Goal: Task Accomplishment & Management: Manage account settings

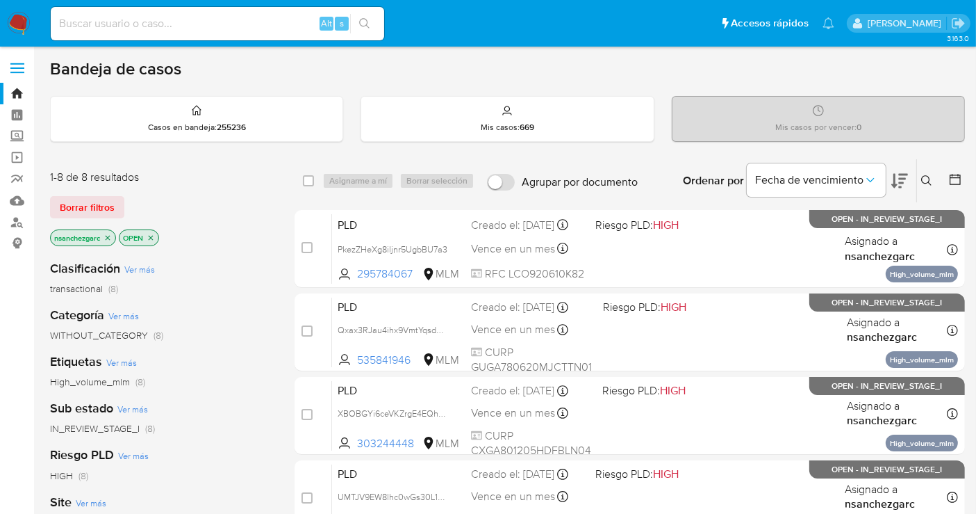
click at [931, 181] on icon at bounding box center [927, 180] width 11 height 11
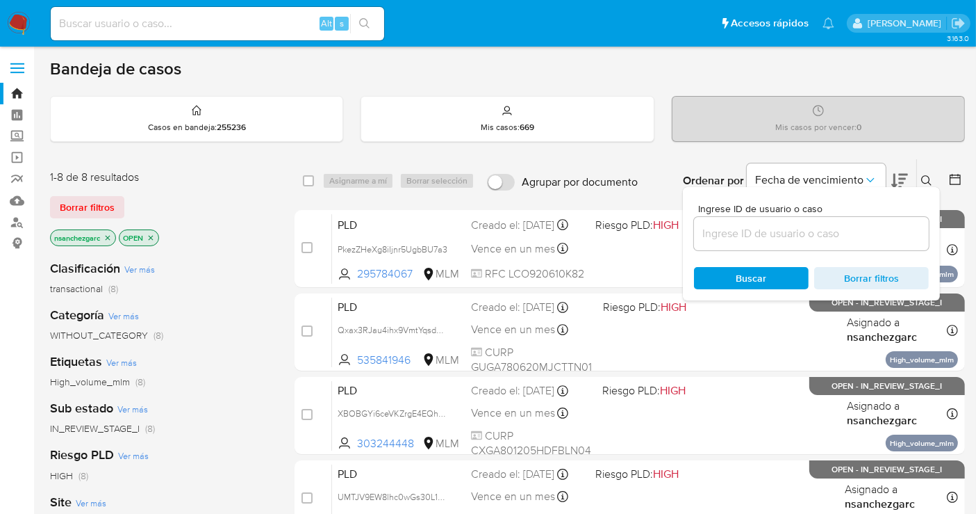
click at [917, 172] on button at bounding box center [928, 180] width 23 height 17
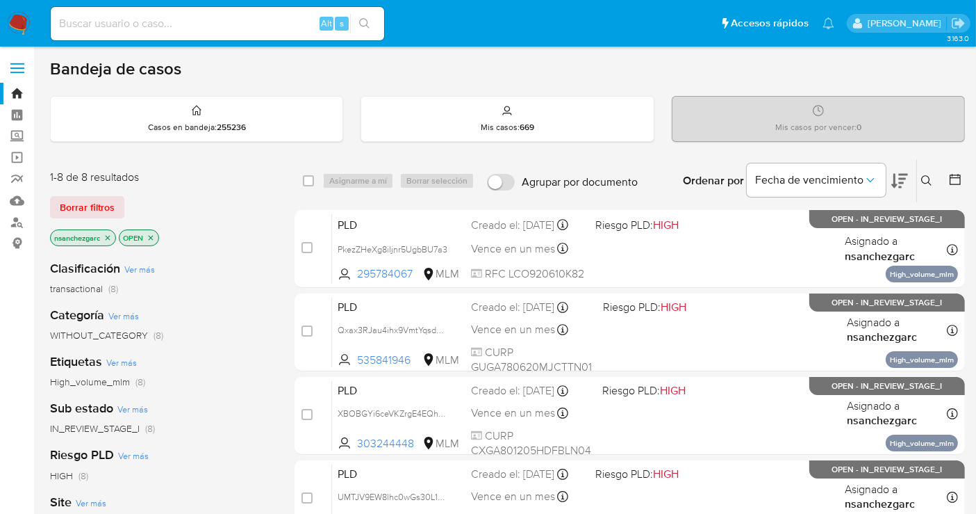
click at [925, 181] on icon at bounding box center [927, 180] width 10 height 10
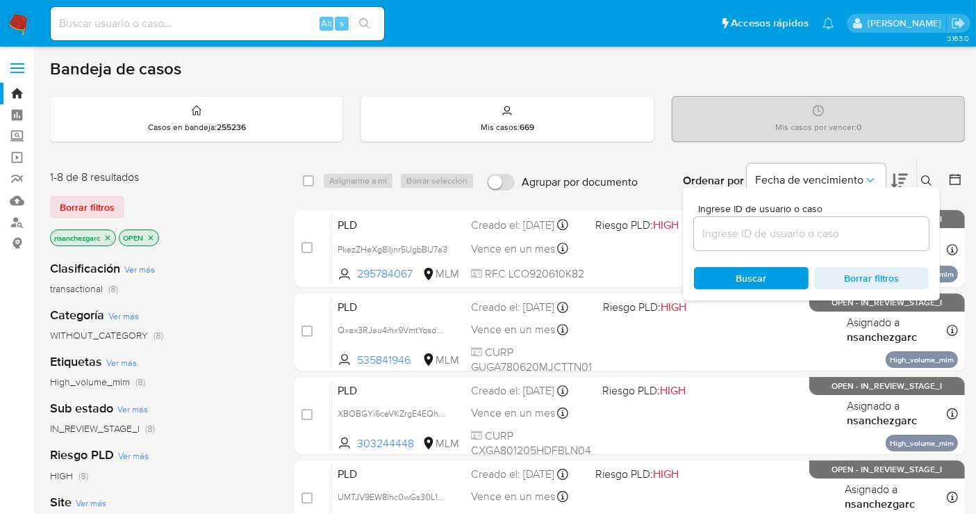
click at [753, 228] on input at bounding box center [811, 233] width 235 height 18
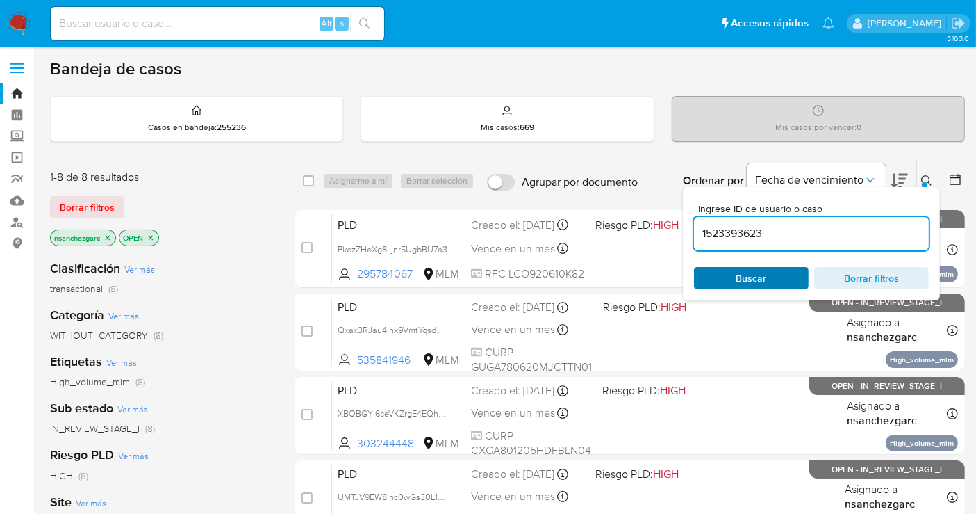
type input "1523393623"
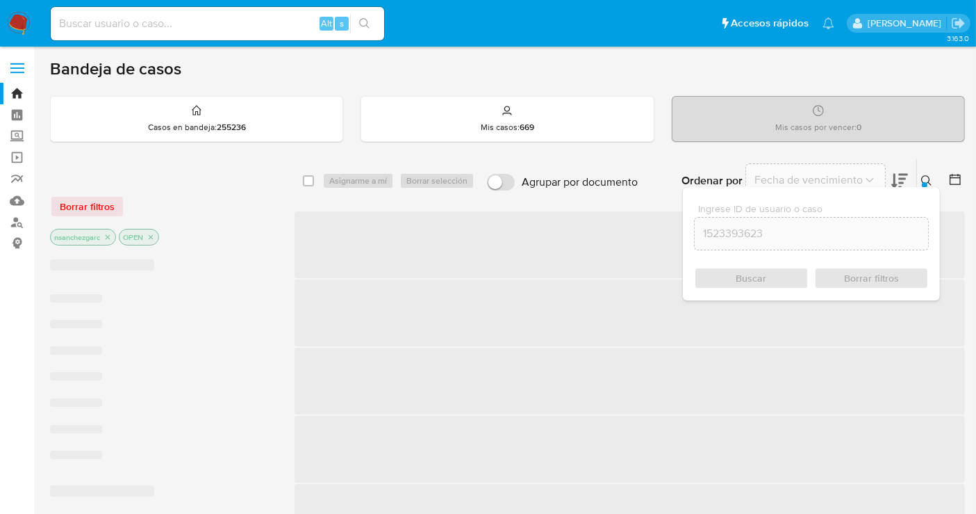
click at [729, 277] on div "Buscar Borrar filtros" at bounding box center [811, 278] width 235 height 22
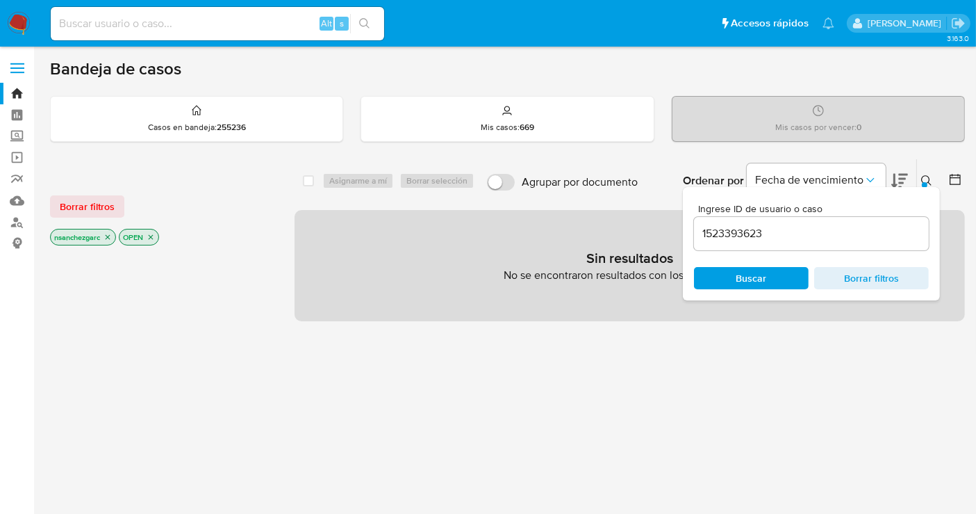
click at [109, 233] on icon "close-filter" at bounding box center [108, 237] width 8 height 8
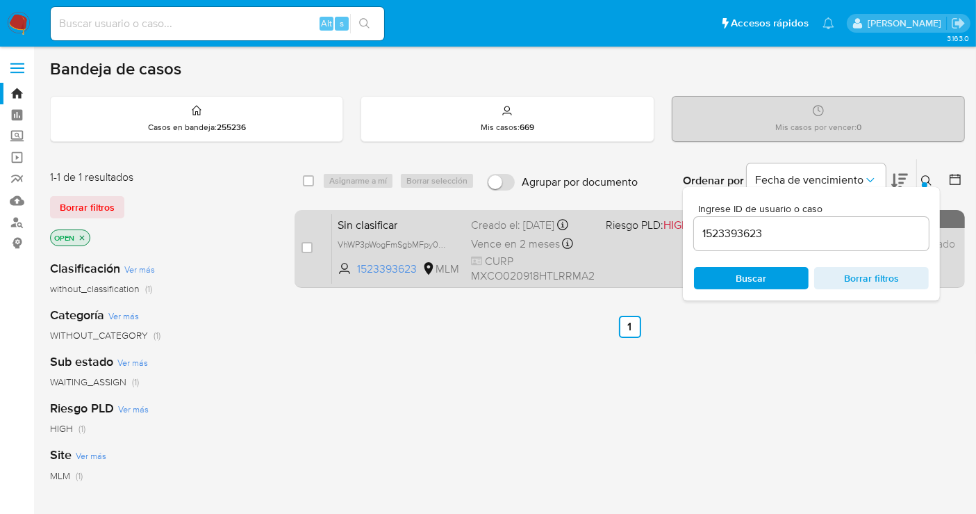
drag, startPoint x: 307, startPoint y: 247, endPoint x: 350, endPoint y: 209, distance: 57.6
click at [309, 247] on input "checkbox" at bounding box center [307, 247] width 11 height 11
checkbox input "true"
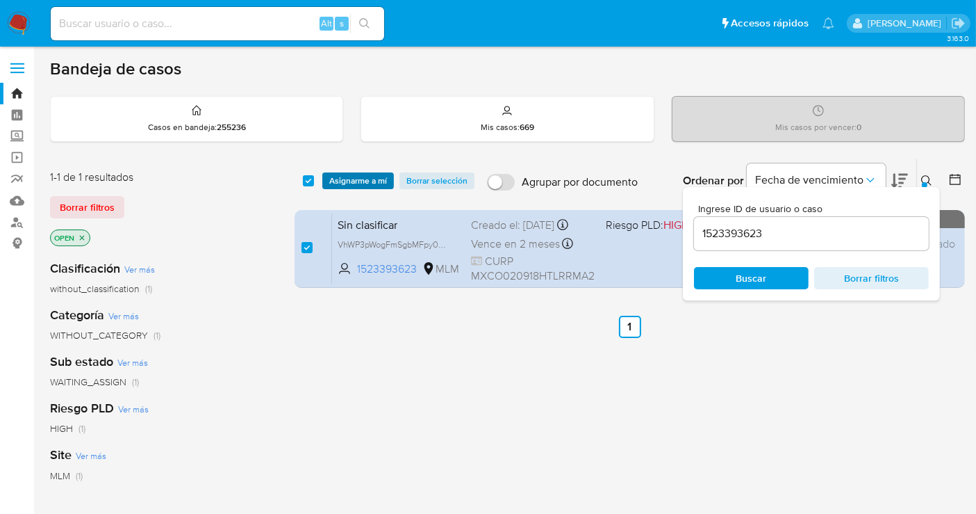
click at [360, 174] on span "Asignarme a mí" at bounding box center [358, 181] width 58 height 14
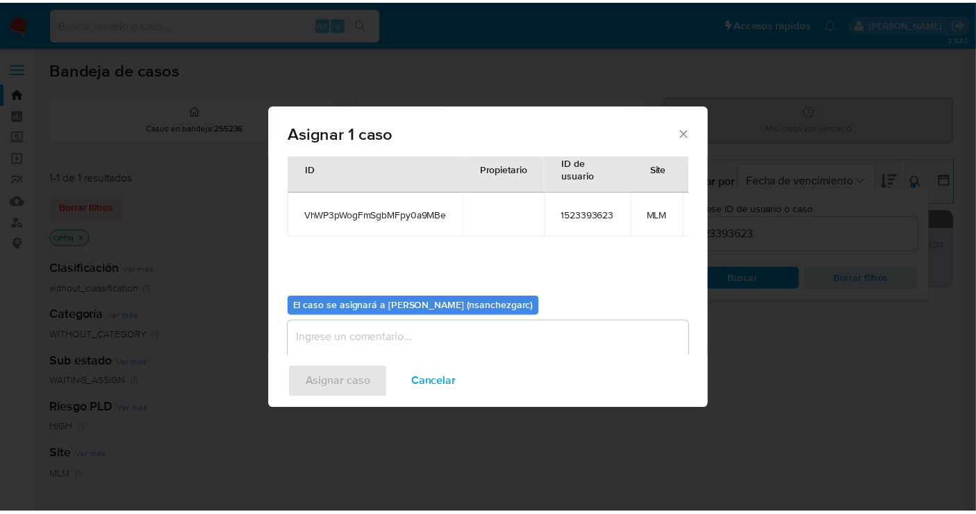
scroll to position [83, 0]
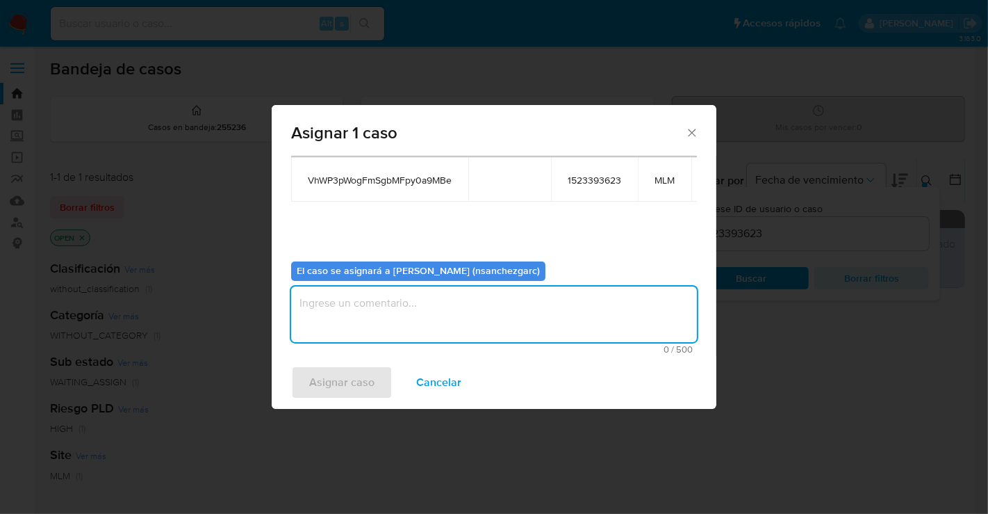
click at [335, 318] on textarea "assign-modal" at bounding box center [494, 314] width 406 height 56
type textarea "nesg"
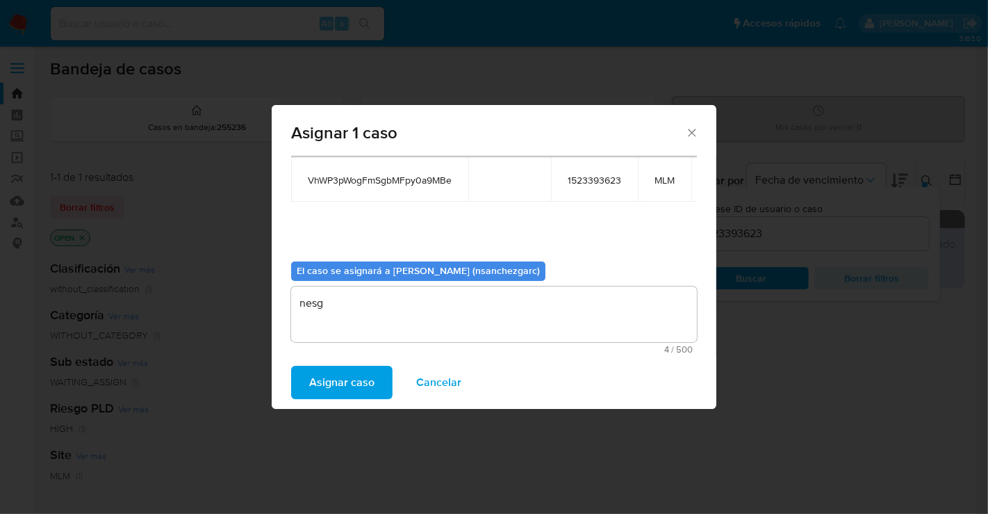
click at [335, 380] on span "Asignar caso" at bounding box center [341, 382] width 65 height 31
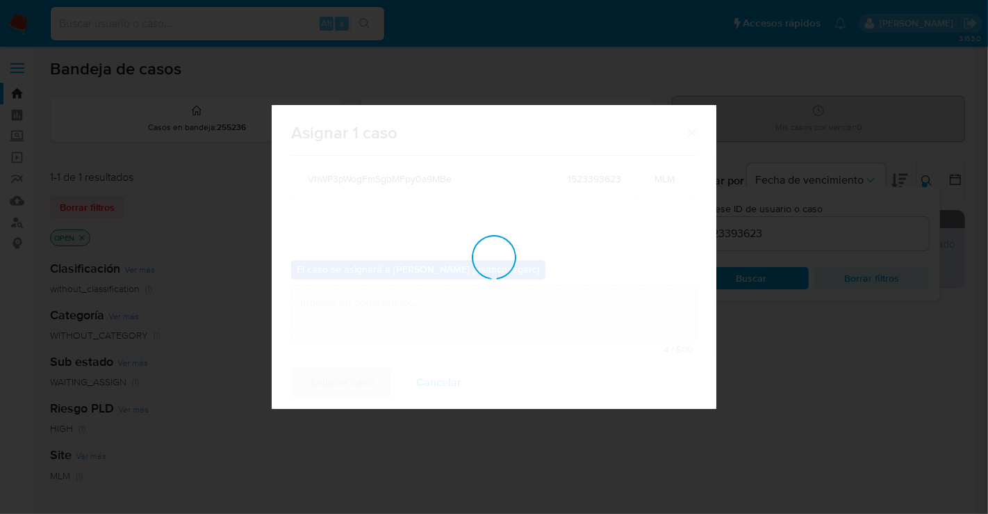
checkbox input "false"
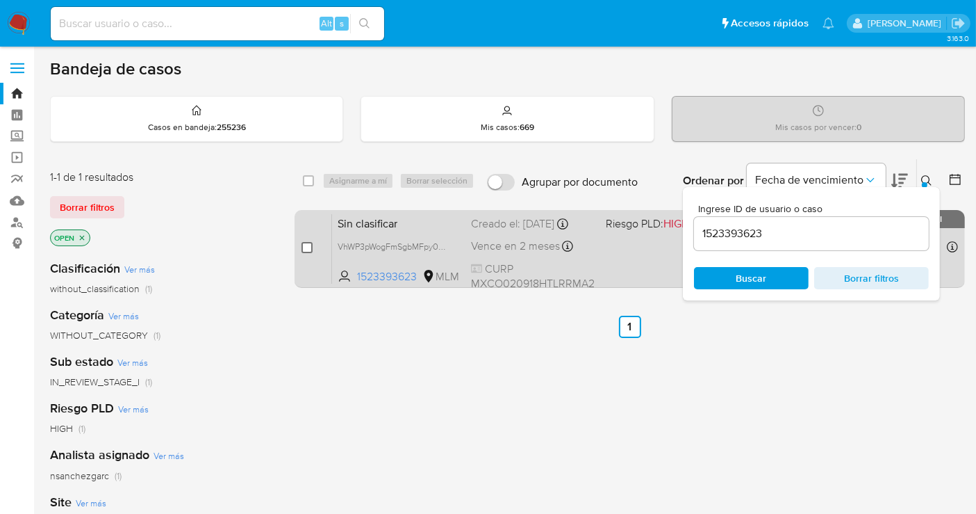
click at [307, 247] on input "checkbox" at bounding box center [307, 247] width 11 height 11
checkbox input "true"
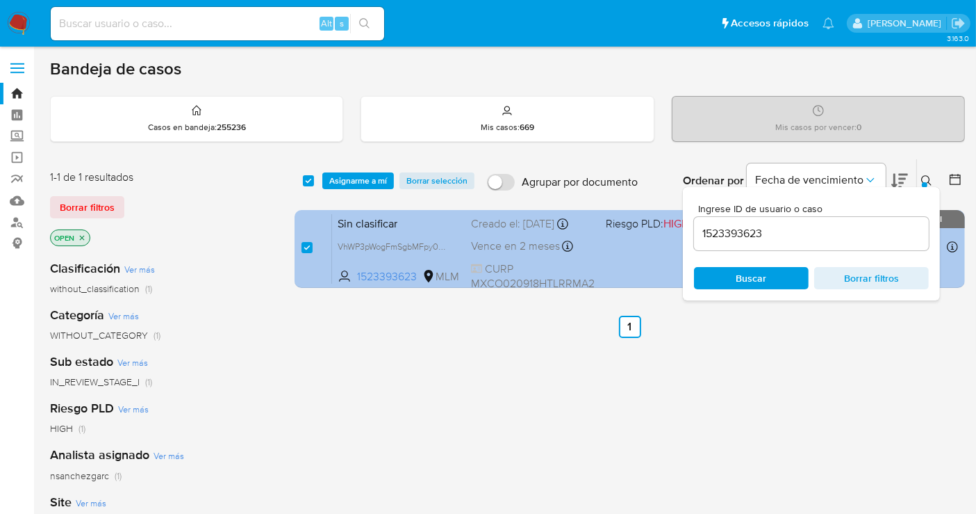
click at [471, 241] on span "Vence en 2 meses" at bounding box center [515, 245] width 89 height 15
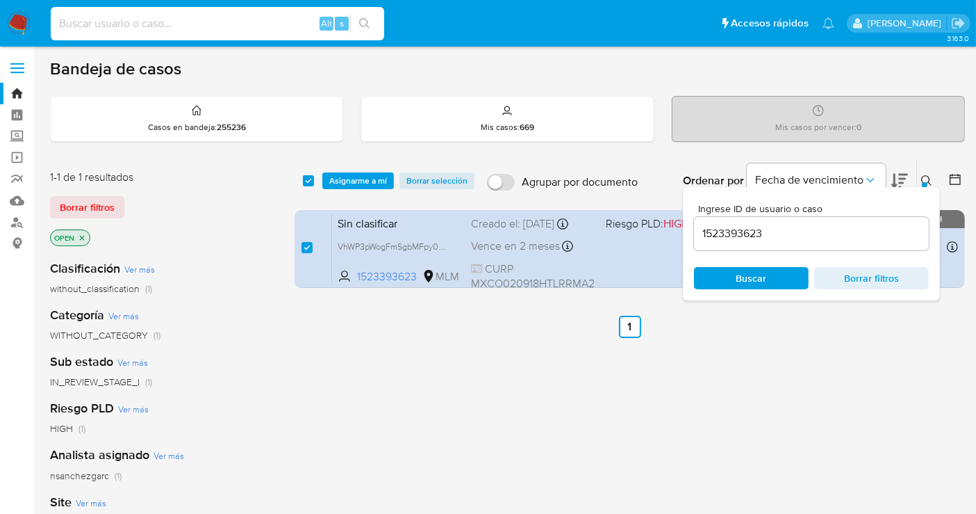
click at [108, 26] on input at bounding box center [218, 24] width 334 height 18
paste input "339982908"
type input "339982908"
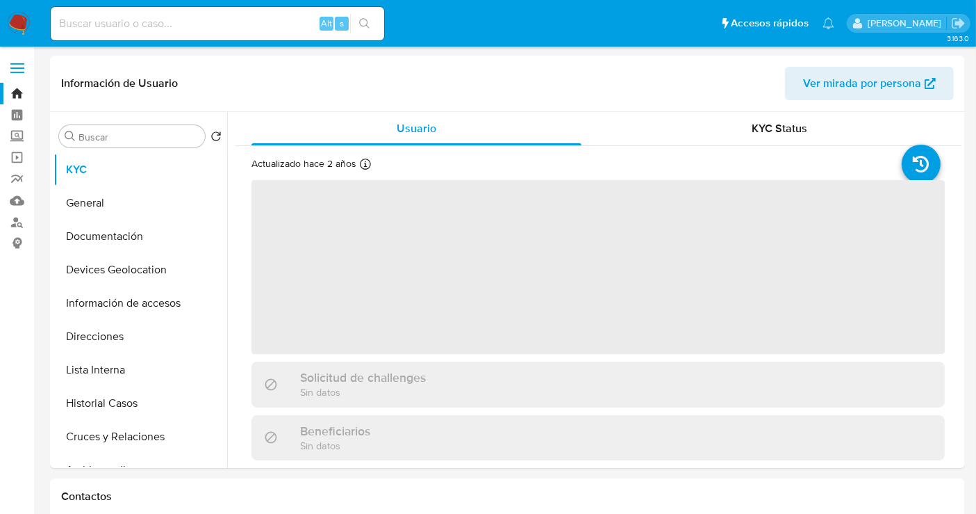
select select "10"
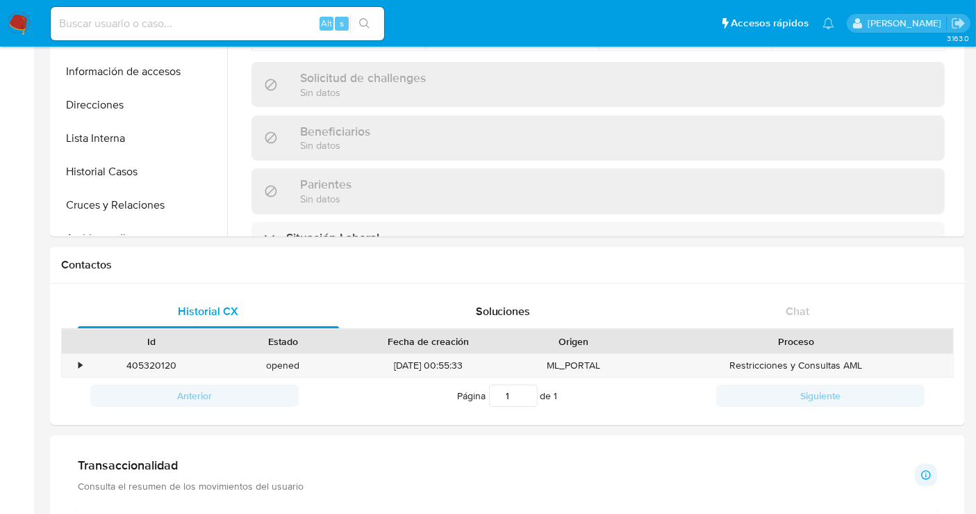
scroll to position [105, 0]
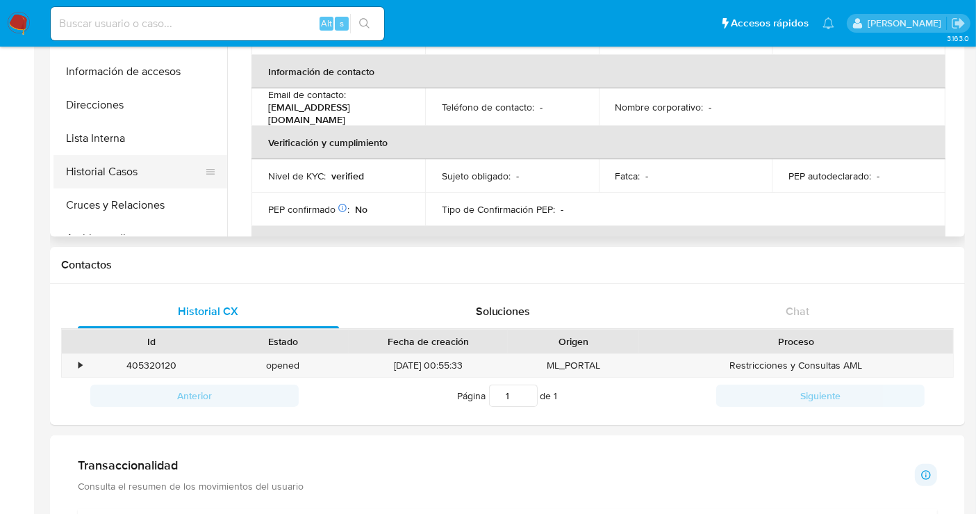
click at [94, 169] on button "Historial Casos" at bounding box center [135, 171] width 163 height 33
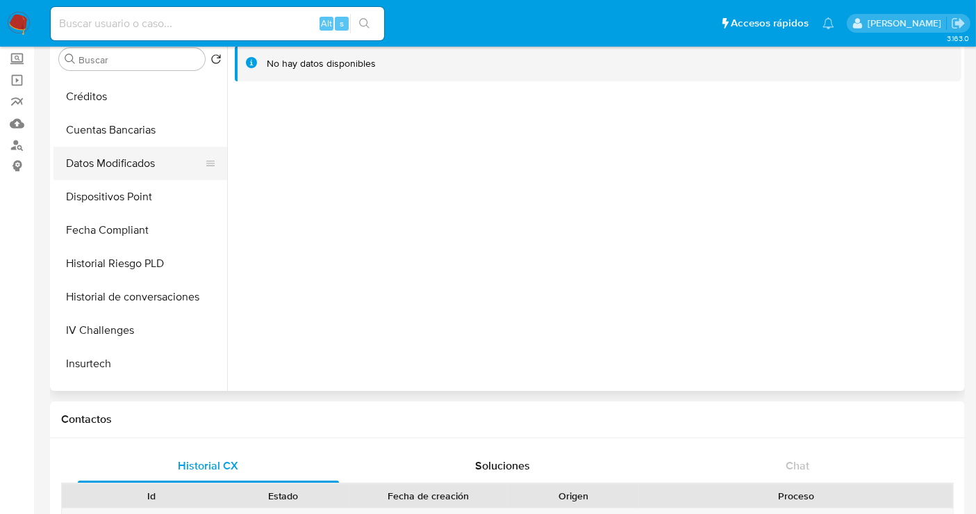
scroll to position [687, 0]
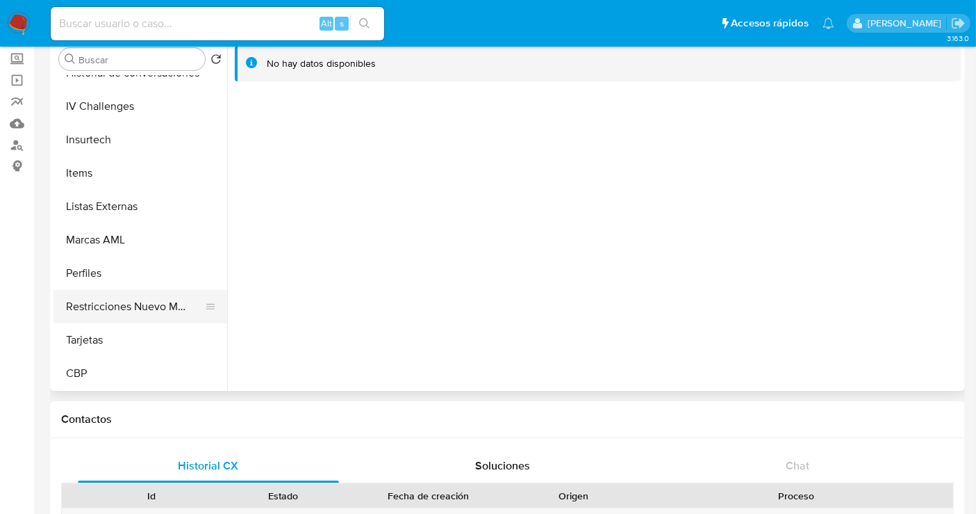
click at [134, 311] on button "Restricciones Nuevo Mundo" at bounding box center [135, 306] width 163 height 33
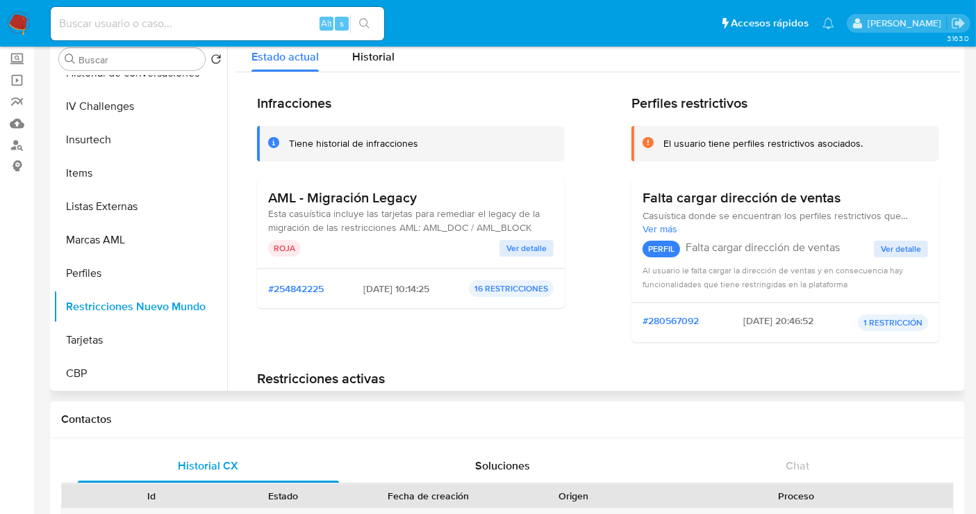
click at [518, 247] on span "Ver detalle" at bounding box center [527, 248] width 40 height 14
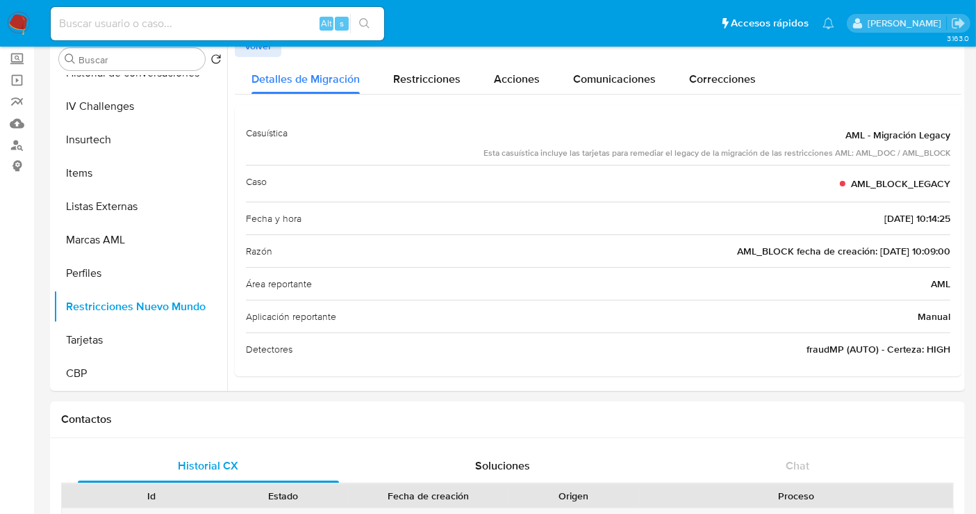
drag, startPoint x: 95, startPoint y: 35, endPoint x: 98, endPoint y: 15, distance: 20.3
click at [98, 21] on div "Alt s" at bounding box center [218, 23] width 334 height 33
click at [21, 16] on img at bounding box center [19, 24] width 24 height 24
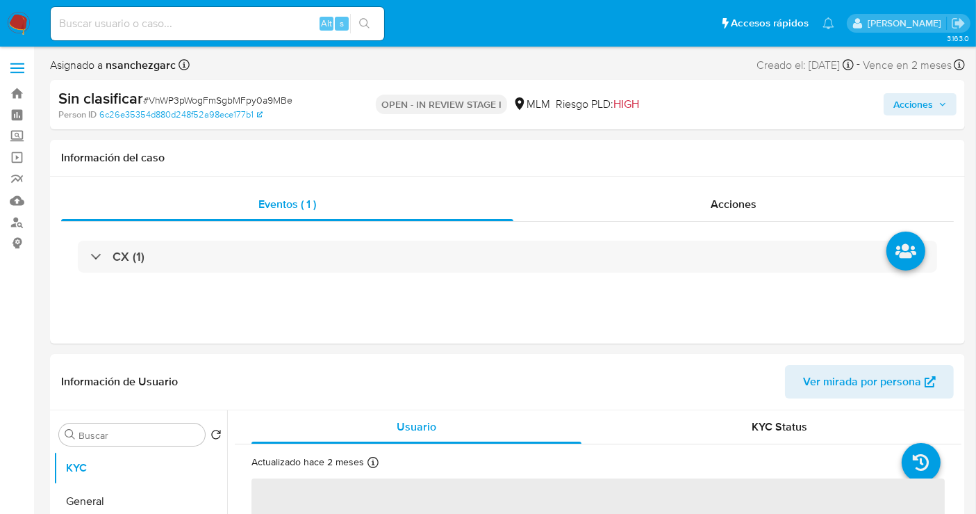
select select "10"
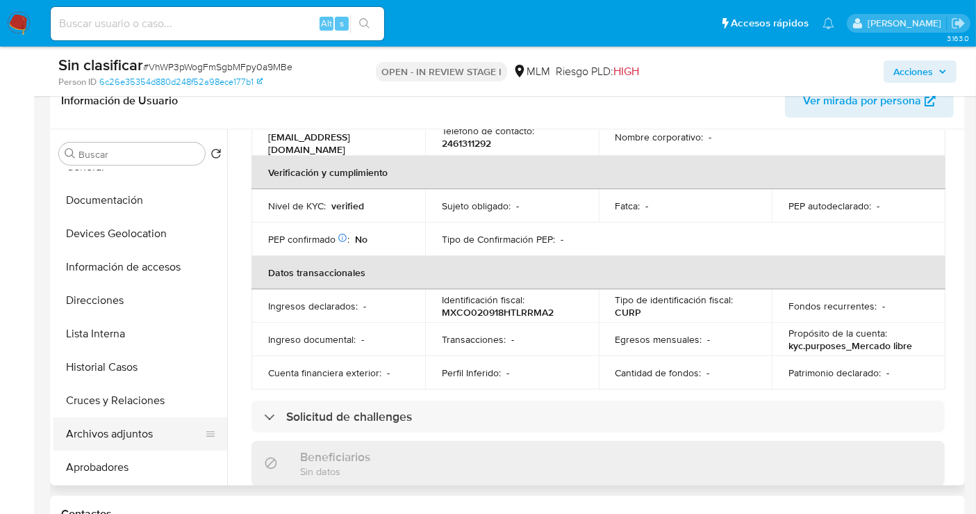
scroll to position [77, 0]
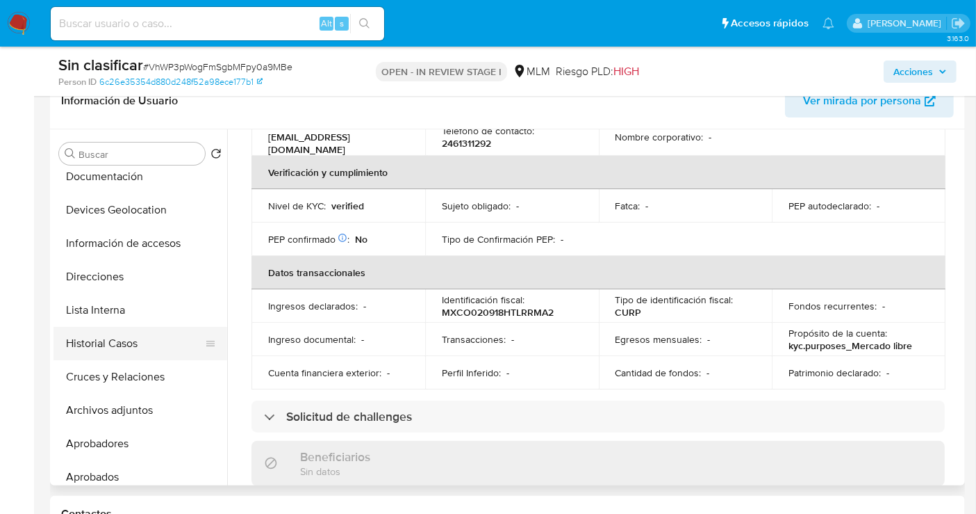
click at [91, 344] on button "Historial Casos" at bounding box center [135, 343] width 163 height 33
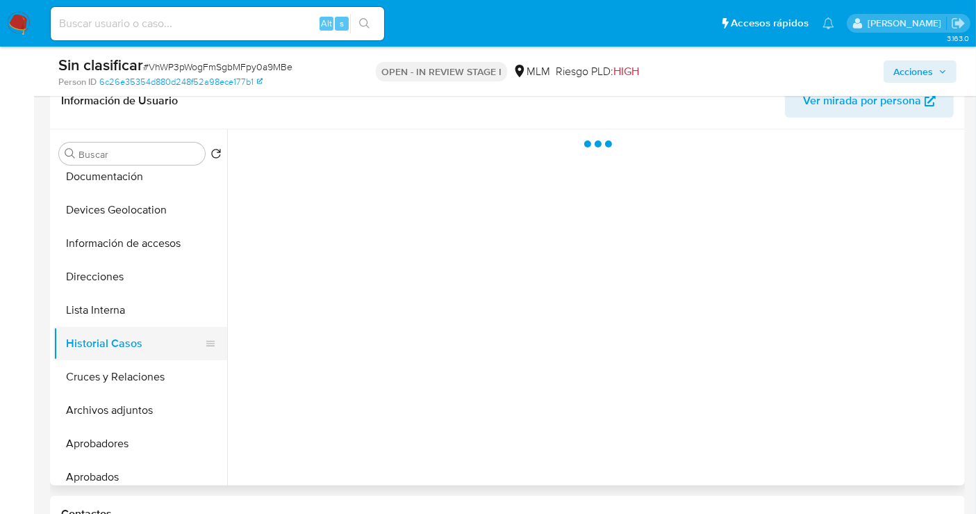
scroll to position [0, 0]
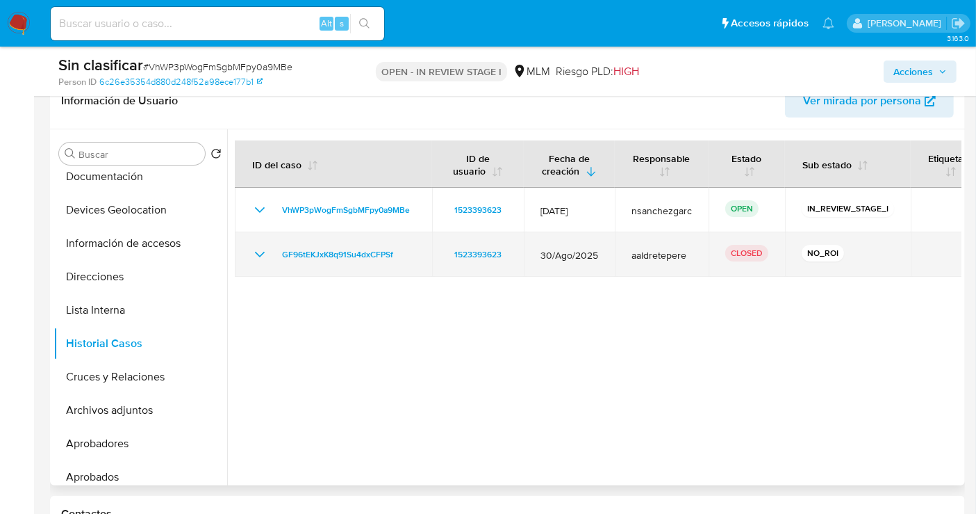
click at [256, 254] on icon "Mostrar/Ocultar" at bounding box center [260, 254] width 17 height 17
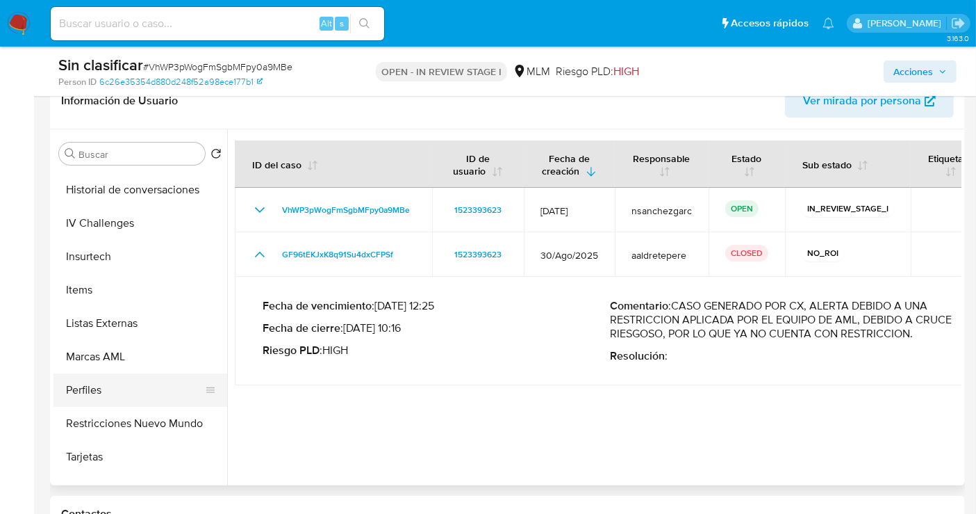
scroll to position [687, 0]
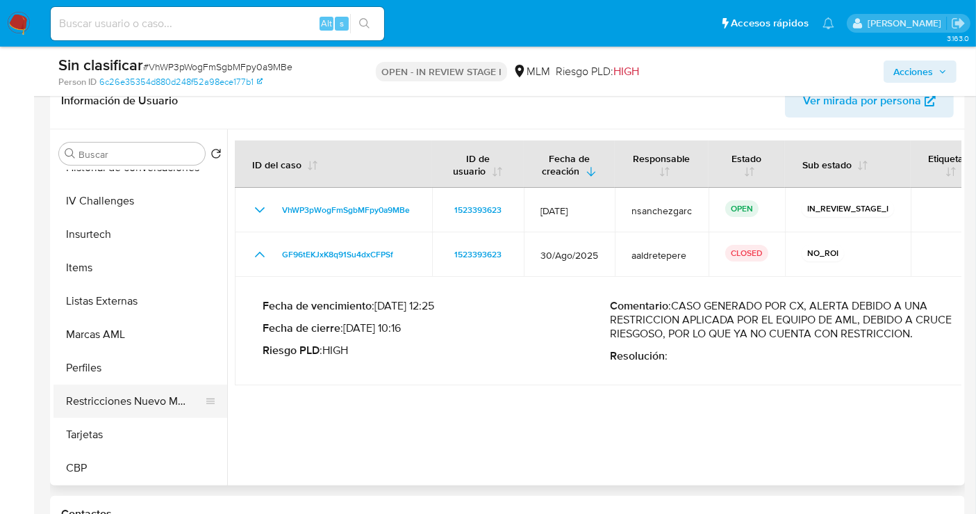
click at [117, 392] on button "Restricciones Nuevo Mundo" at bounding box center [135, 400] width 163 height 33
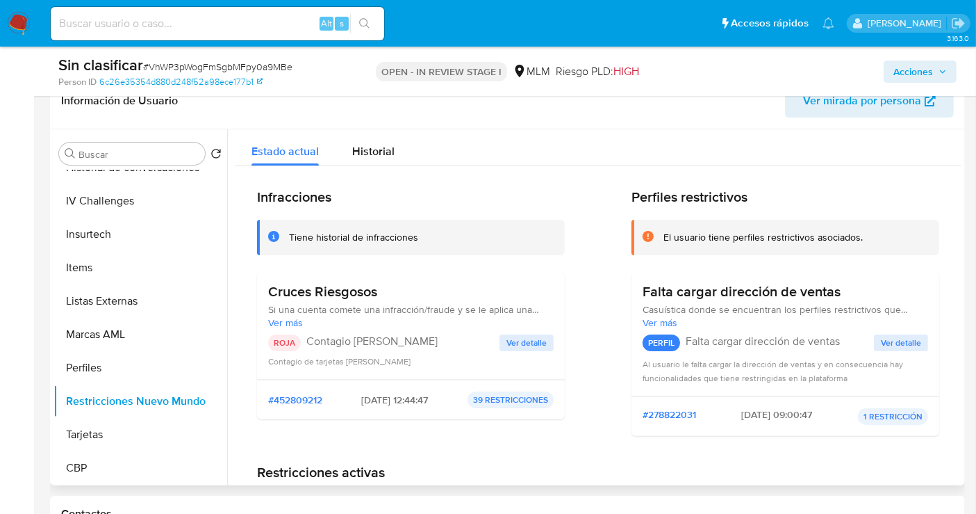
click at [509, 343] on span "Ver detalle" at bounding box center [527, 343] width 40 height 14
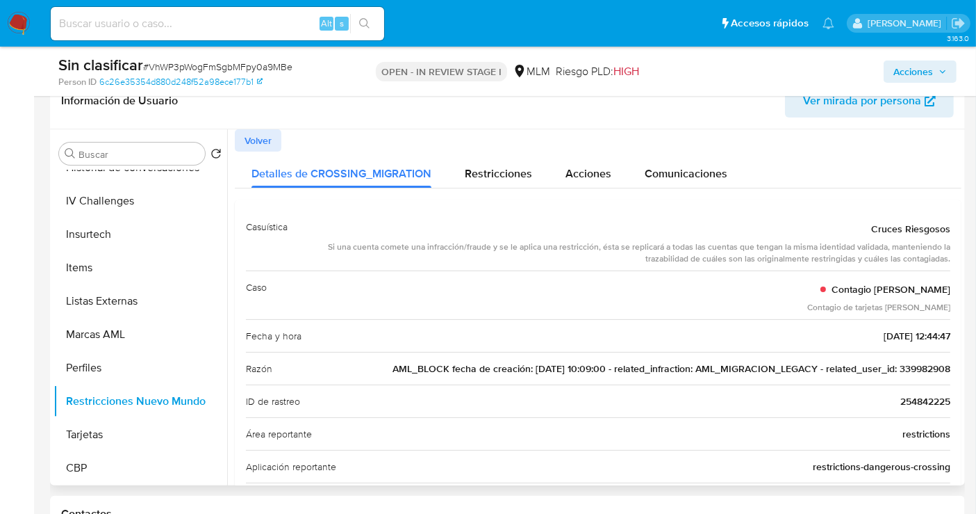
click at [927, 366] on span "AML_BLOCK fecha de creación: 09/08/2018 10:09:00 - related_infraction: AML_MIGR…" at bounding box center [672, 368] width 558 height 14
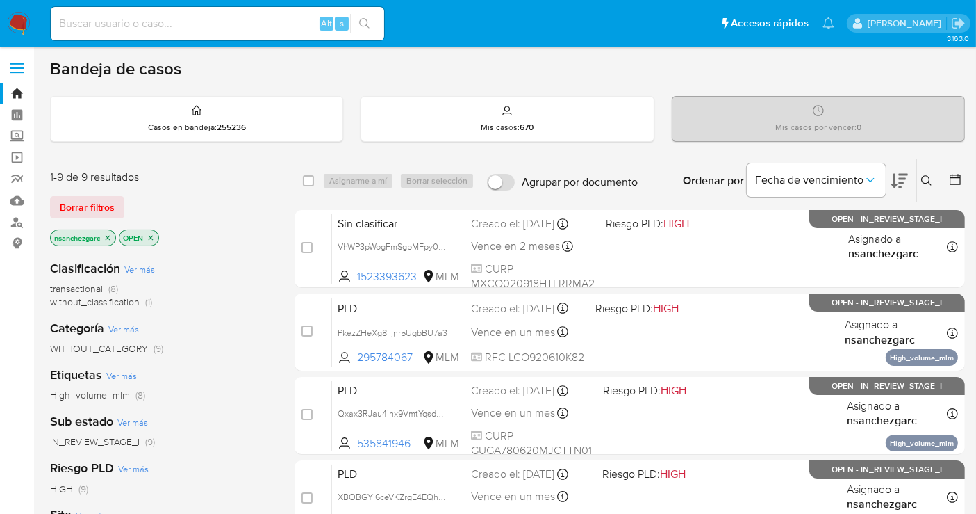
click at [920, 181] on button at bounding box center [928, 180] width 23 height 17
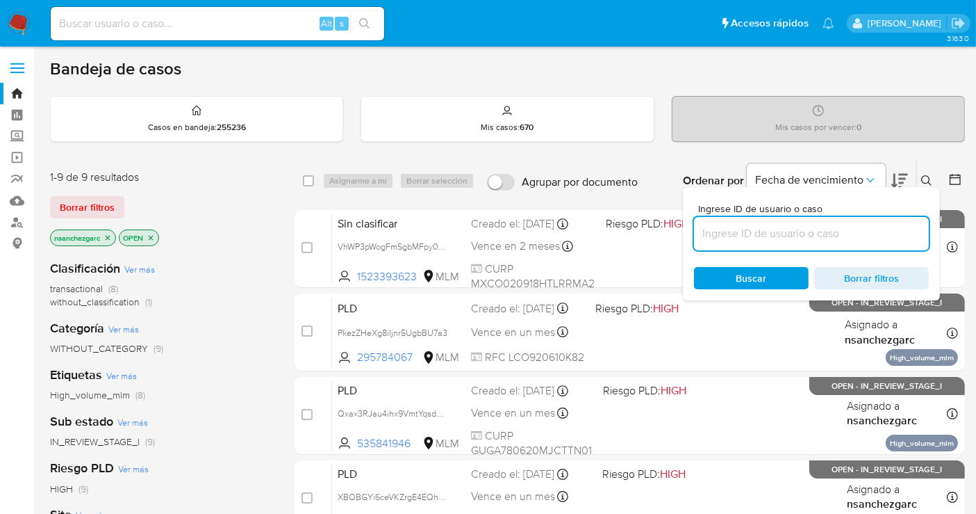
click at [752, 225] on input at bounding box center [811, 233] width 235 height 18
type input "1554619715"
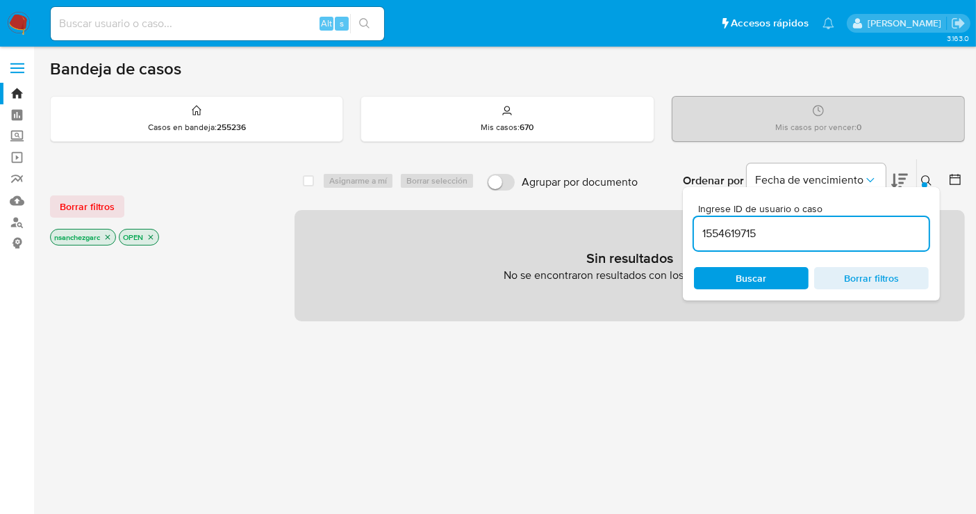
click at [107, 234] on icon "close-filter" at bounding box center [108, 237] width 8 height 8
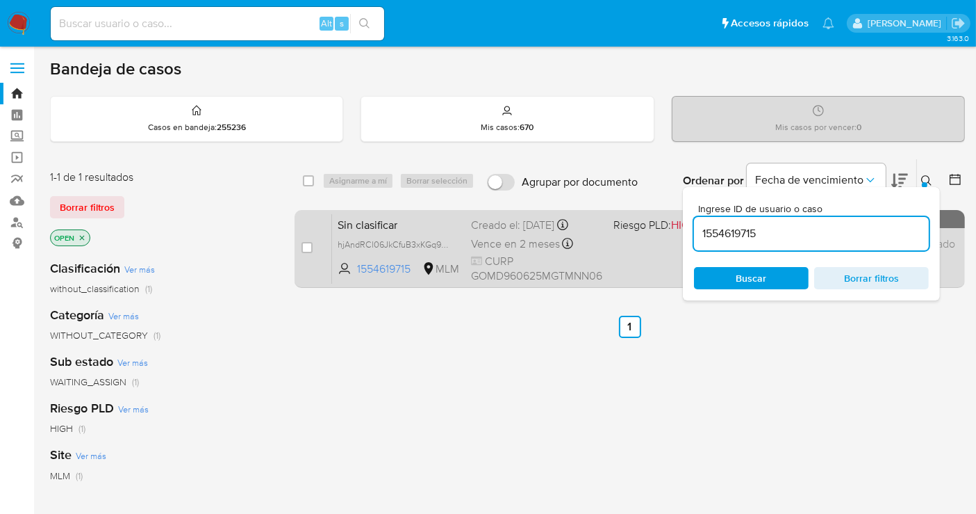
click at [507, 231] on div "Sin clasificar hjAndRCl06JkCfuB3xKGq964 1554619715 MLM Riesgo PLD: HIGH Creado …" at bounding box center [645, 248] width 626 height 70
click at [305, 242] on input "checkbox" at bounding box center [307, 247] width 11 height 11
checkbox input "true"
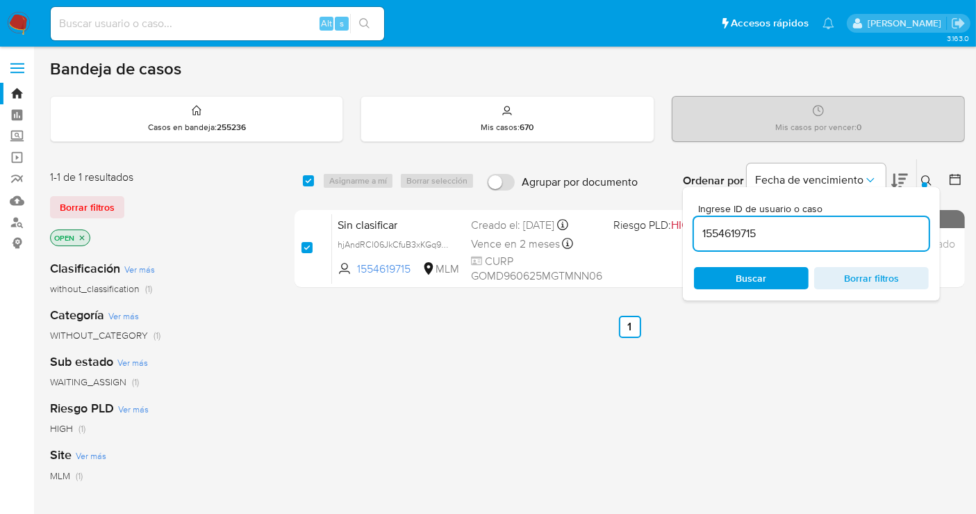
checkbox input "true"
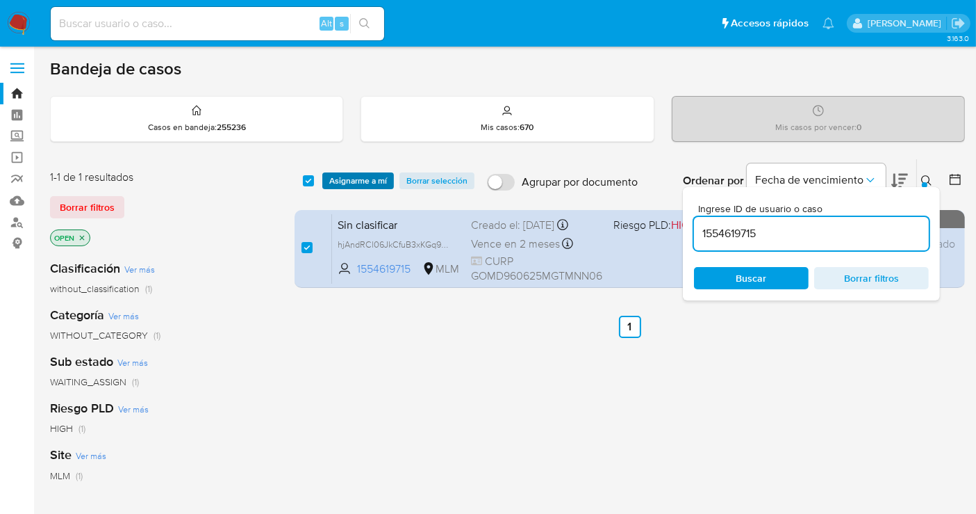
click at [353, 183] on span "Asignarme a mí" at bounding box center [358, 181] width 58 height 14
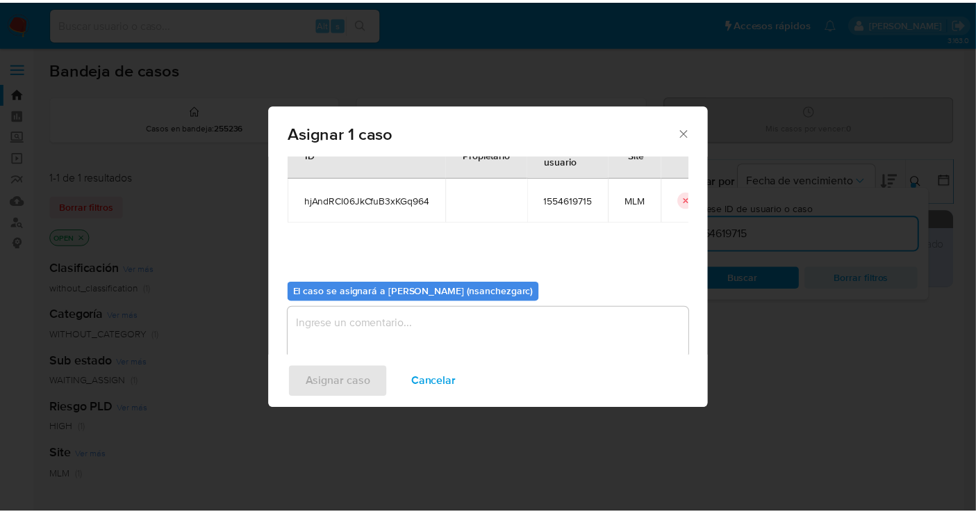
scroll to position [71, 0]
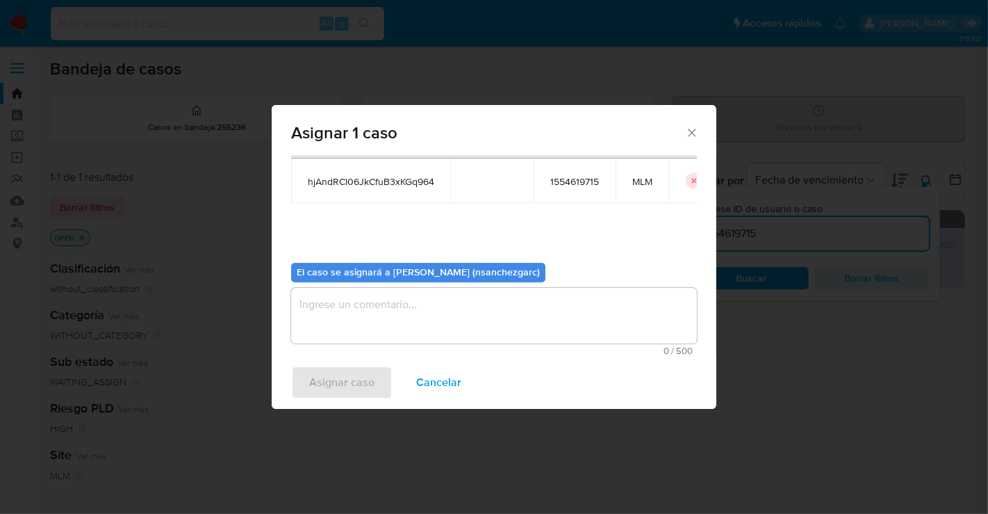
click at [321, 315] on textarea "assign-modal" at bounding box center [494, 316] width 406 height 56
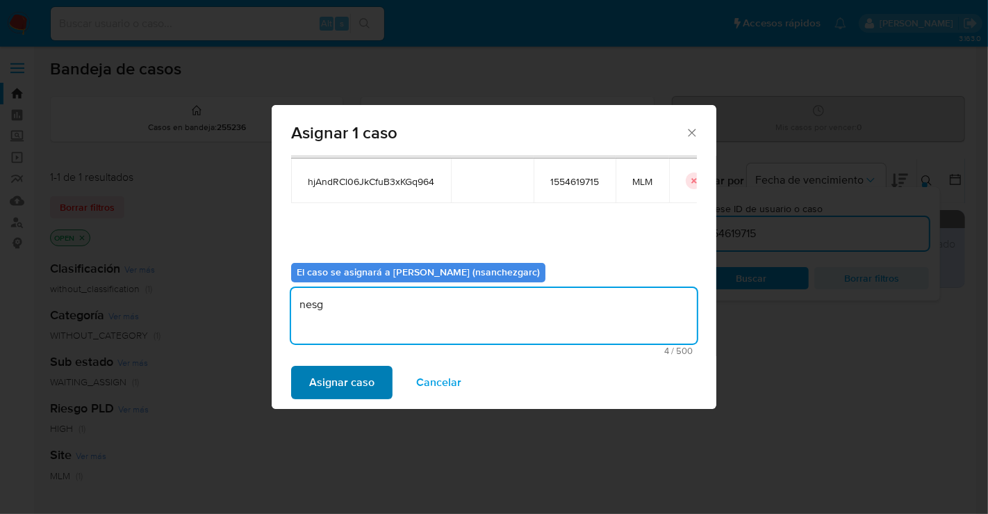
type textarea "nesg"
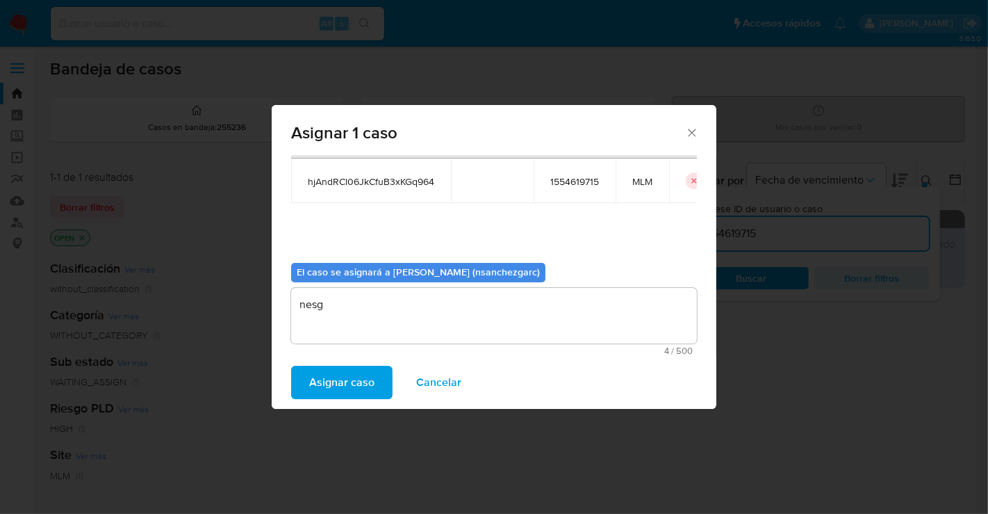
click at [359, 380] on span "Asignar caso" at bounding box center [341, 382] width 65 height 31
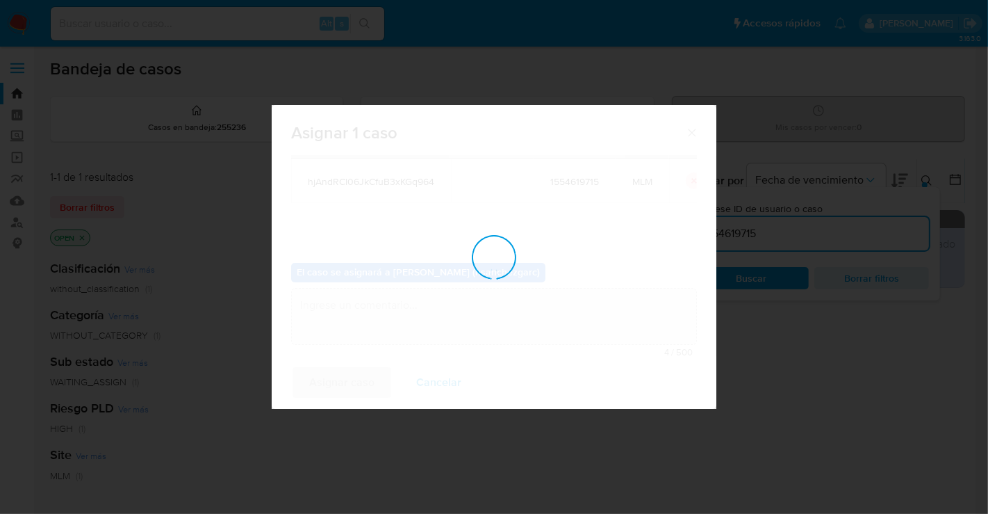
checkbox input "false"
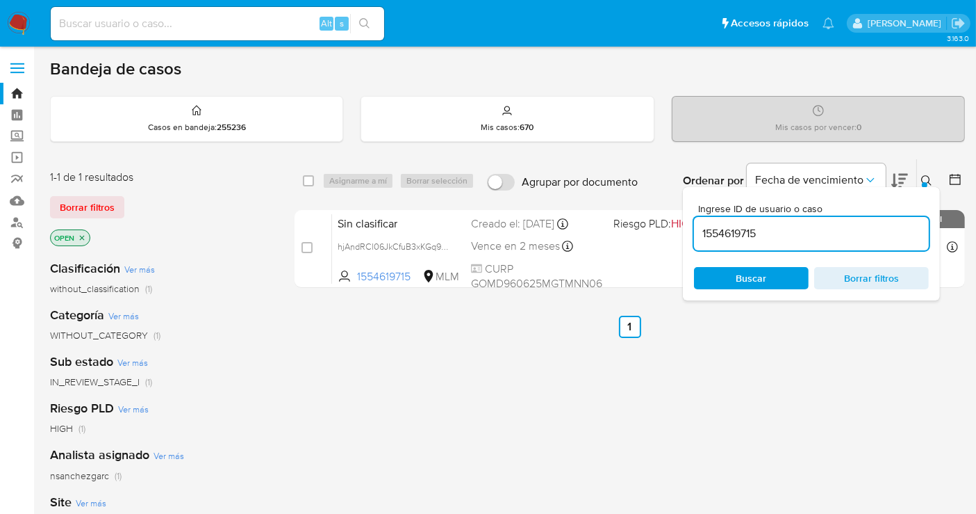
click at [735, 231] on input "1554619715" at bounding box center [811, 233] width 235 height 18
paste input "Se realiza validación de caso generado por CX donde se identifica restricción l…"
type input "Se realiza validación de caso generado por CX donde se identifica restricción l…"
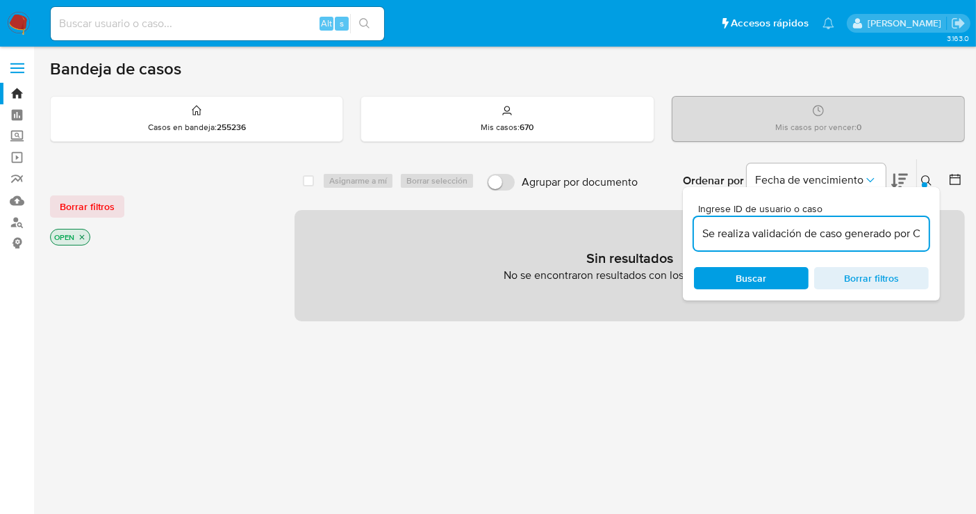
click at [19, 24] on img at bounding box center [19, 24] width 24 height 24
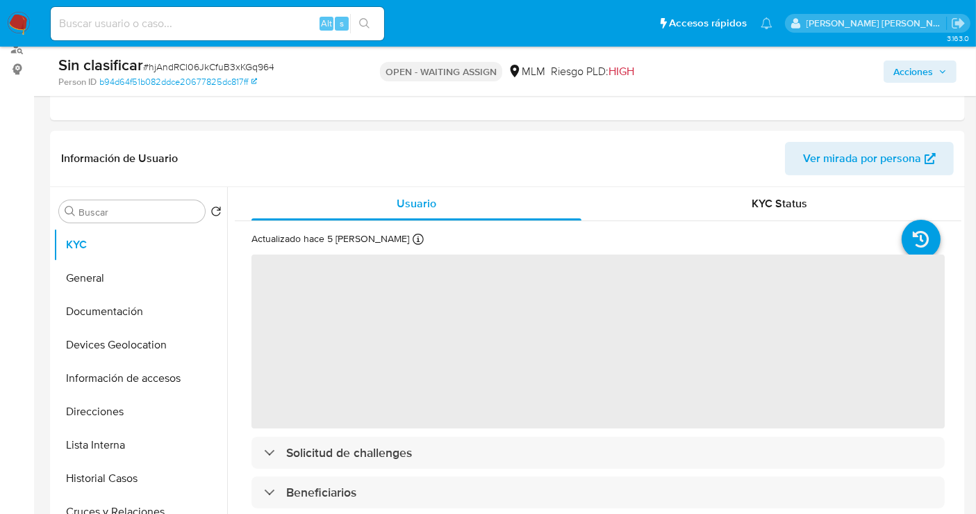
scroll to position [386, 0]
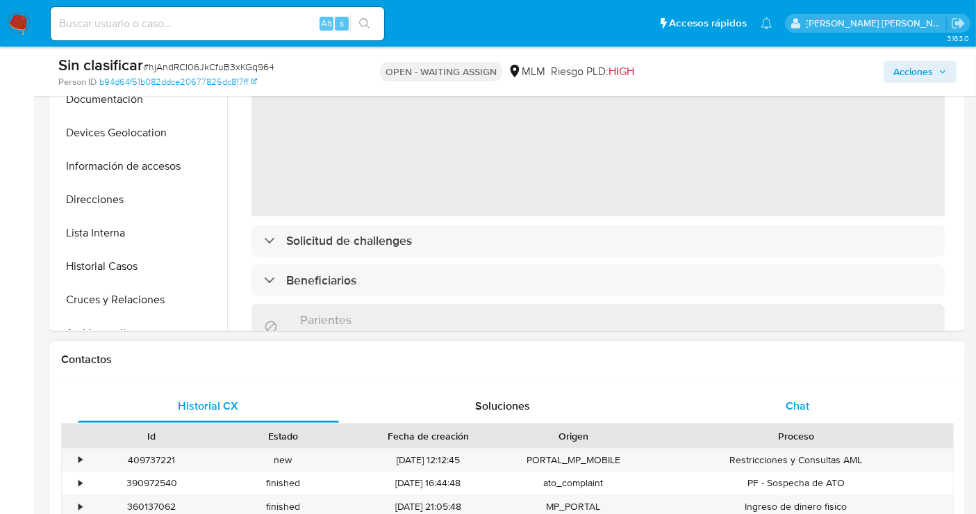
select select "10"
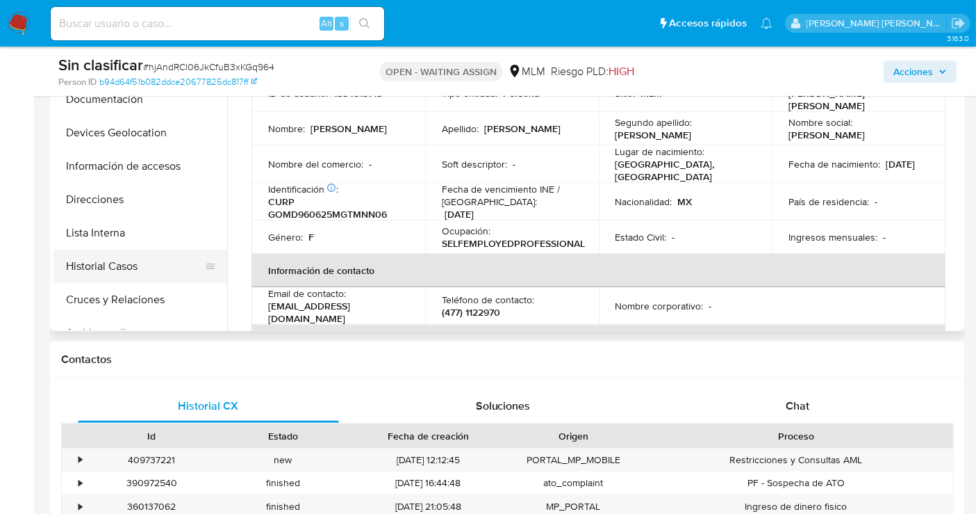
click at [110, 262] on button "Historial Casos" at bounding box center [135, 266] width 163 height 33
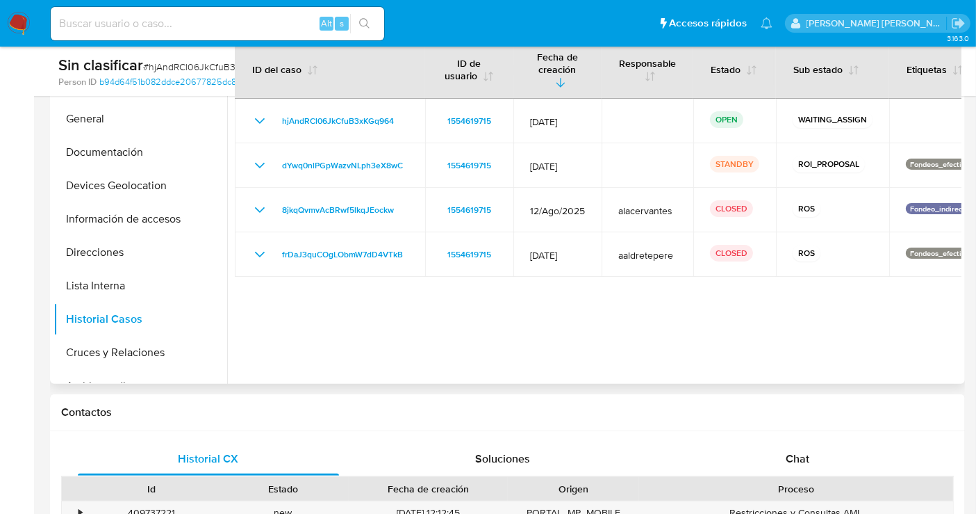
scroll to position [309, 0]
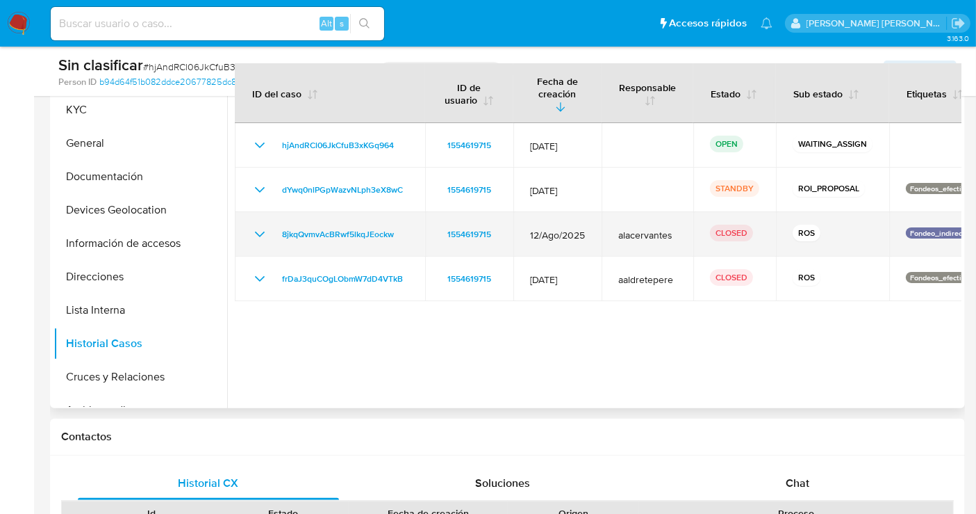
click at [252, 226] on icon "Mostrar/Ocultar" at bounding box center [260, 234] width 17 height 17
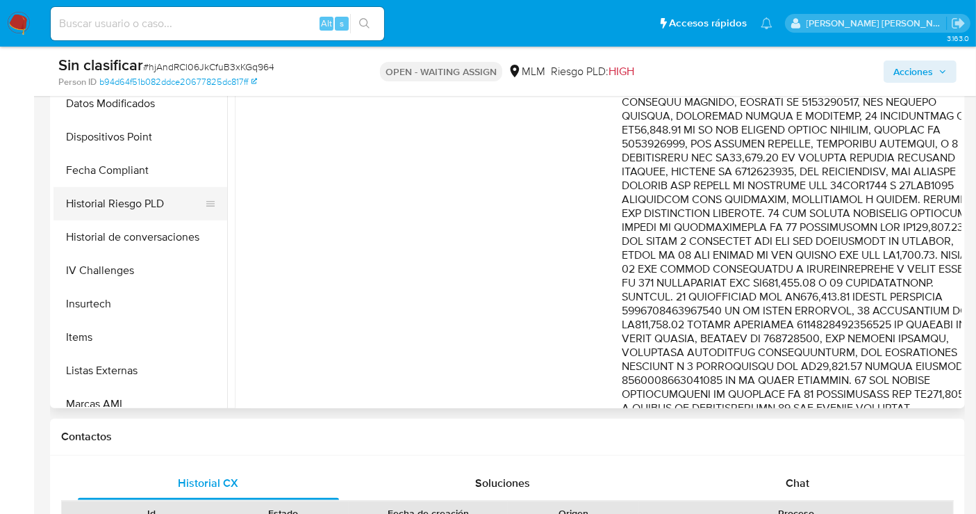
scroll to position [687, 0]
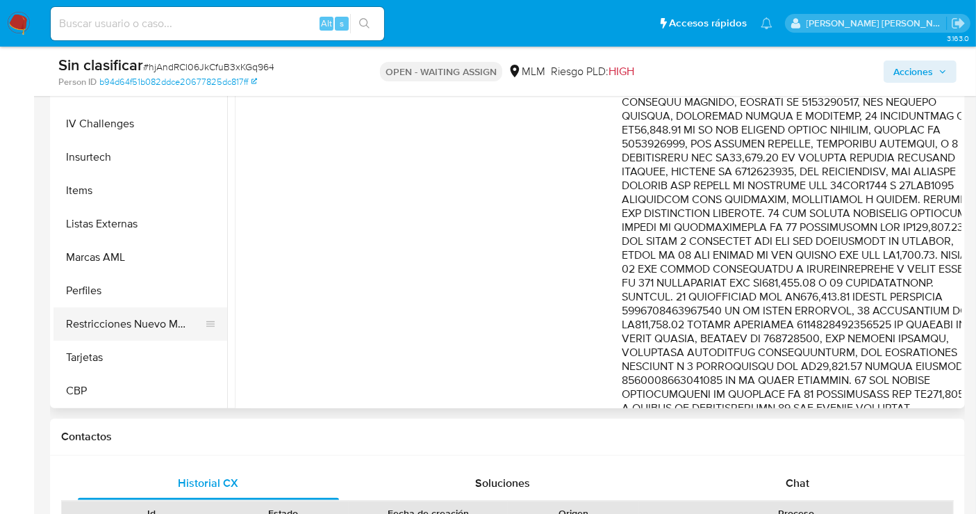
click at [153, 319] on button "Restricciones Nuevo Mundo" at bounding box center [135, 323] width 163 height 33
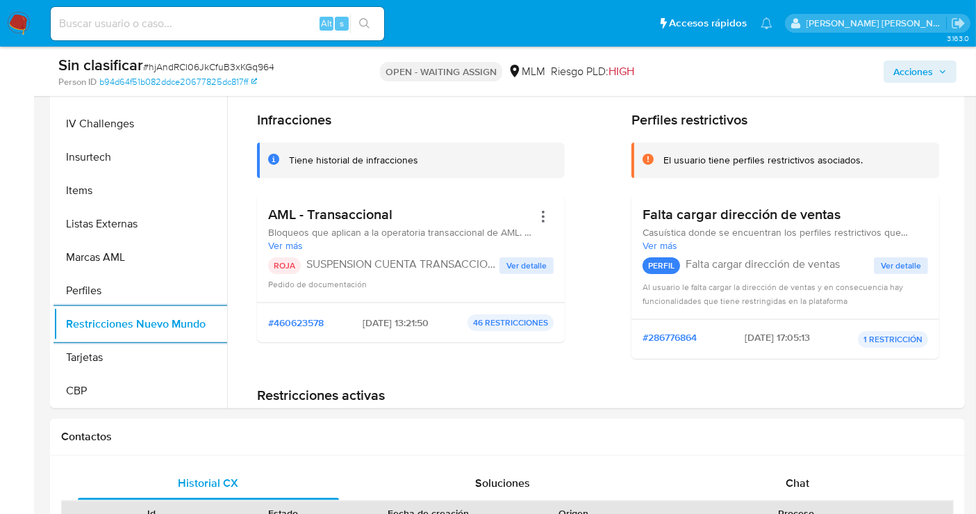
click at [913, 73] on span "Acciones" at bounding box center [914, 71] width 40 height 22
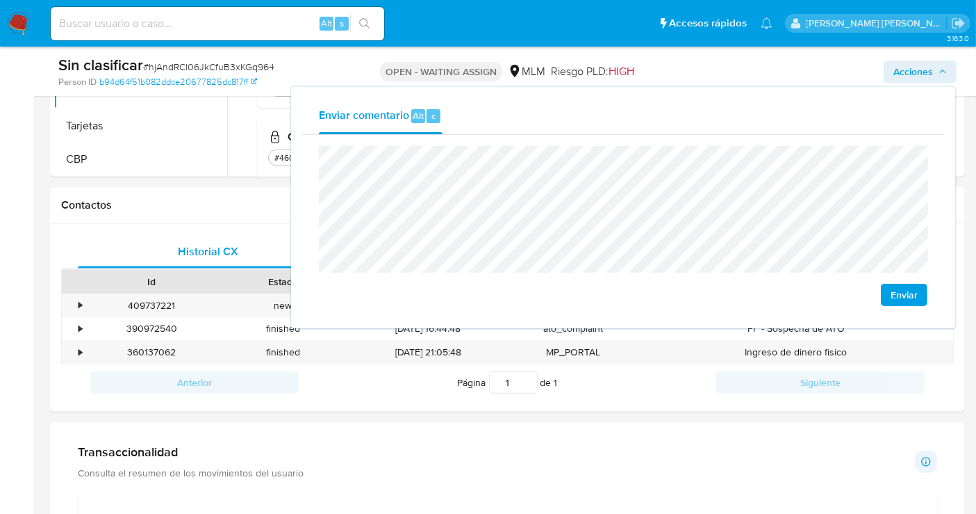
scroll to position [386, 0]
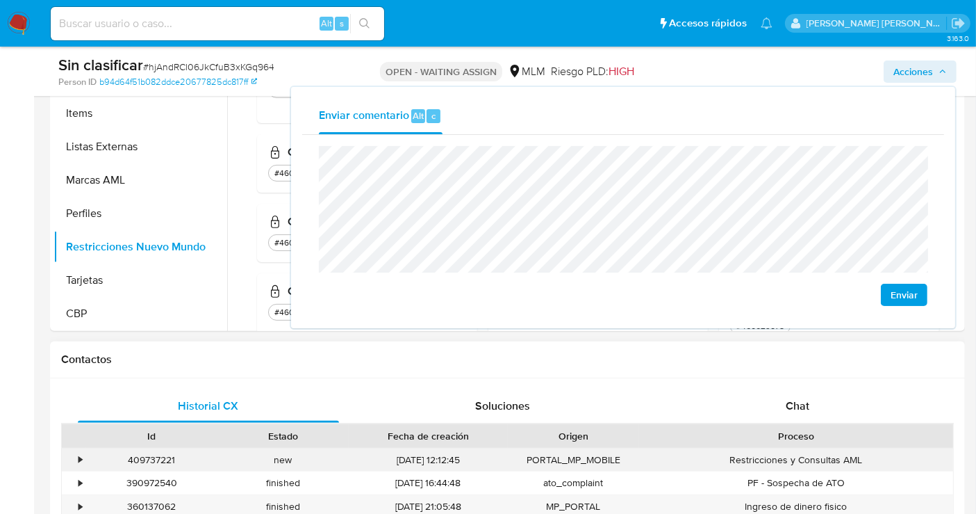
click at [82, 459] on div "•" at bounding box center [80, 459] width 3 height 13
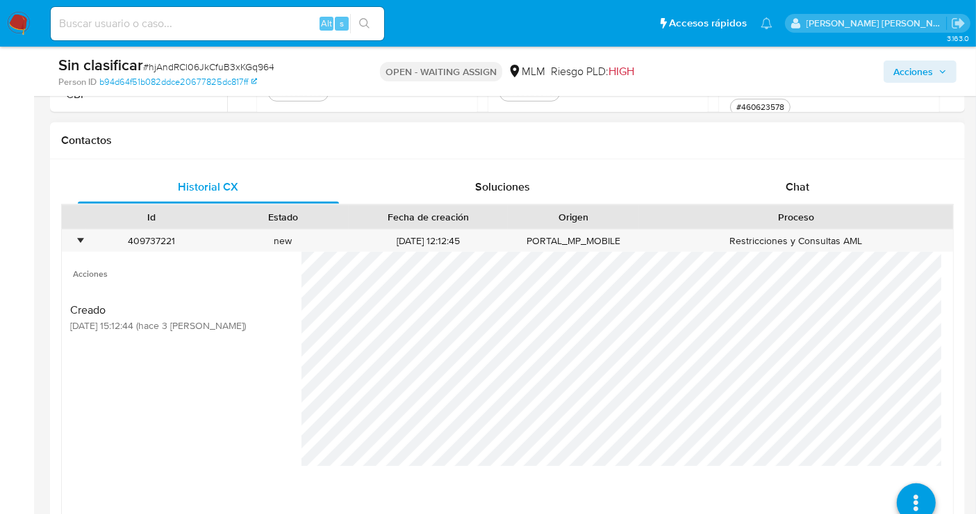
scroll to position [617, 0]
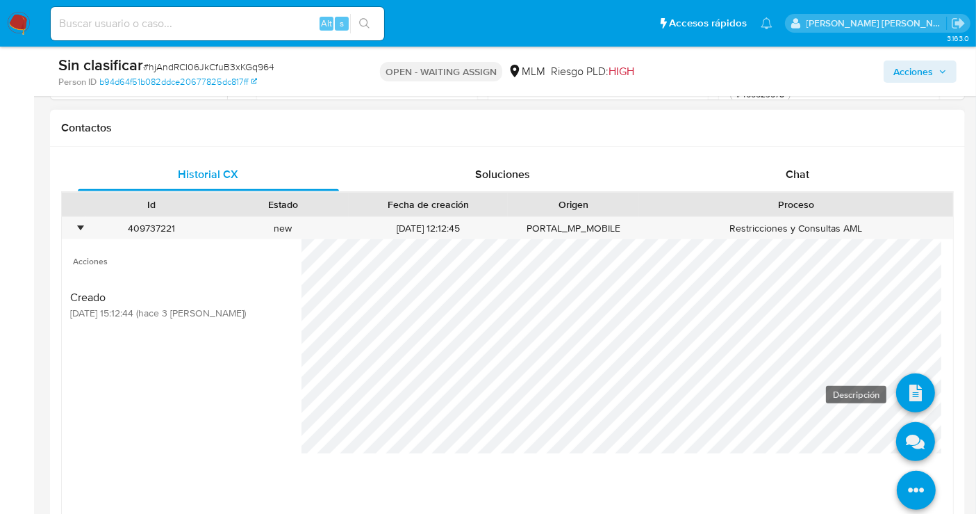
click at [905, 398] on icon at bounding box center [916, 392] width 39 height 39
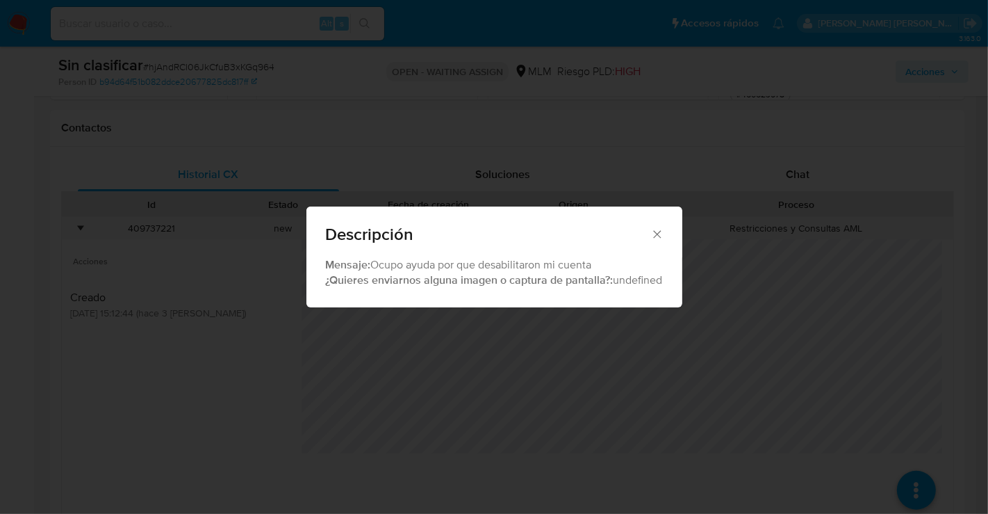
drag, startPoint x: 660, startPoint y: 236, endPoint x: 632, endPoint y: 248, distance: 30.5
click at [659, 236] on icon "Cerrar" at bounding box center [658, 234] width 14 height 14
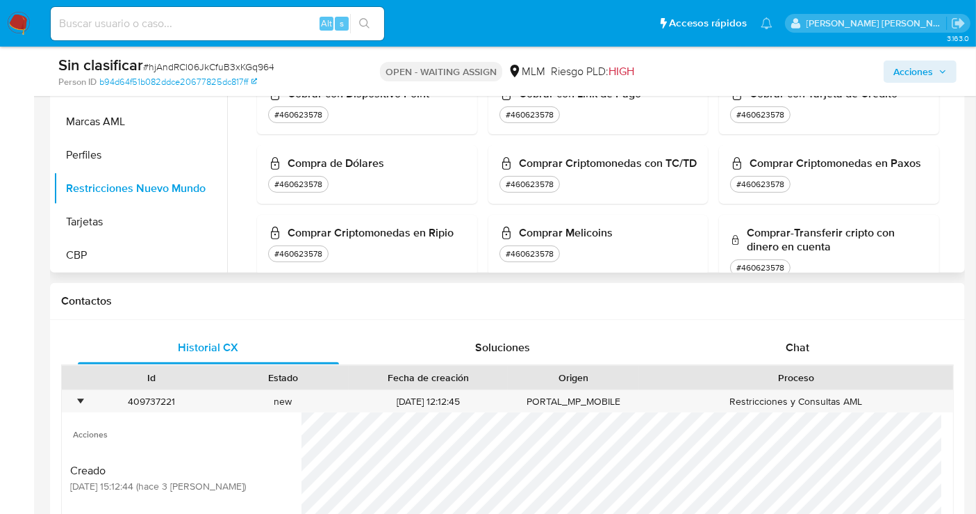
scroll to position [309, 0]
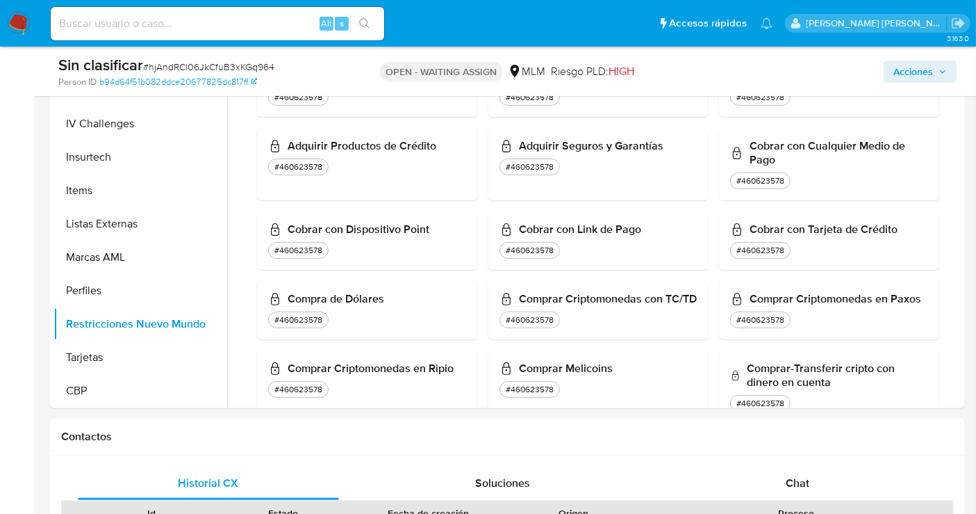
click at [897, 71] on span "Acciones" at bounding box center [914, 71] width 40 height 22
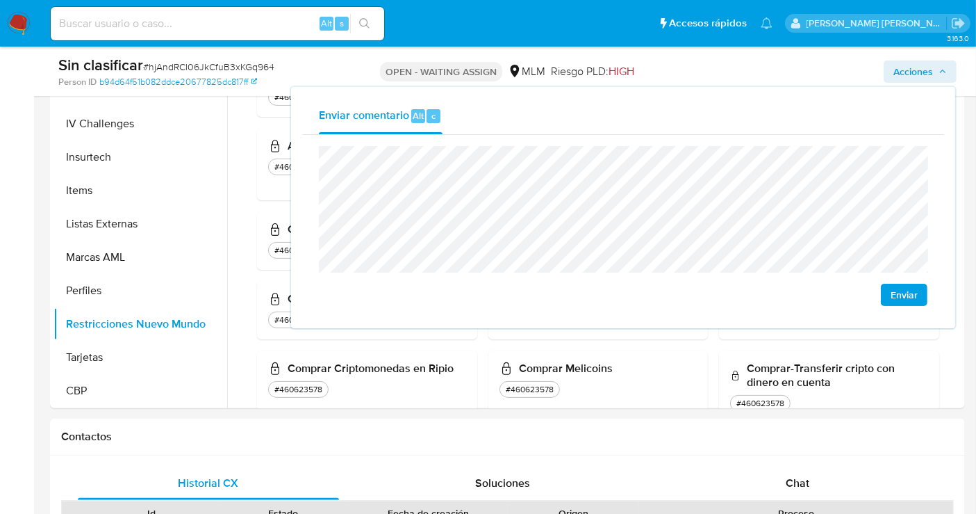
click at [905, 296] on span "Enviar" at bounding box center [904, 294] width 27 height 19
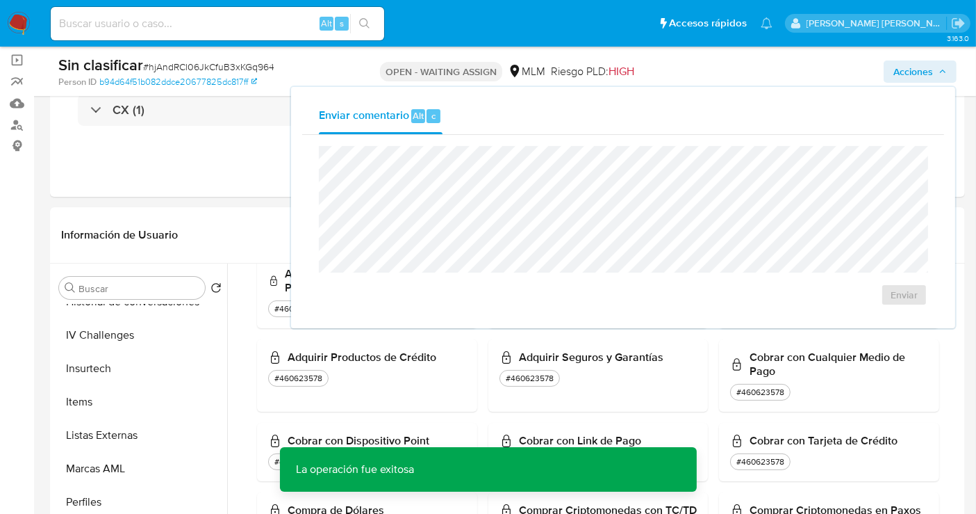
scroll to position [77, 0]
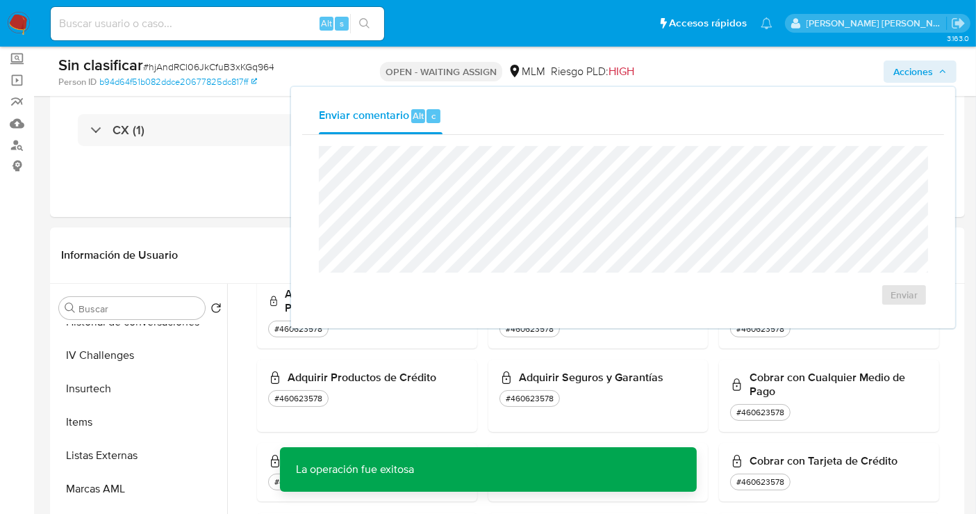
click at [907, 70] on span "Acciones" at bounding box center [914, 71] width 40 height 22
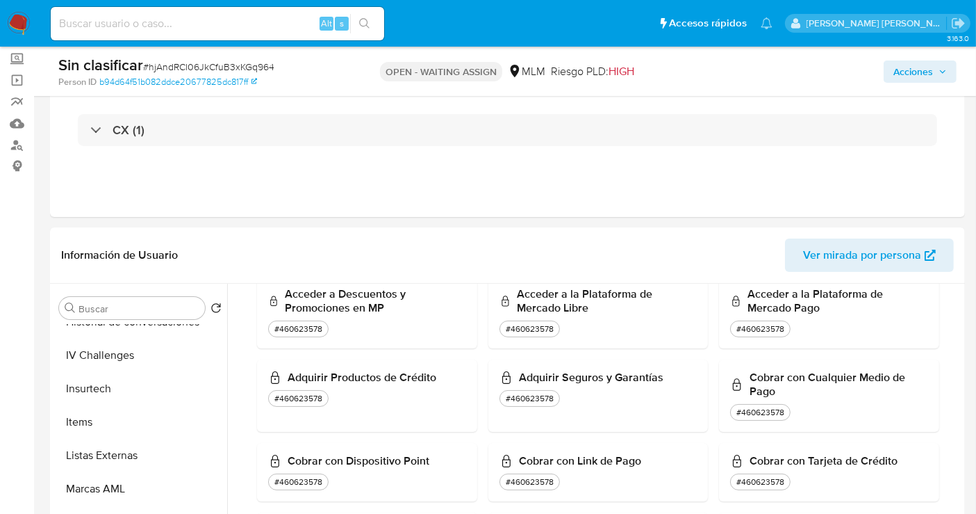
click at [905, 72] on span "Acciones" at bounding box center [914, 71] width 40 height 22
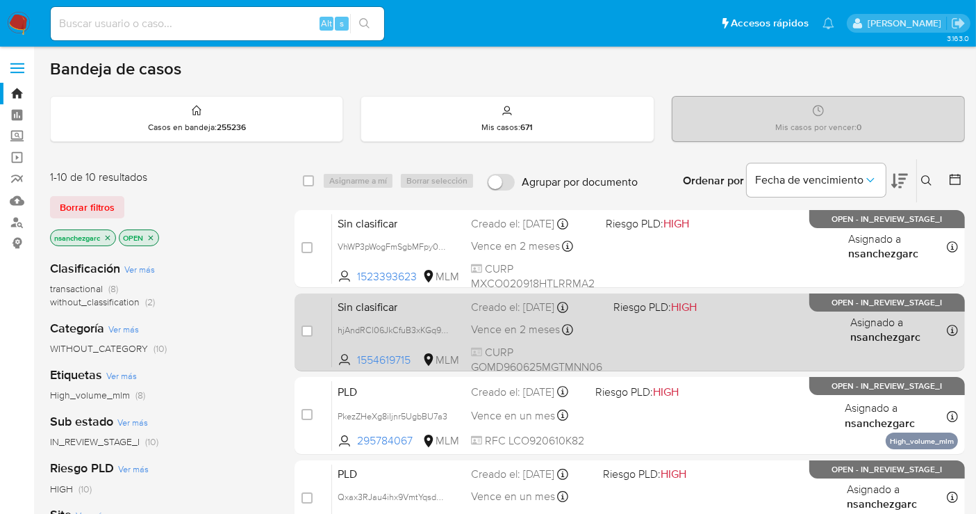
click at [498, 325] on span "Vence en 2 meses" at bounding box center [515, 329] width 89 height 15
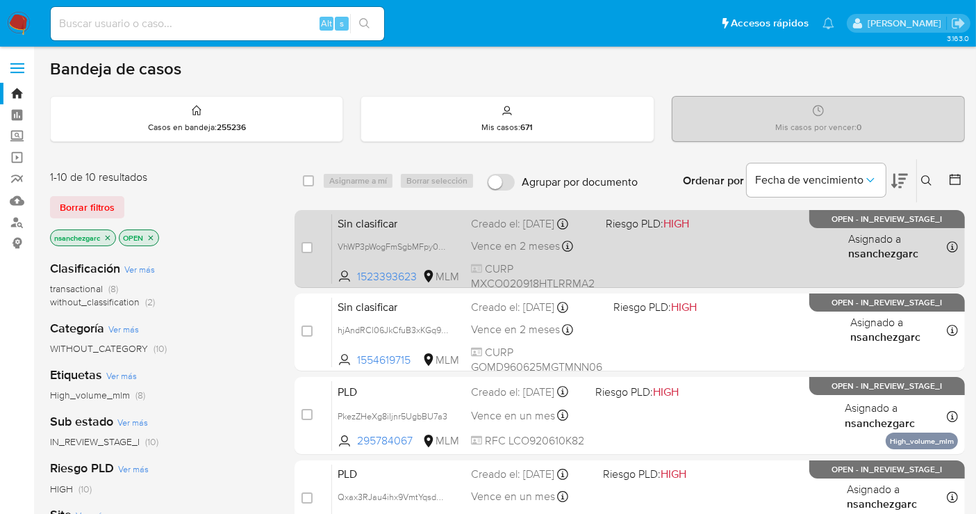
click at [478, 238] on span "Vence en 2 meses" at bounding box center [515, 245] width 89 height 15
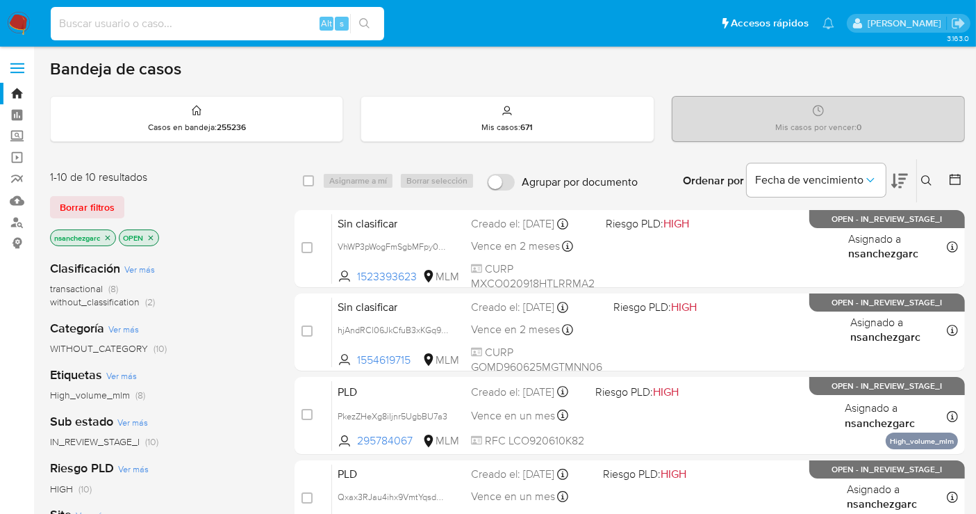
click at [136, 24] on input at bounding box center [218, 24] width 334 height 18
paste input "339982908"
type input "339982908"
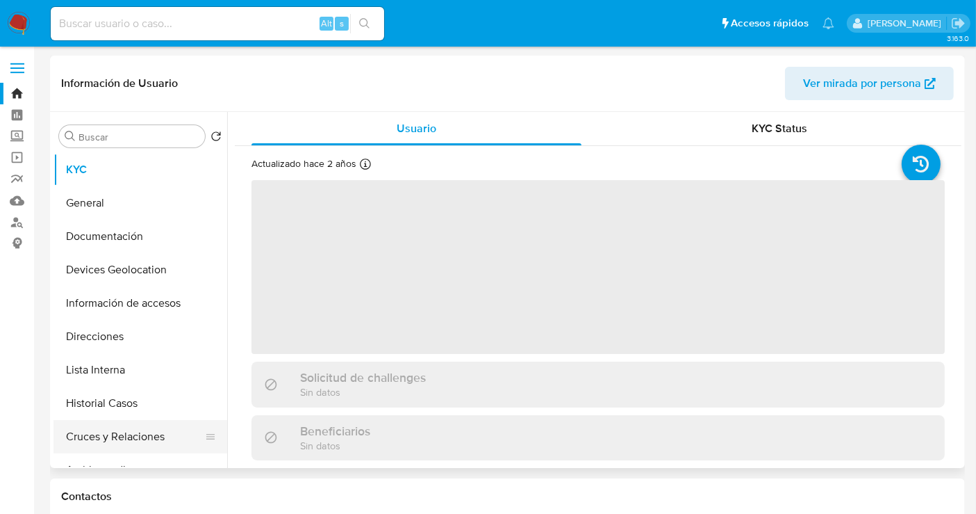
select select "10"
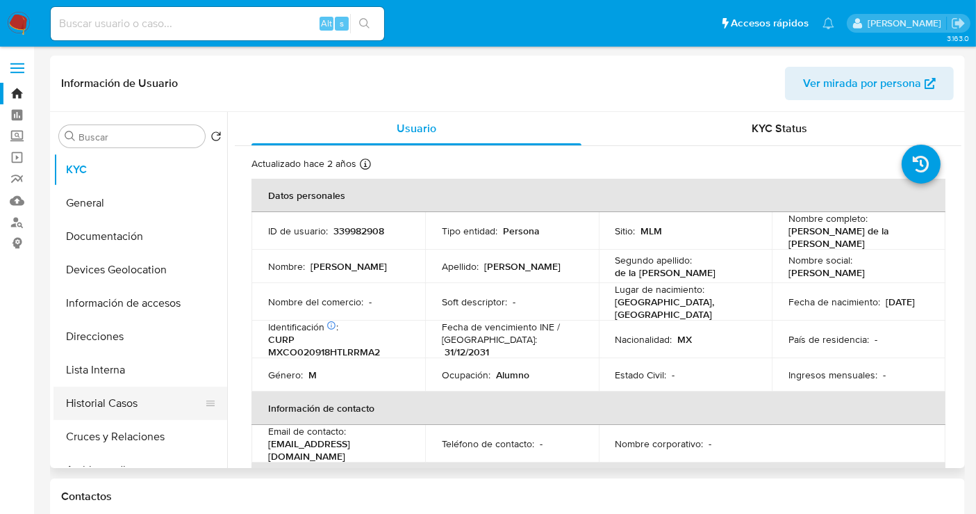
click at [113, 409] on button "Historial Casos" at bounding box center [135, 402] width 163 height 33
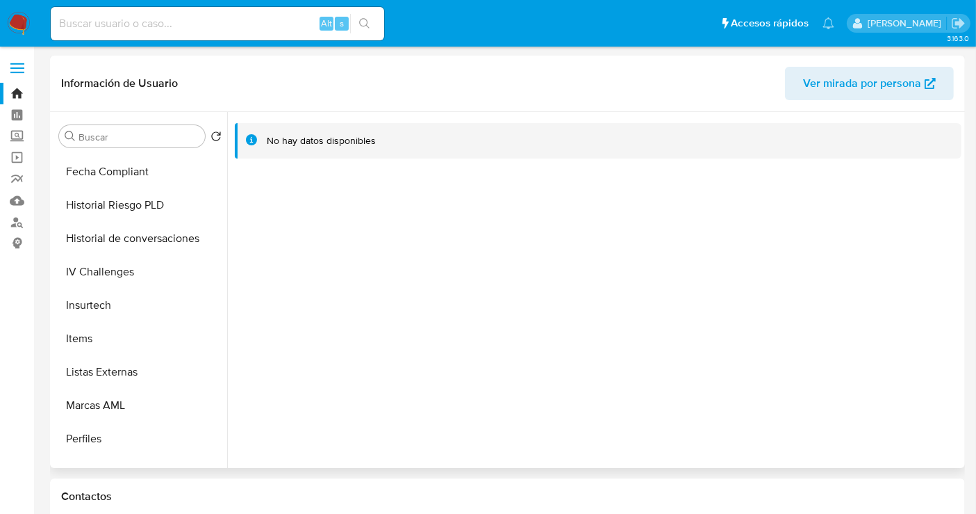
scroll to position [687, 0]
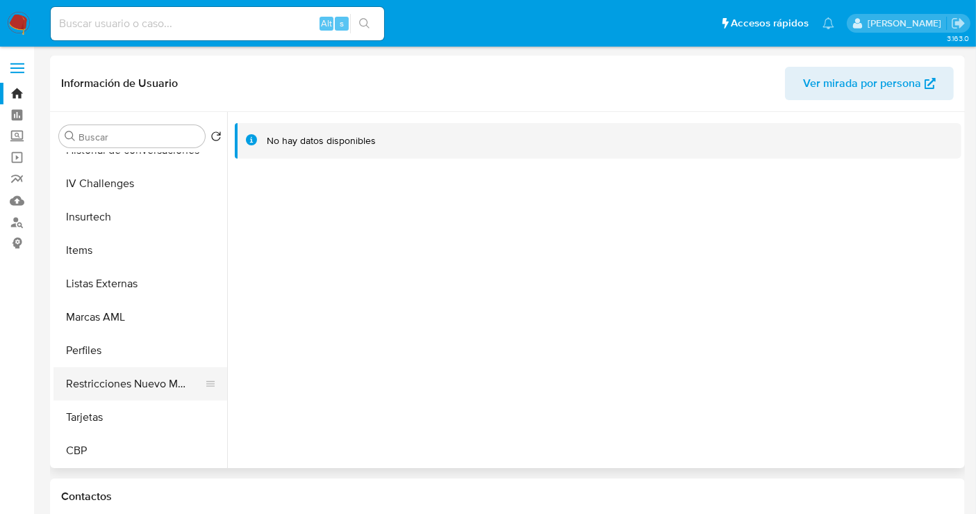
click at [132, 383] on button "Restricciones Nuevo Mundo" at bounding box center [135, 383] width 163 height 33
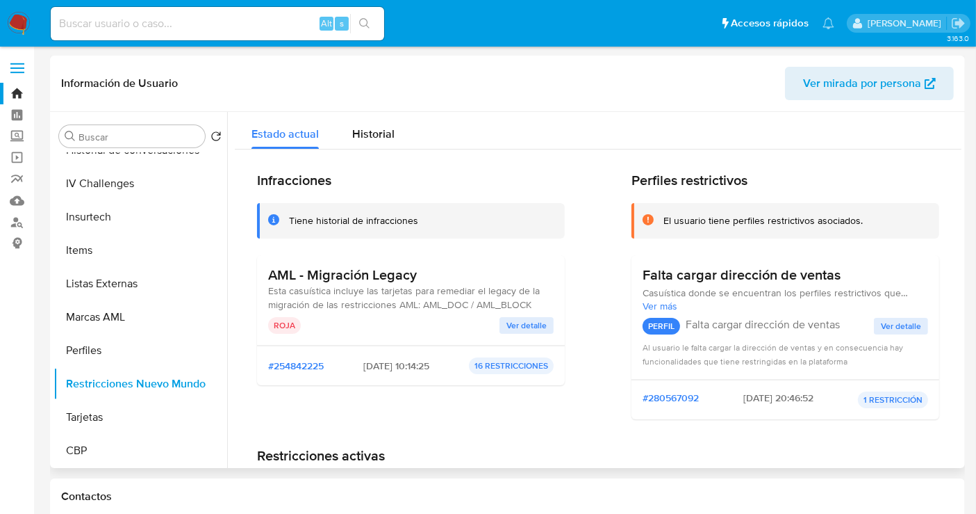
click at [512, 328] on span "Ver detalle" at bounding box center [527, 325] width 40 height 14
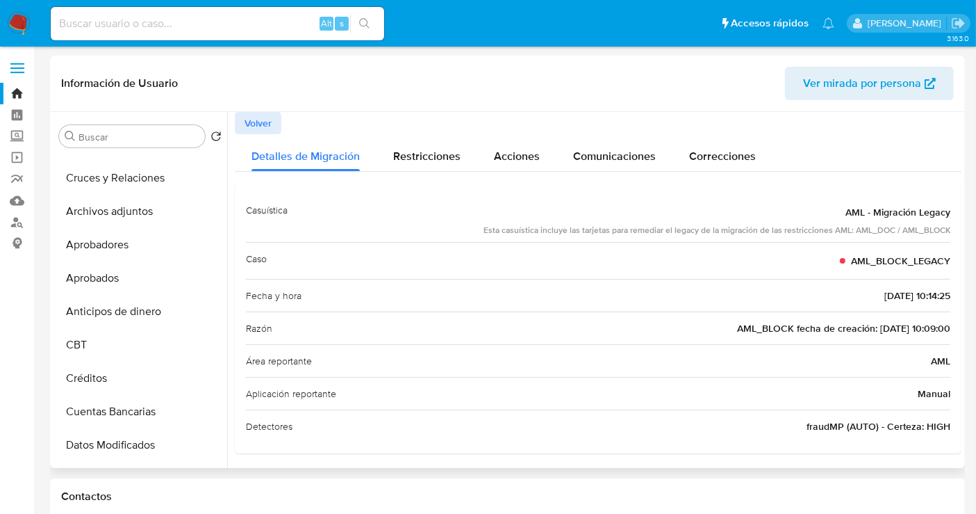
scroll to position [224, 0]
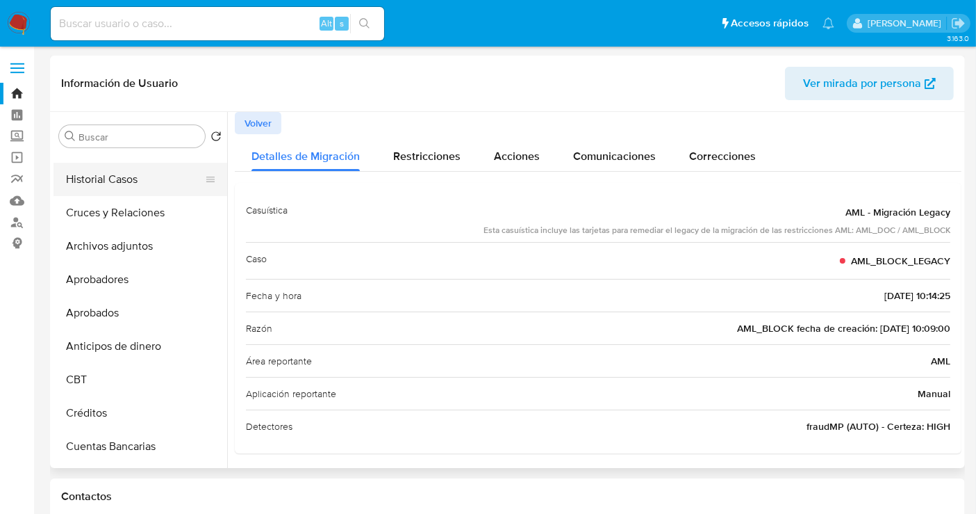
click at [113, 172] on button "Historial Casos" at bounding box center [135, 179] width 163 height 33
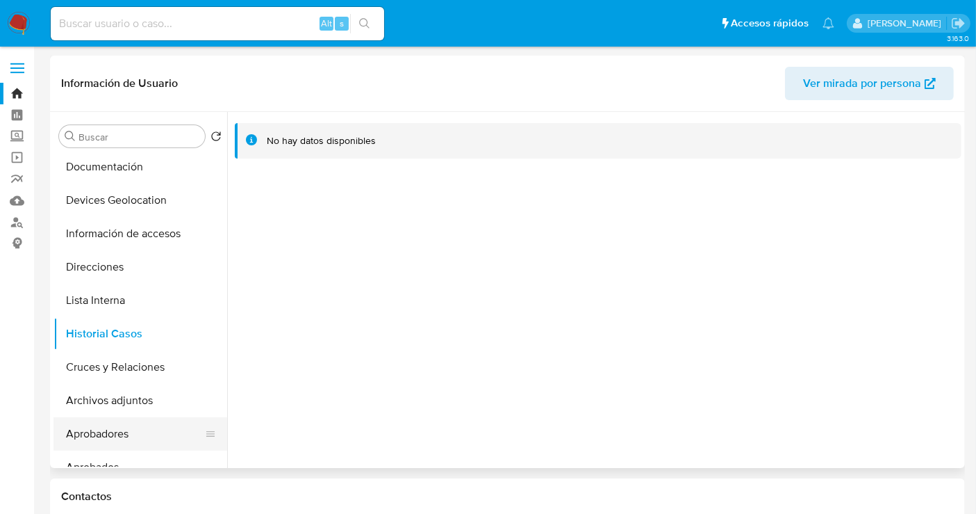
scroll to position [0, 0]
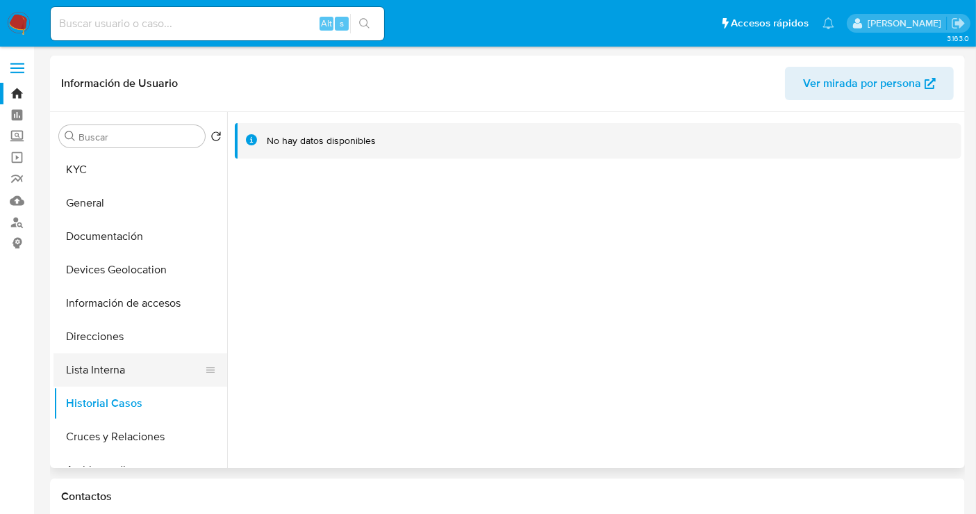
click at [108, 366] on button "Lista Interna" at bounding box center [135, 369] width 163 height 33
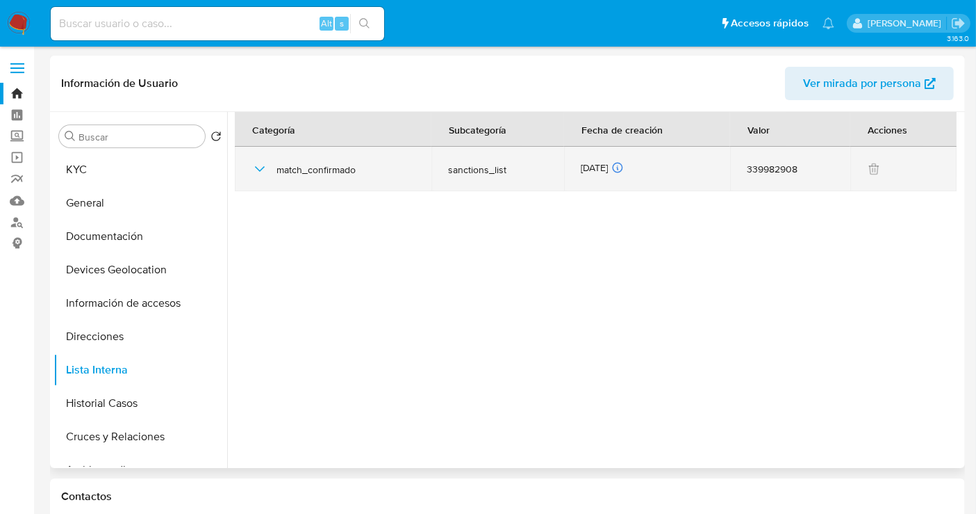
click at [261, 172] on icon "button" at bounding box center [260, 169] width 17 height 17
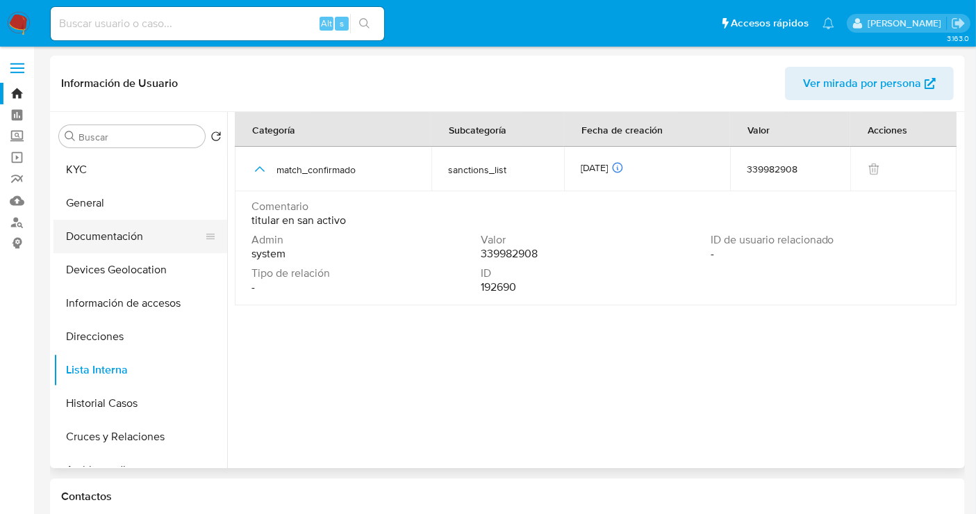
click at [117, 238] on button "Documentación" at bounding box center [135, 236] width 163 height 33
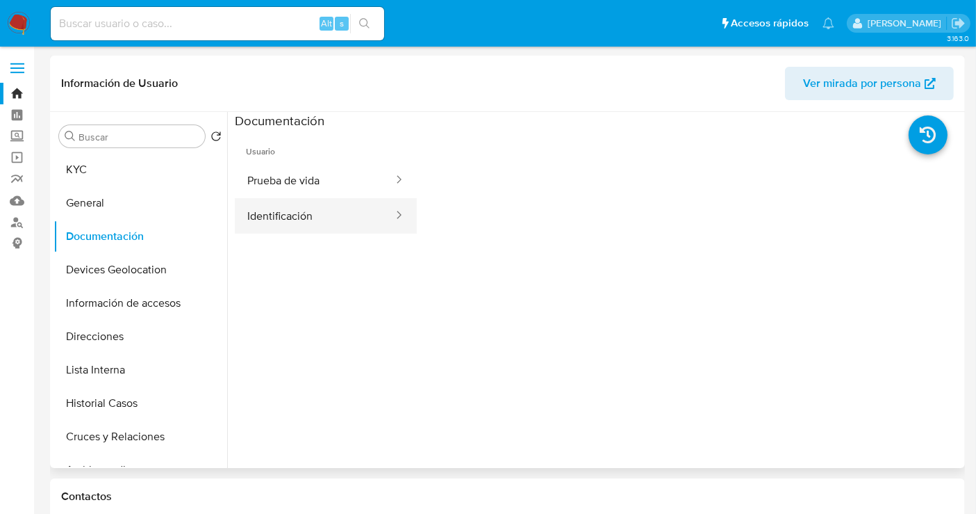
click at [306, 203] on button "Identificación" at bounding box center [315, 215] width 160 height 35
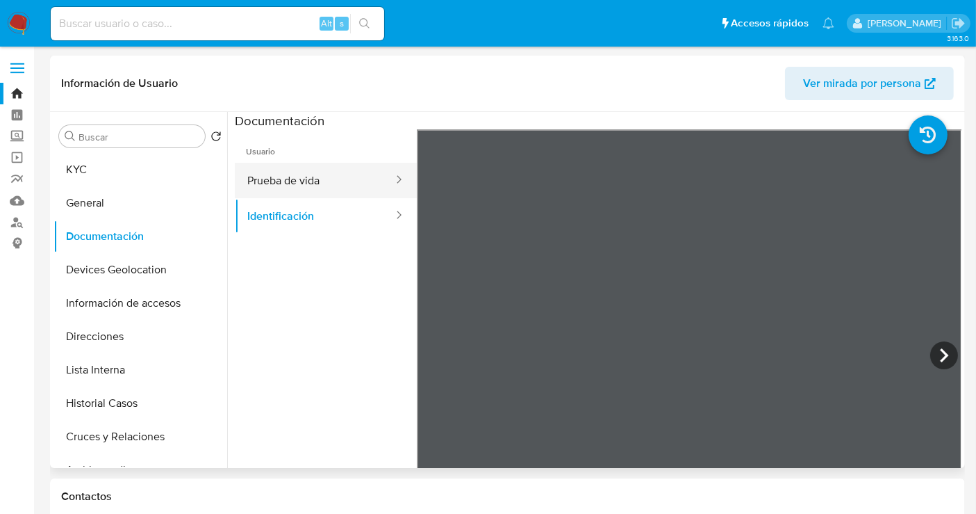
click at [297, 178] on button "Prueba de vida" at bounding box center [315, 180] width 160 height 35
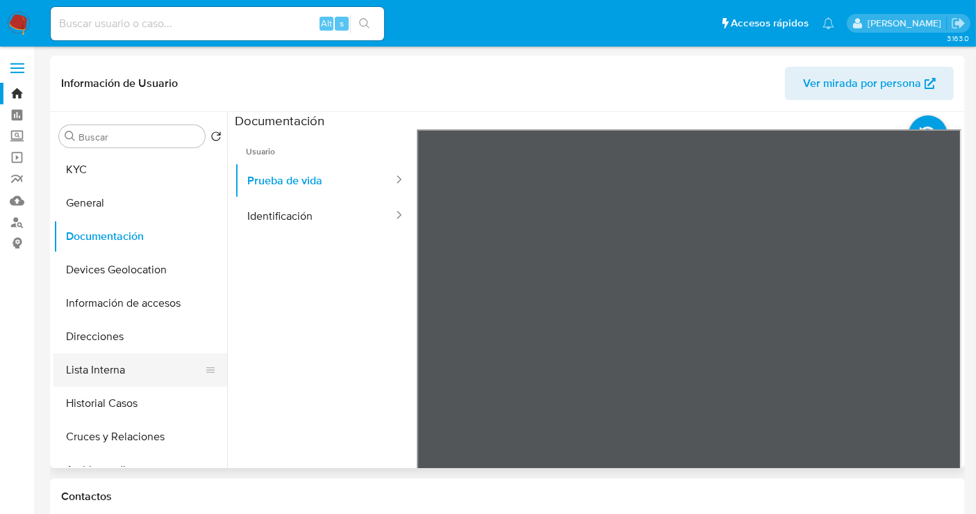
click at [97, 363] on button "Lista Interna" at bounding box center [135, 369] width 163 height 33
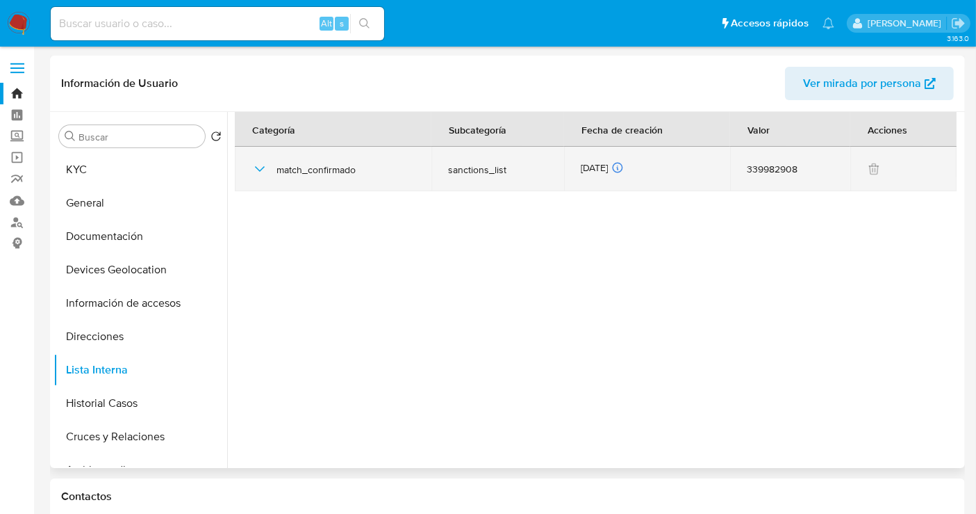
click at [336, 169] on span "match_confirmado" at bounding box center [346, 169] width 138 height 13
click at [265, 163] on icon "button" at bounding box center [260, 169] width 17 height 17
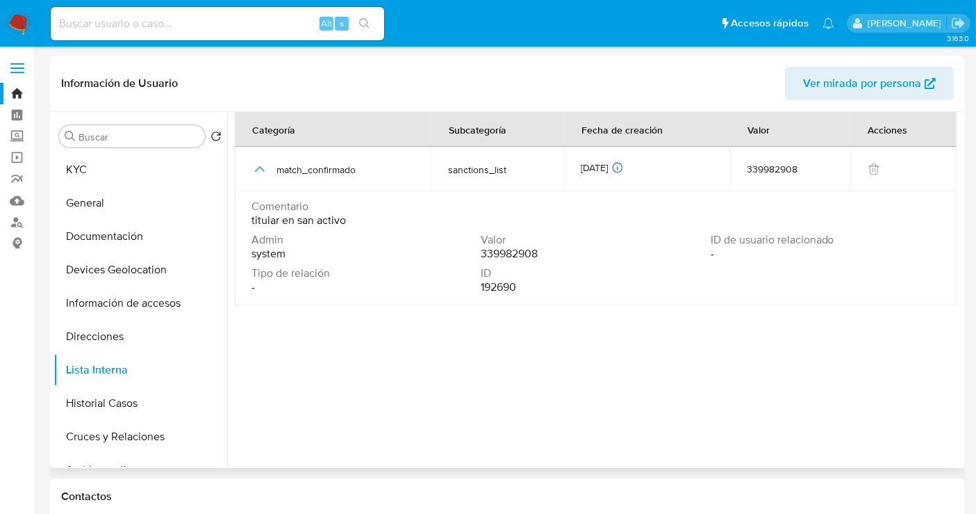
drag, startPoint x: 361, startPoint y: 219, endPoint x: 352, endPoint y: 215, distance: 10.0
click at [352, 215] on div "Comentario titular en san activo" at bounding box center [596, 213] width 689 height 28
click at [345, 221] on span "titular en san activo" at bounding box center [299, 220] width 95 height 14
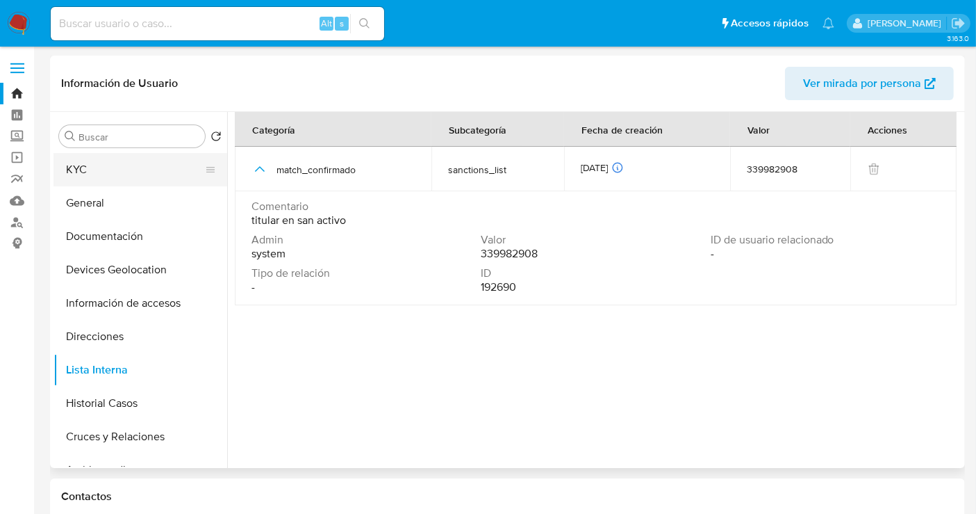
click at [102, 165] on button "KYC" at bounding box center [135, 169] width 163 height 33
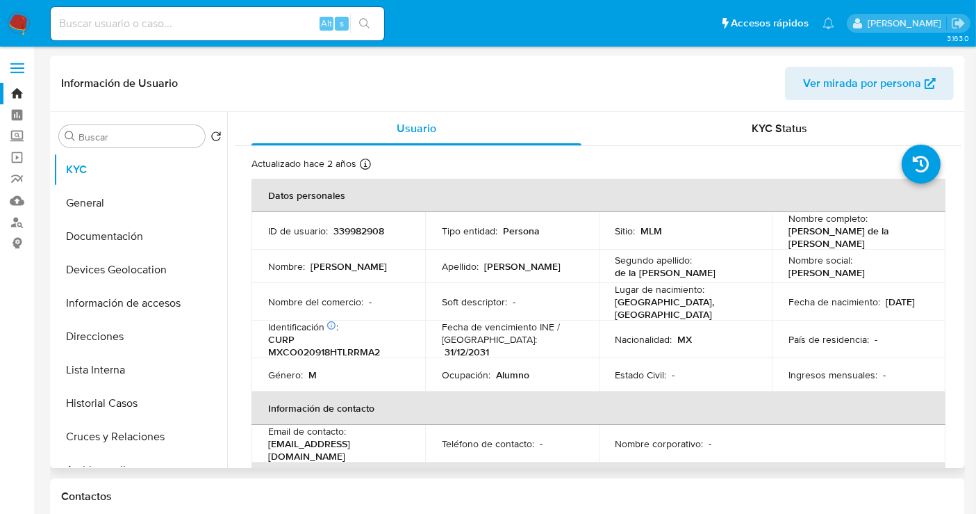
click at [351, 219] on td "ID de usuario : 339982908" at bounding box center [339, 231] width 174 height 38
click at [350, 224] on p "339982908" at bounding box center [359, 230] width 51 height 13
copy p "339982908"
click at [24, 23] on img at bounding box center [19, 24] width 24 height 24
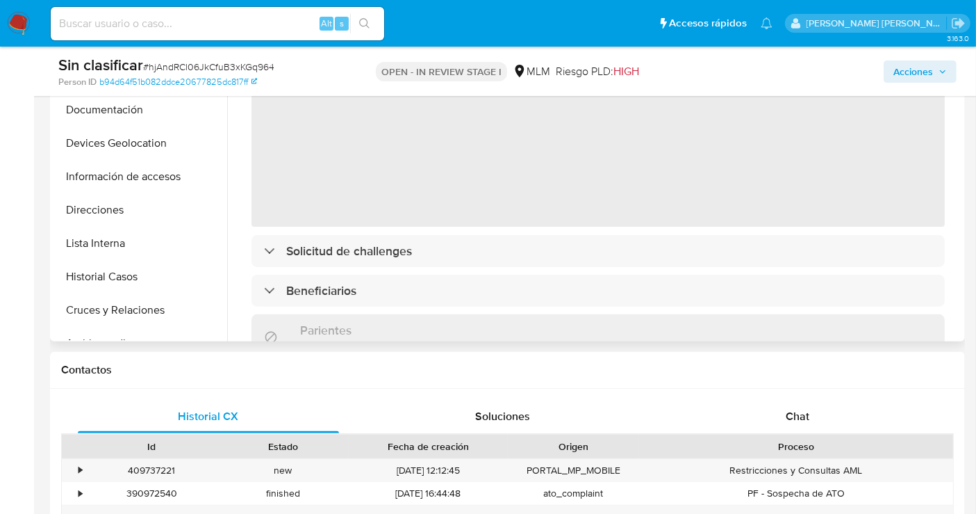
scroll to position [386, 0]
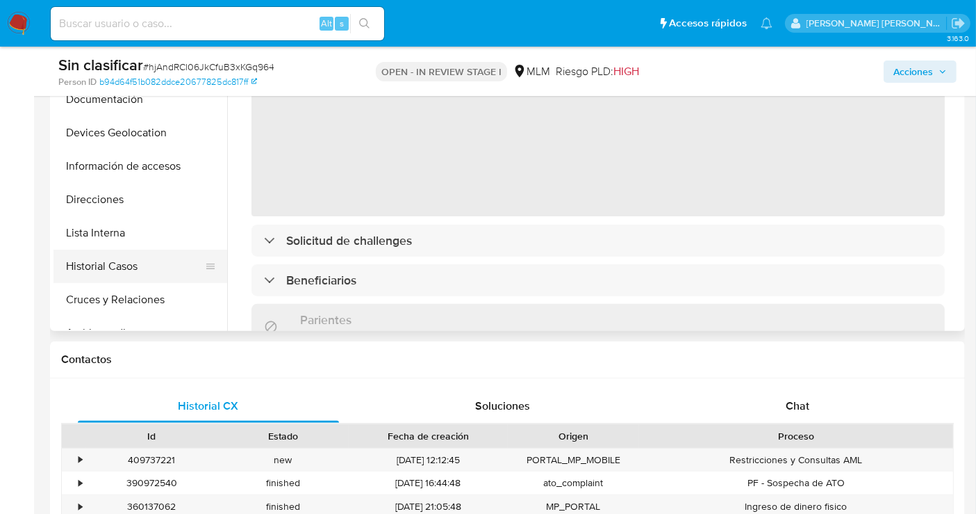
select select "10"
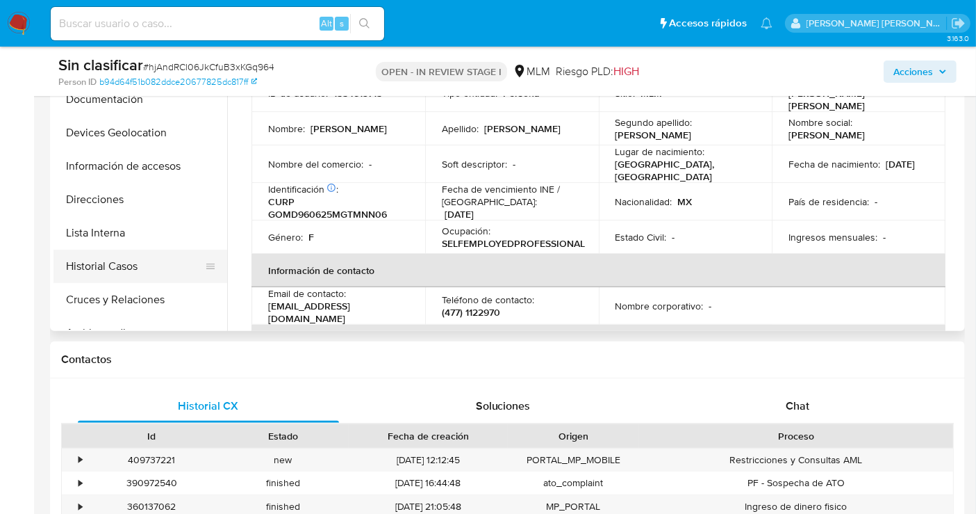
click at [123, 255] on button "Historial Casos" at bounding box center [135, 266] width 163 height 33
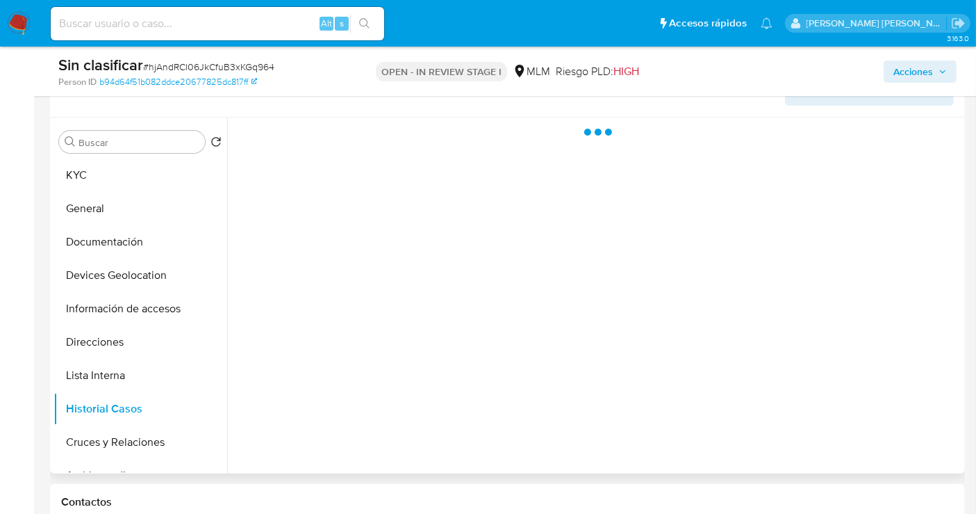
scroll to position [231, 0]
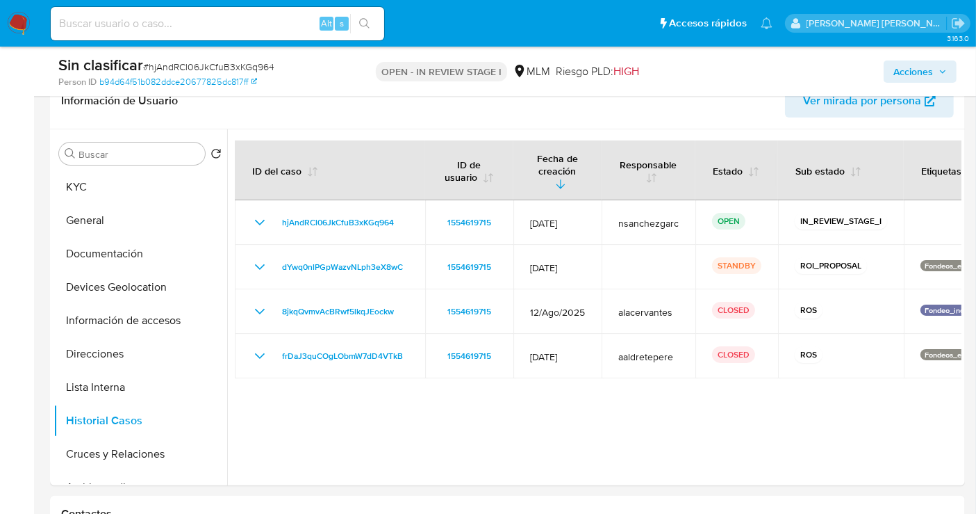
click at [911, 74] on span "Acciones" at bounding box center [914, 71] width 40 height 22
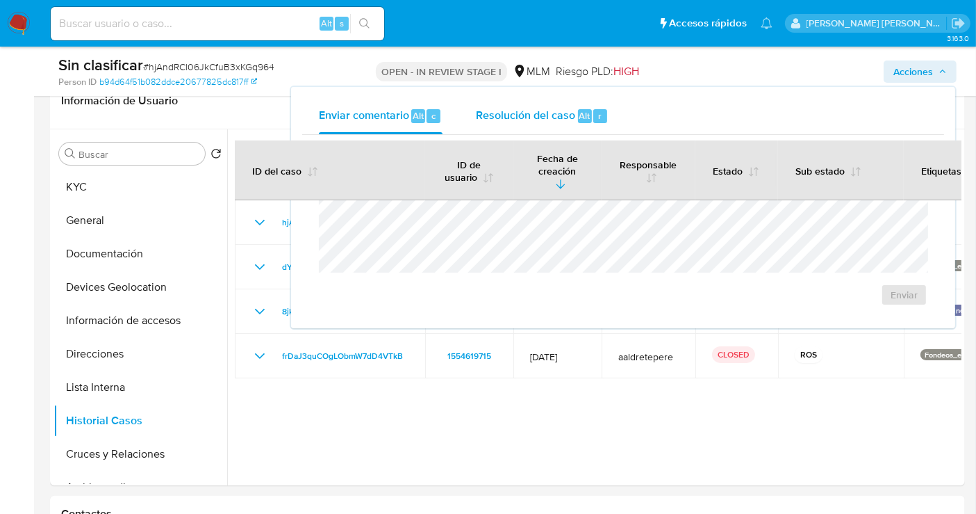
click at [539, 115] on span "Resolución del caso" at bounding box center [525, 115] width 99 height 16
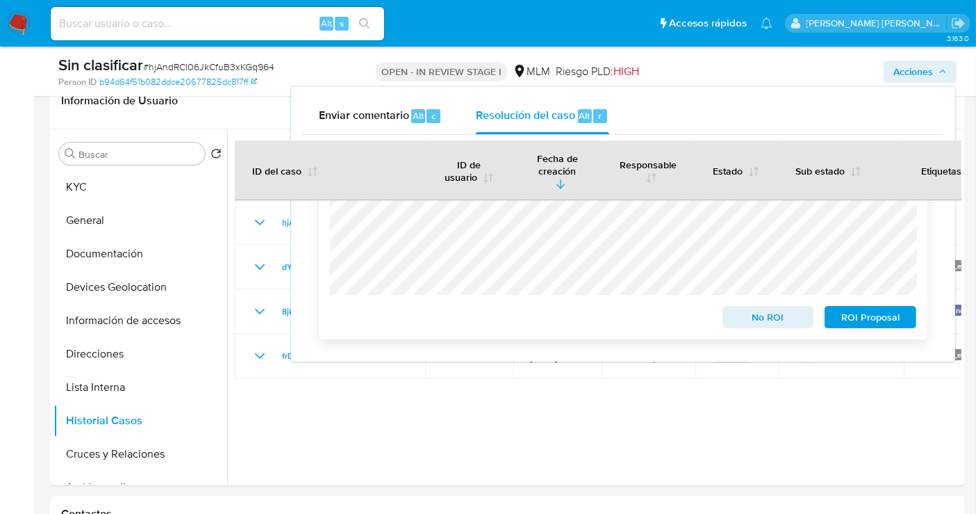
click at [752, 316] on span "No ROI" at bounding box center [769, 316] width 72 height 19
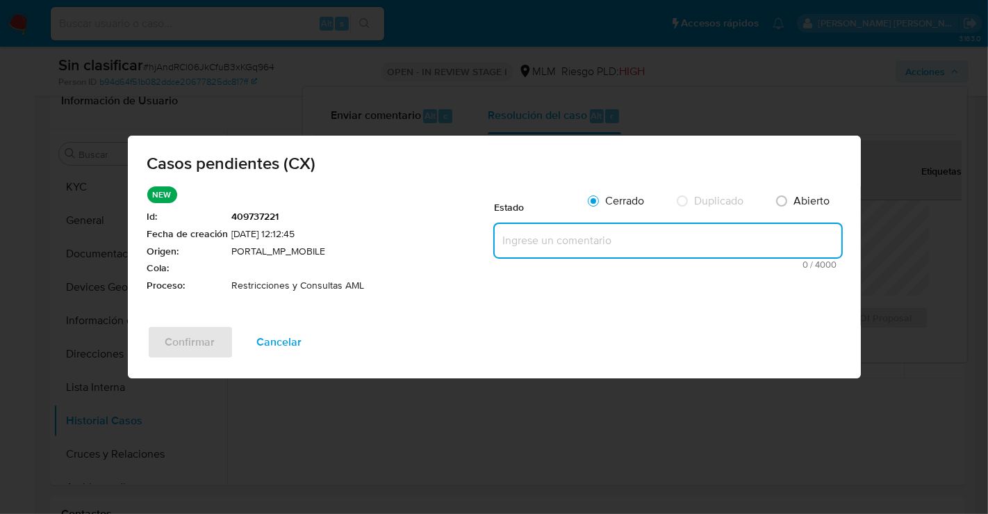
click at [523, 232] on textarea at bounding box center [668, 240] width 347 height 33
paste textarea "Se realiza validación de caso generado por CX donde se identifica restricción l…"
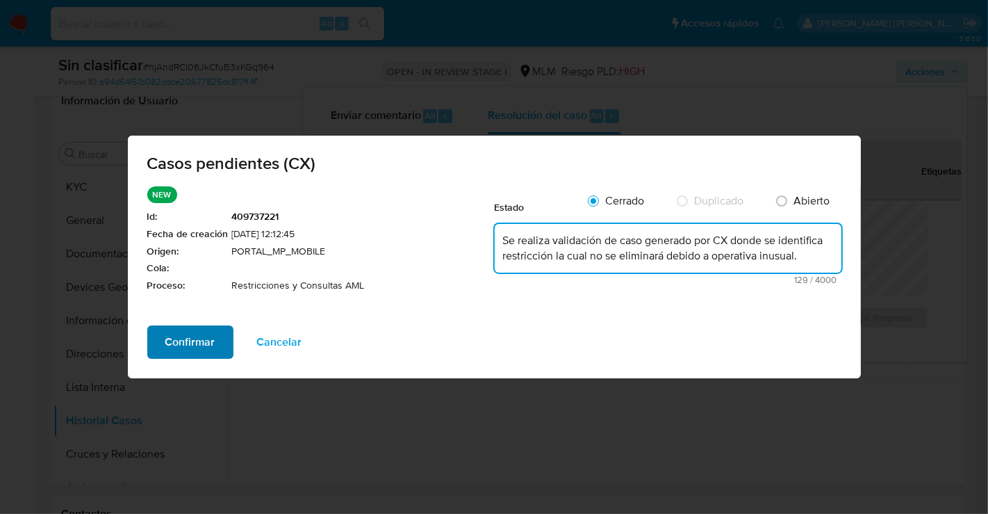
type textarea "Se realiza validación de caso generado por CX donde se identifica restricción l…"
click at [215, 341] on button "Confirmar" at bounding box center [190, 341] width 86 height 33
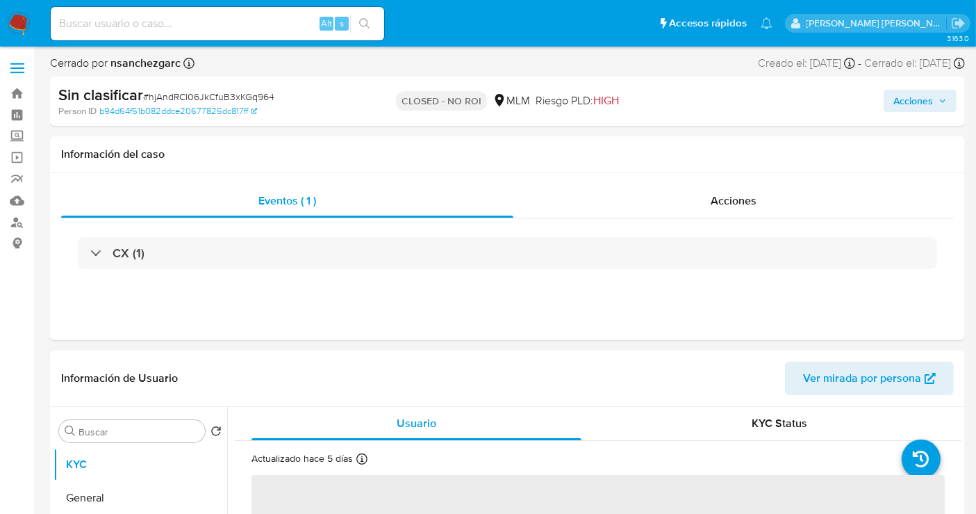
select select "10"
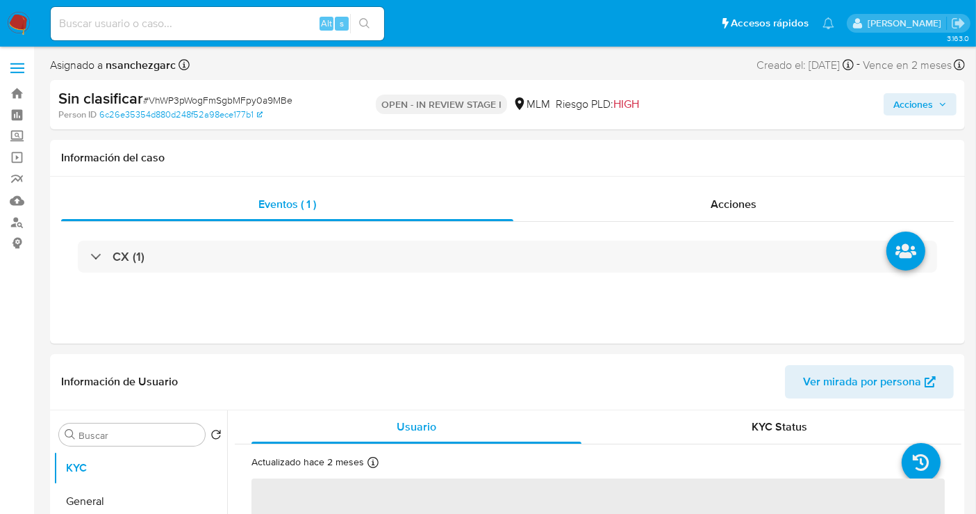
select select "10"
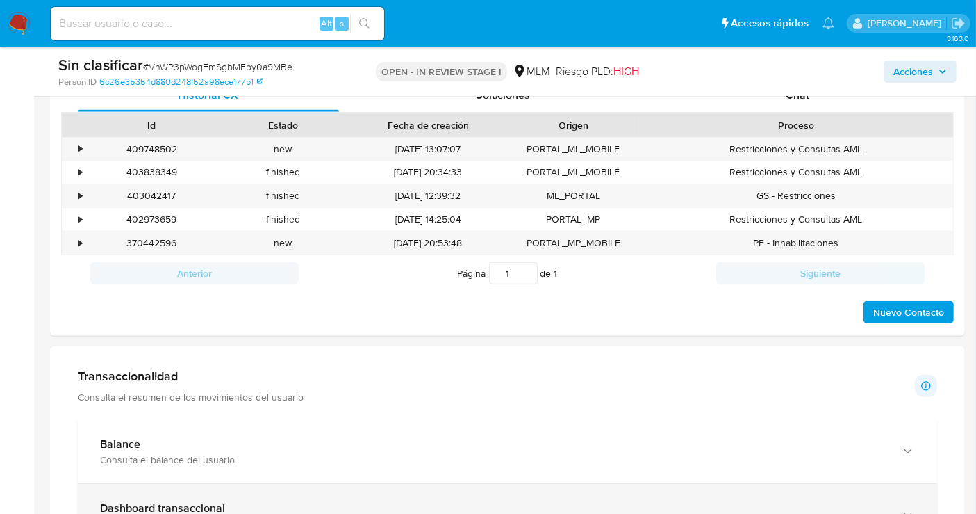
scroll to position [542, 0]
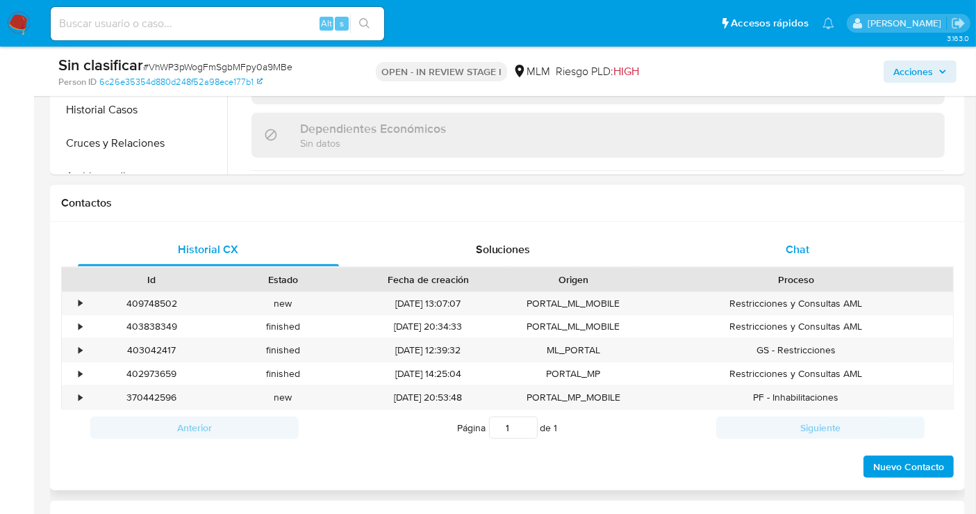
click at [784, 245] on div "Chat" at bounding box center [797, 249] width 261 height 33
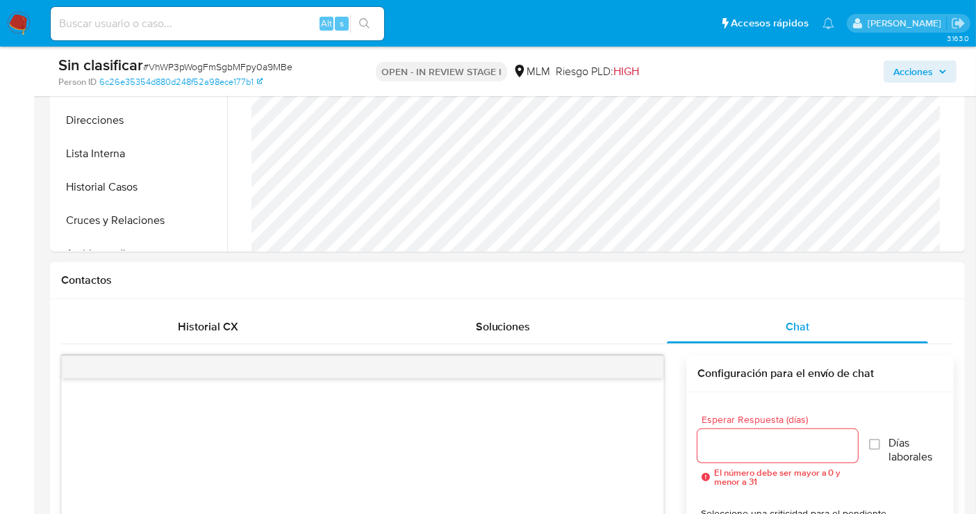
scroll to position [311, 0]
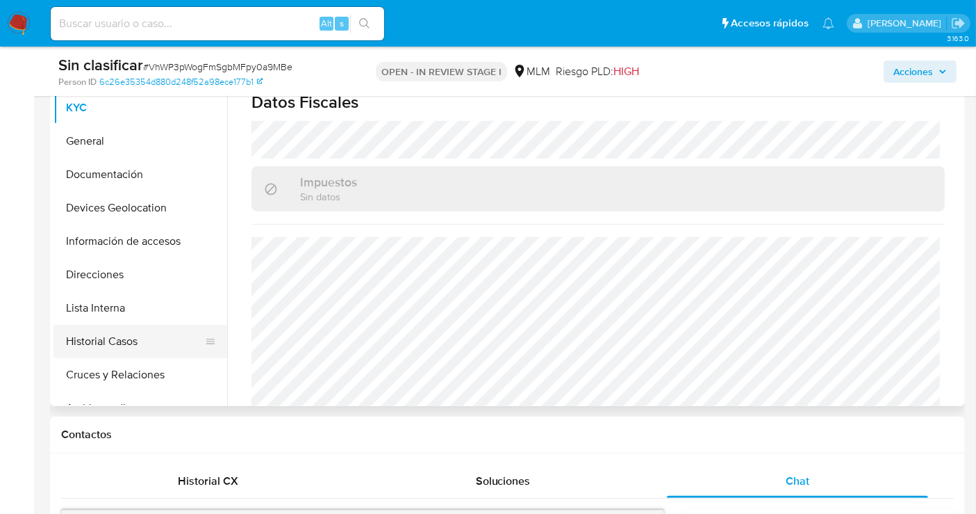
click at [107, 342] on button "Historial Casos" at bounding box center [135, 341] width 163 height 33
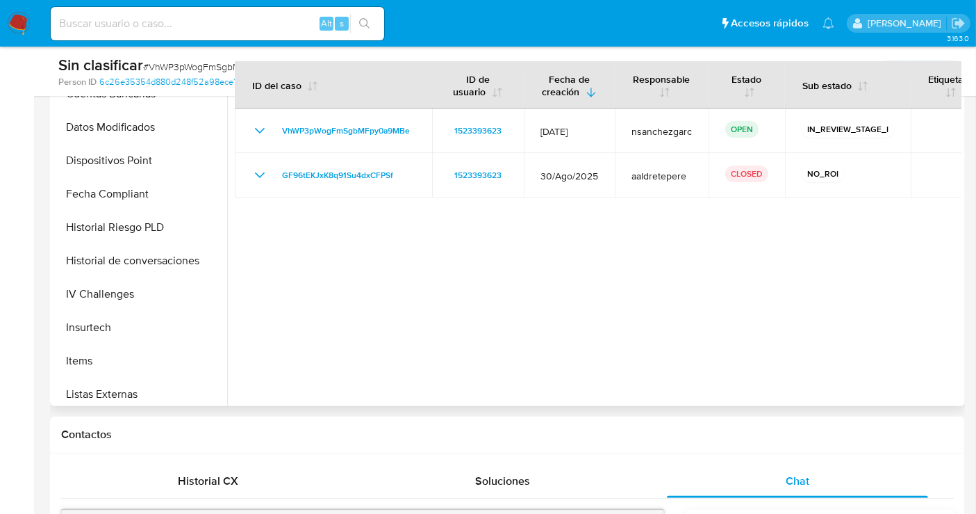
scroll to position [540, 0]
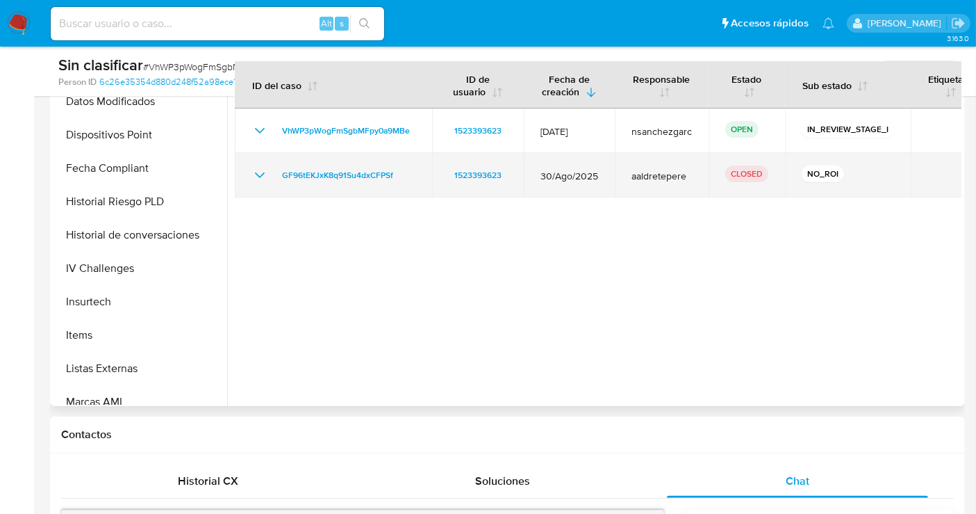
click at [268, 172] on icon "Mostrar/Ocultar" at bounding box center [260, 175] width 17 height 17
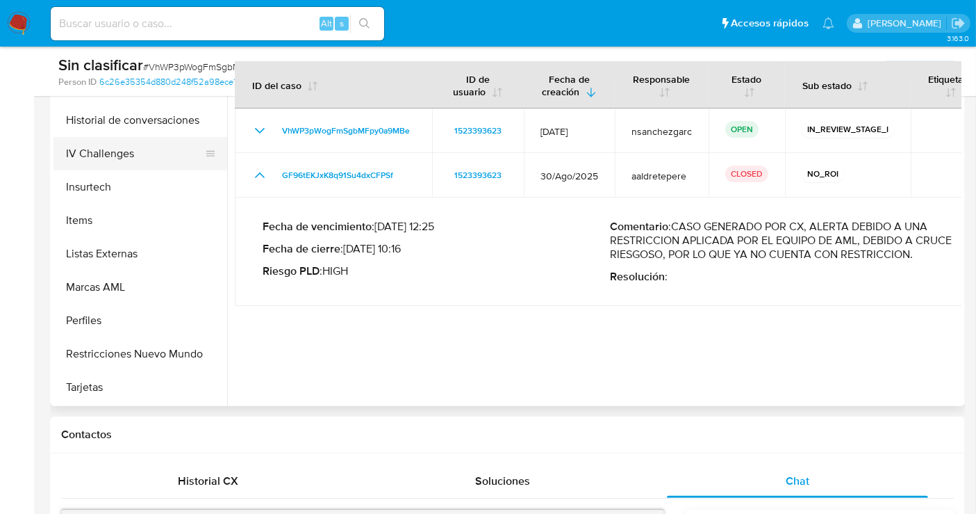
scroll to position [687, 0]
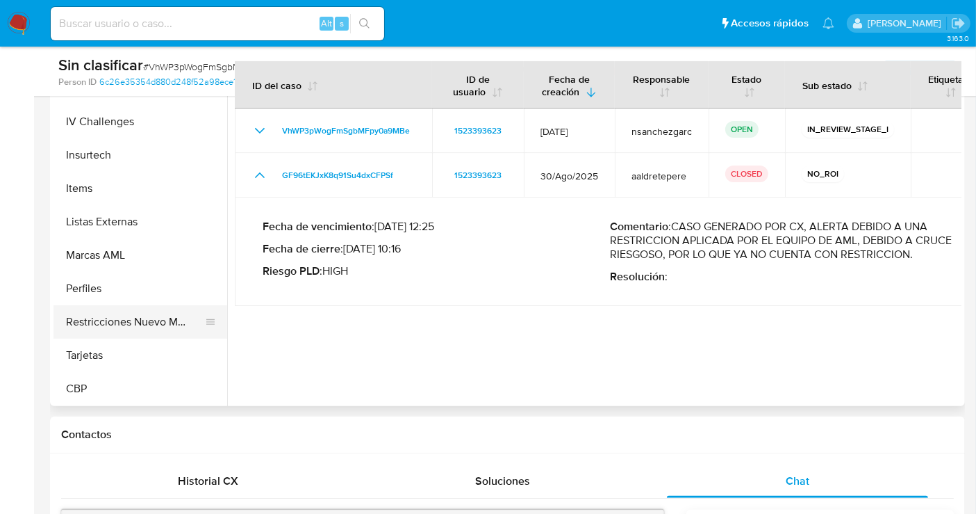
click at [113, 316] on button "Restricciones Nuevo Mundo" at bounding box center [135, 321] width 163 height 33
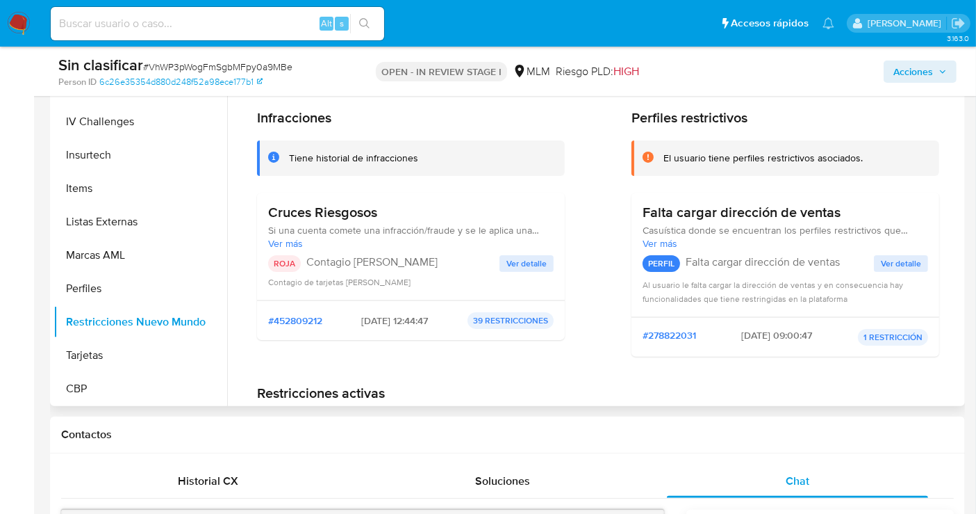
click at [534, 259] on span "Ver detalle" at bounding box center [527, 263] width 40 height 14
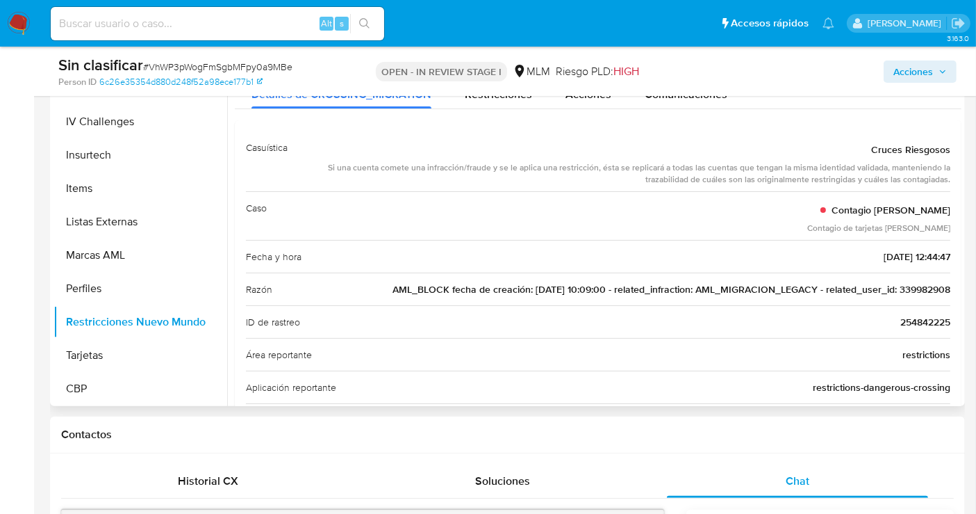
click at [904, 285] on span "AML_BLOCK fecha de creación: 09/08/2018 10:09:00 - related_infraction: AML_MIGR…" at bounding box center [672, 289] width 558 height 14
click at [915, 70] on span "Acciones" at bounding box center [914, 71] width 40 height 22
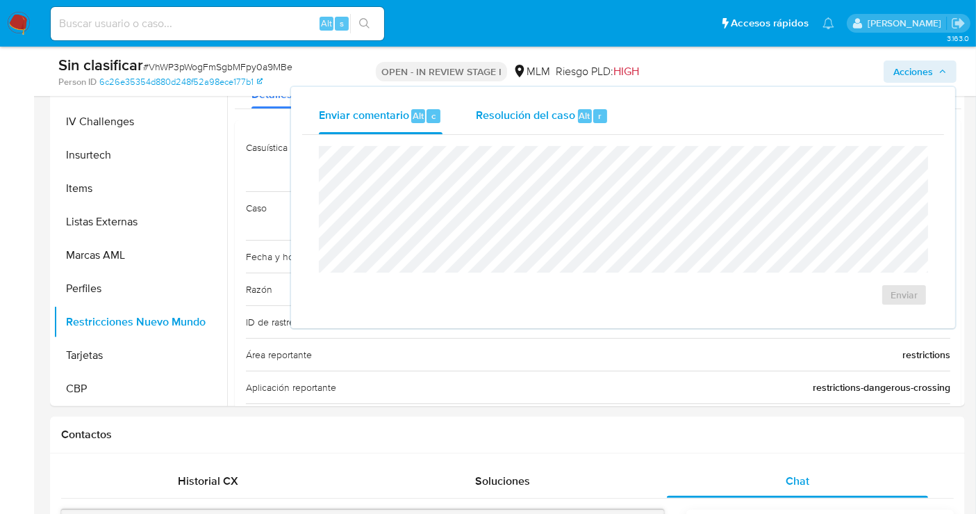
click at [524, 116] on span "Resolución del caso" at bounding box center [525, 115] width 99 height 16
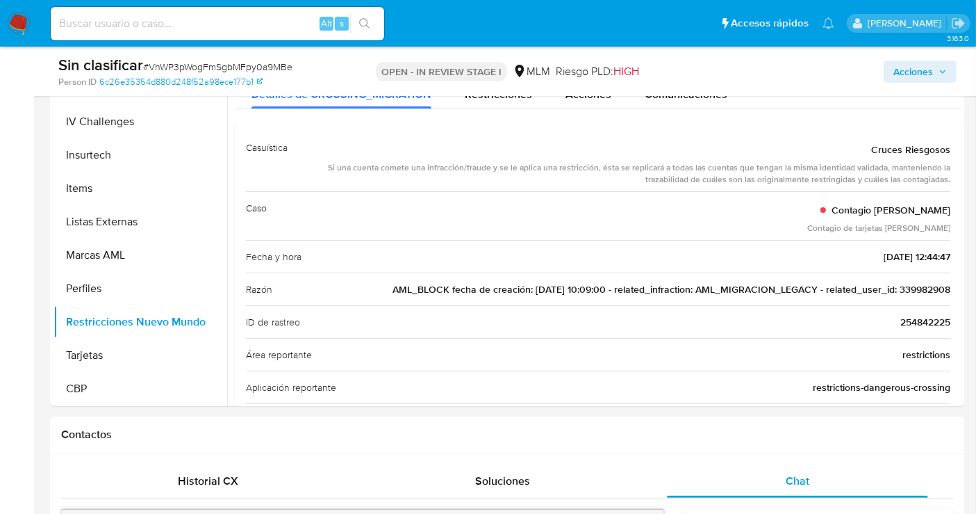
click at [907, 65] on span "Acciones" at bounding box center [914, 71] width 40 height 22
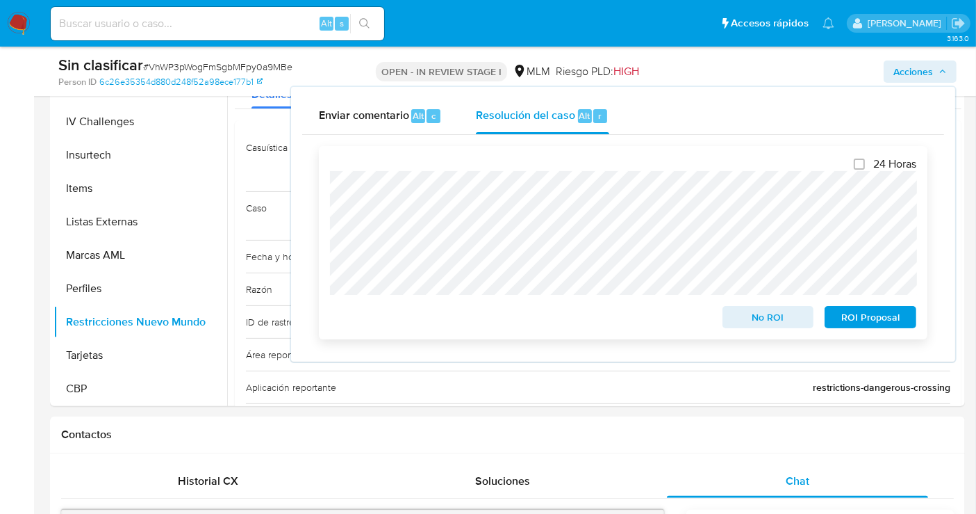
click at [751, 325] on span "No ROI" at bounding box center [769, 316] width 72 height 19
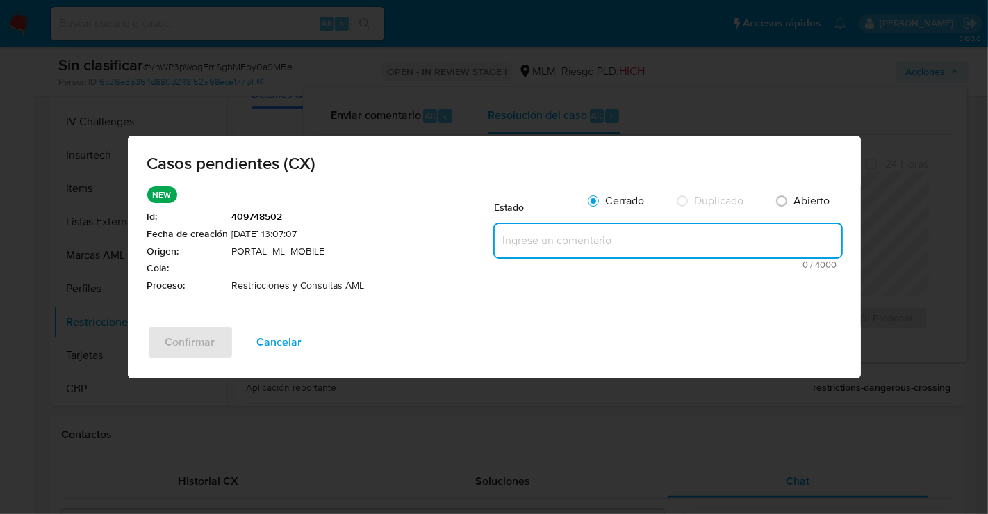
click at [512, 243] on textarea at bounding box center [668, 240] width 347 height 33
paste textarea "Se realiza validación de caso generado por CX donde se identifica restricción l…"
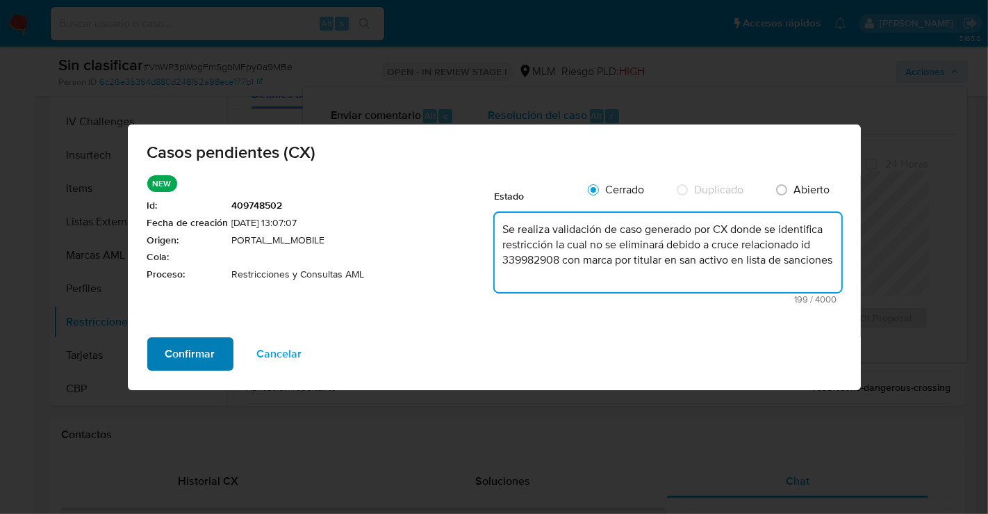
type textarea "Se realiza validación de caso generado por CX donde se identifica restricción l…"
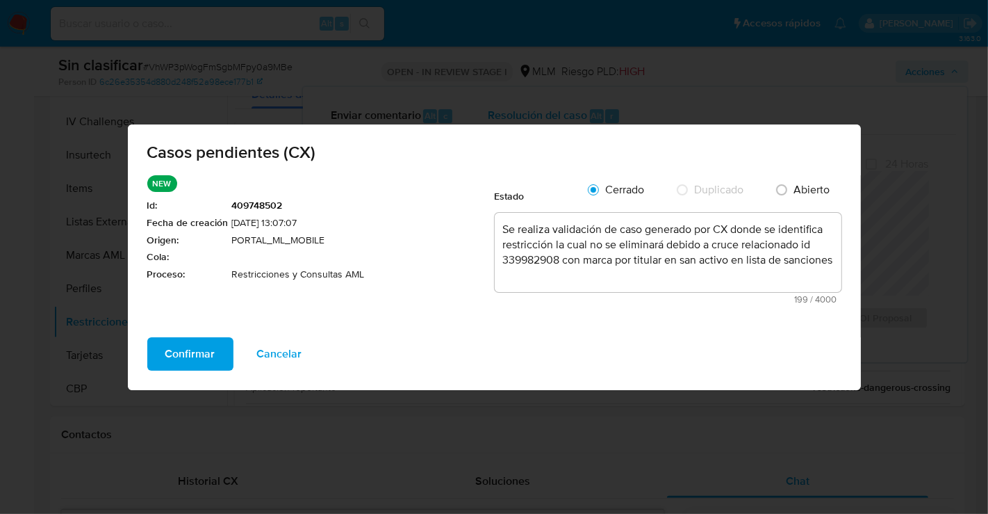
click at [192, 348] on span "Confirmar" at bounding box center [190, 353] width 50 height 31
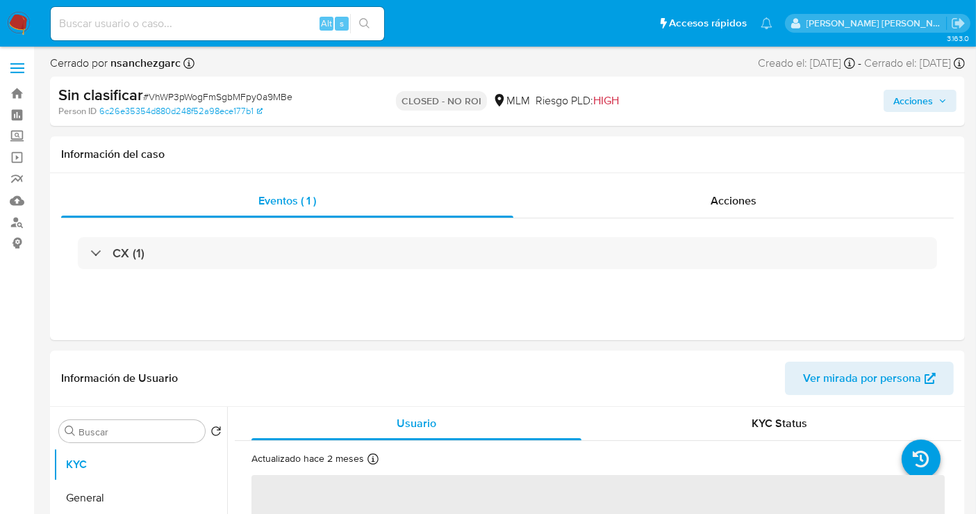
select select "10"
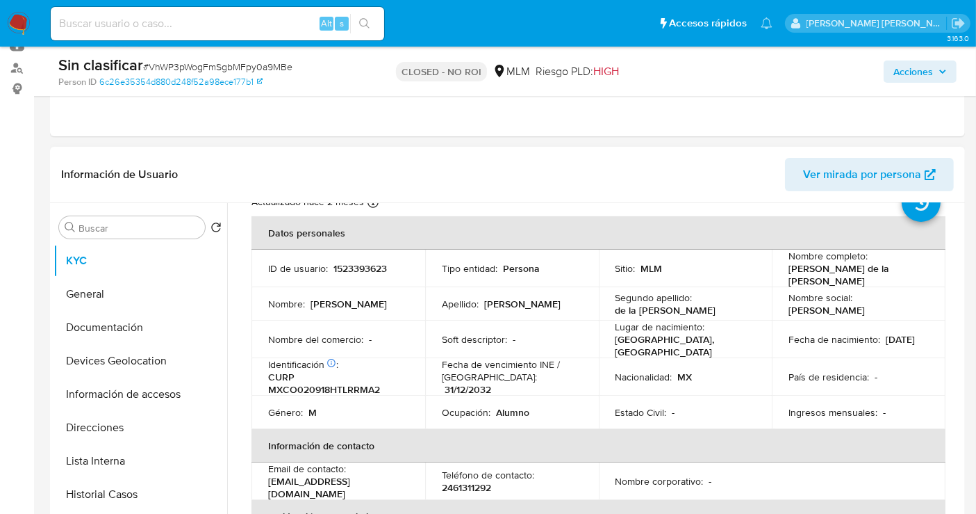
scroll to position [77, 0]
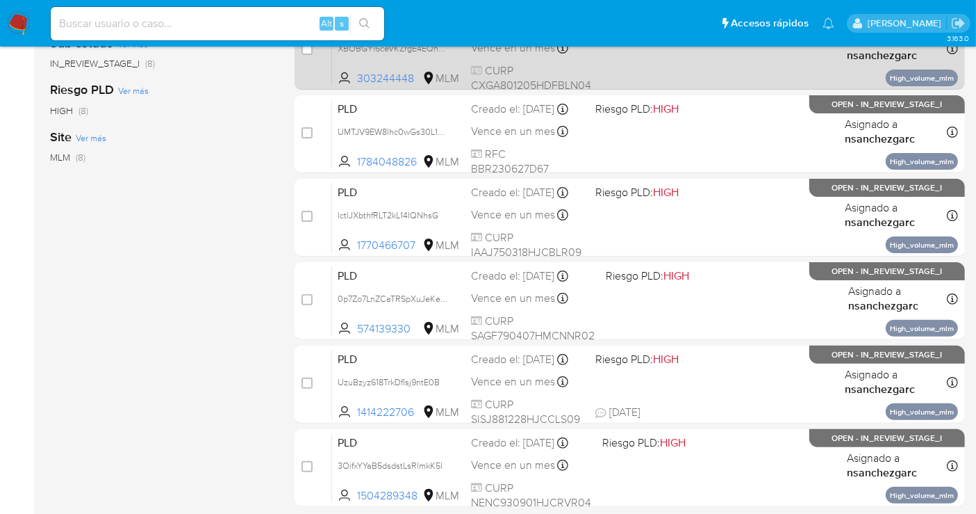
scroll to position [463, 0]
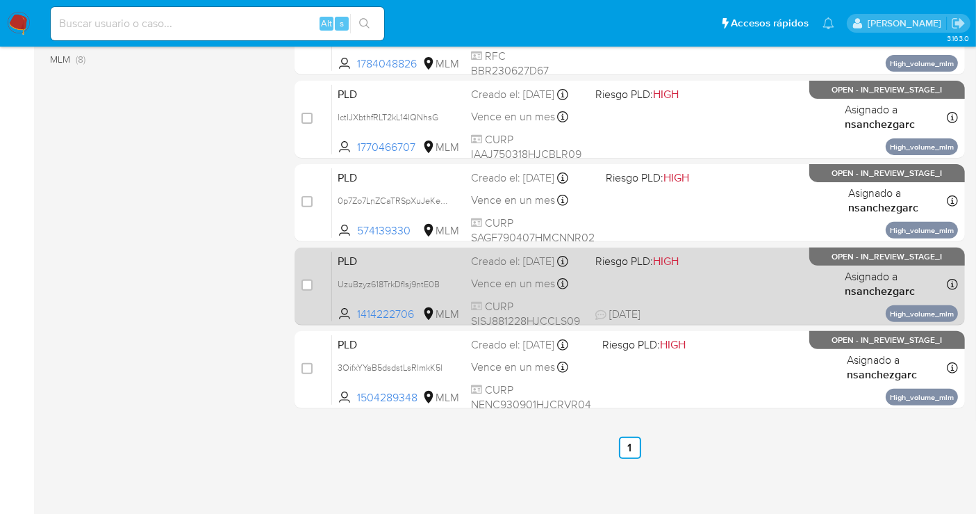
click at [541, 269] on div "Creado el: [DATE] Creado el: [DATE] 02:06:02" at bounding box center [527, 261] width 113 height 15
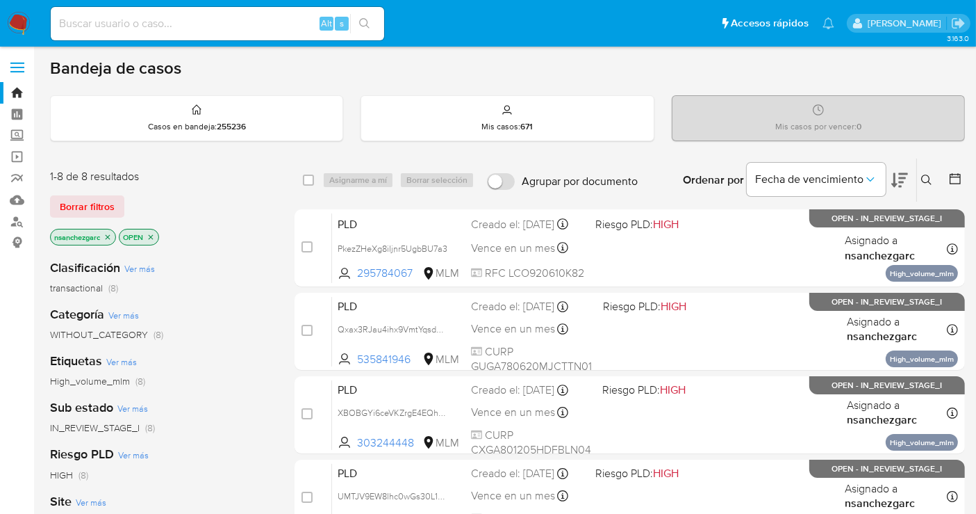
scroll to position [0, 0]
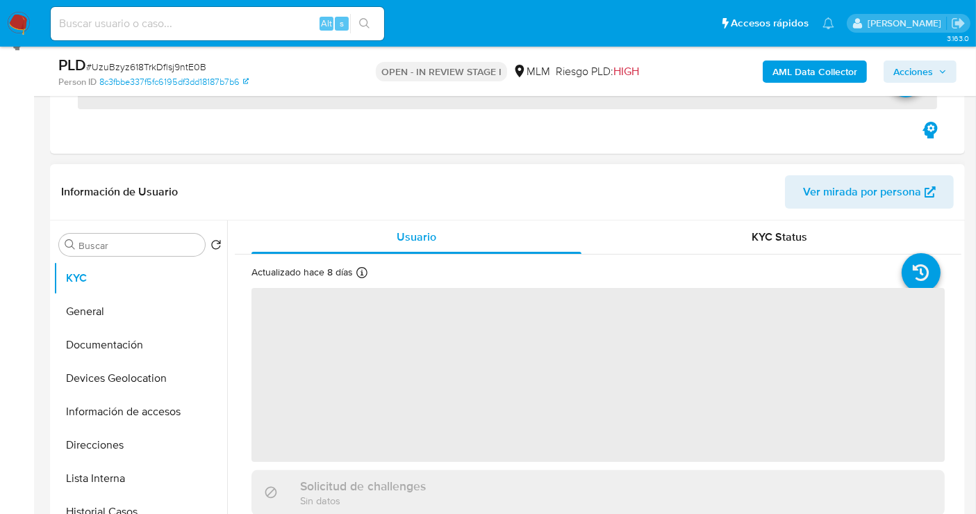
scroll to position [386, 0]
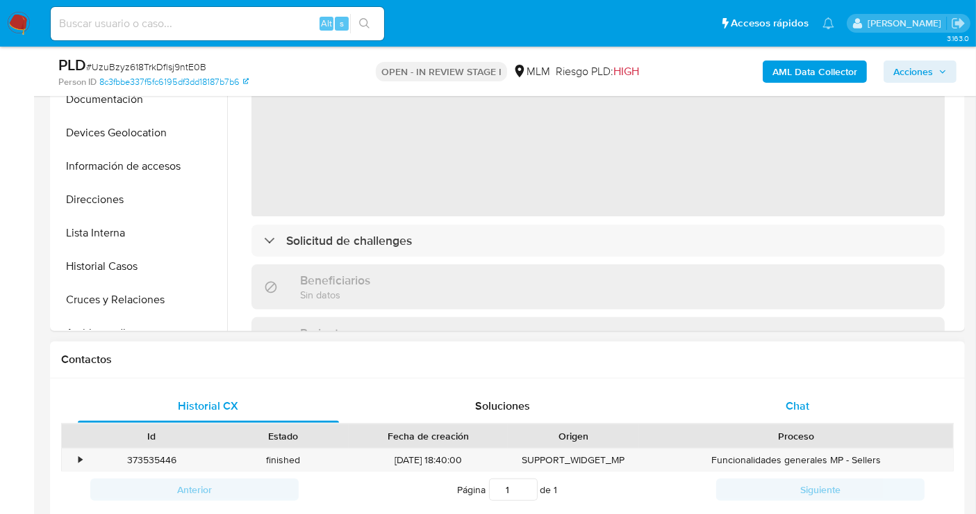
click at [783, 407] on div "Chat" at bounding box center [797, 405] width 261 height 33
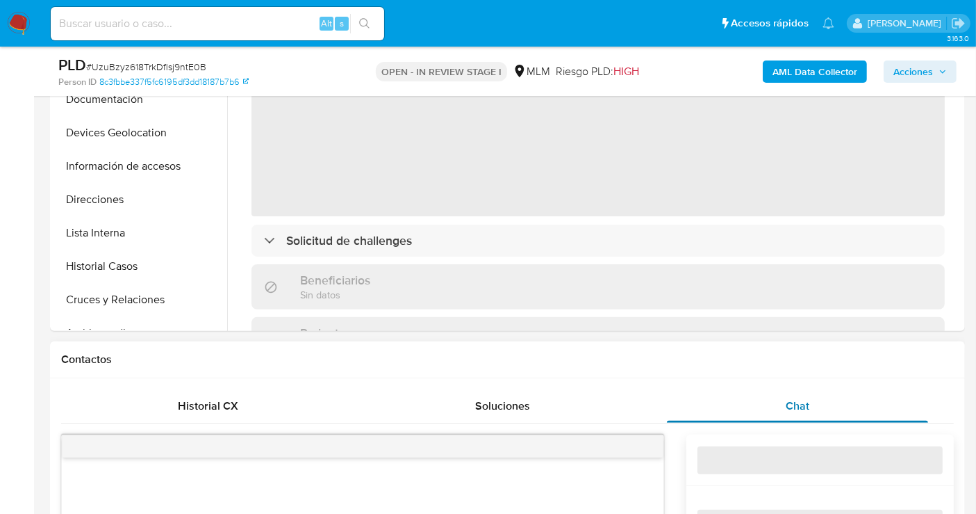
select select "10"
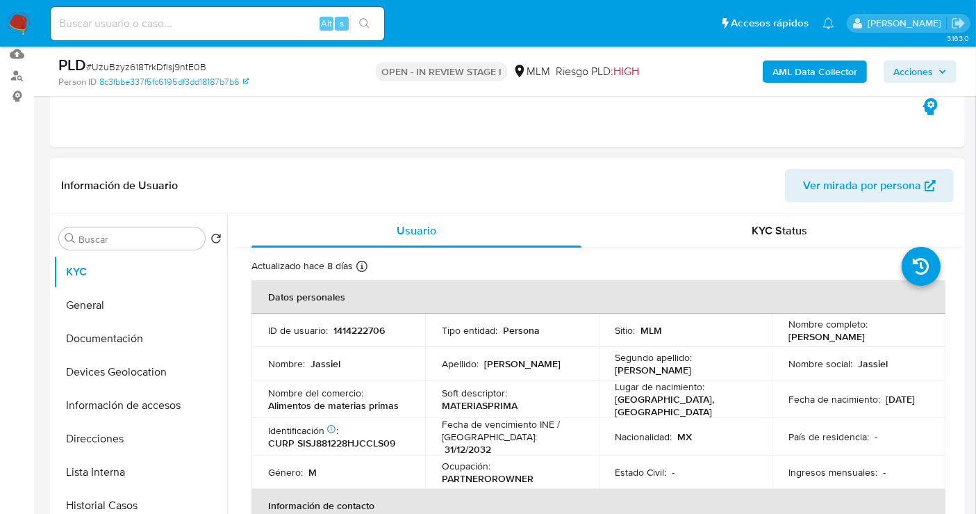
scroll to position [140, 0]
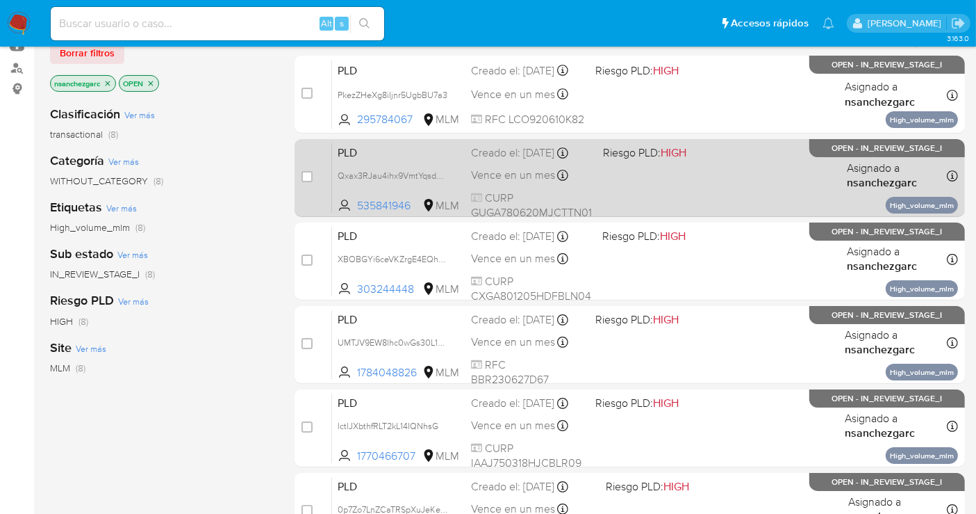
scroll to position [231, 0]
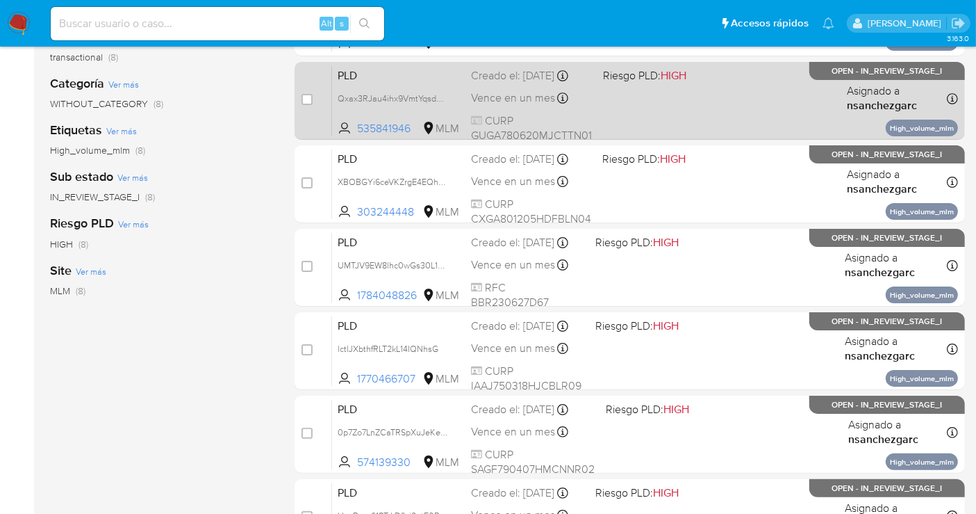
click at [518, 83] on div "Creado el: 12/09/2025 Creado el: 12/09/2025 02:13:37" at bounding box center [531, 75] width 121 height 15
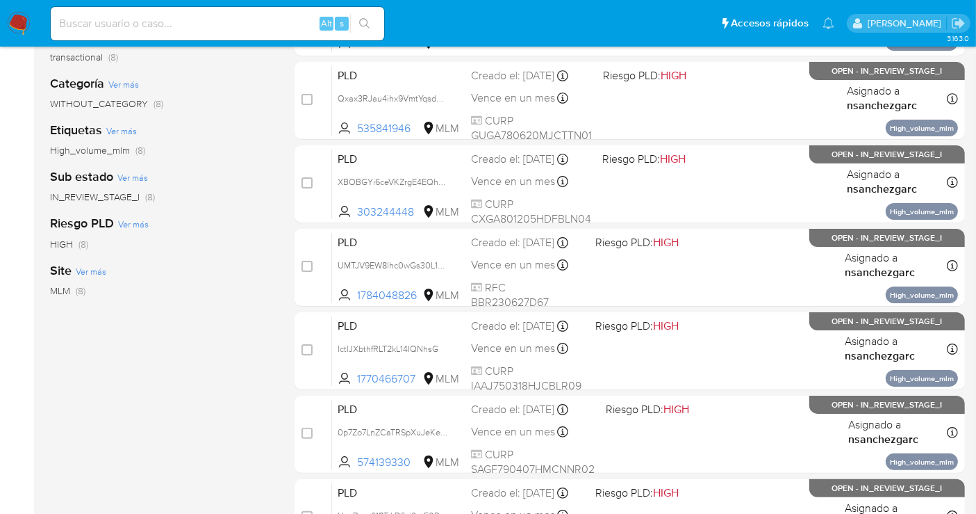
scroll to position [0, 0]
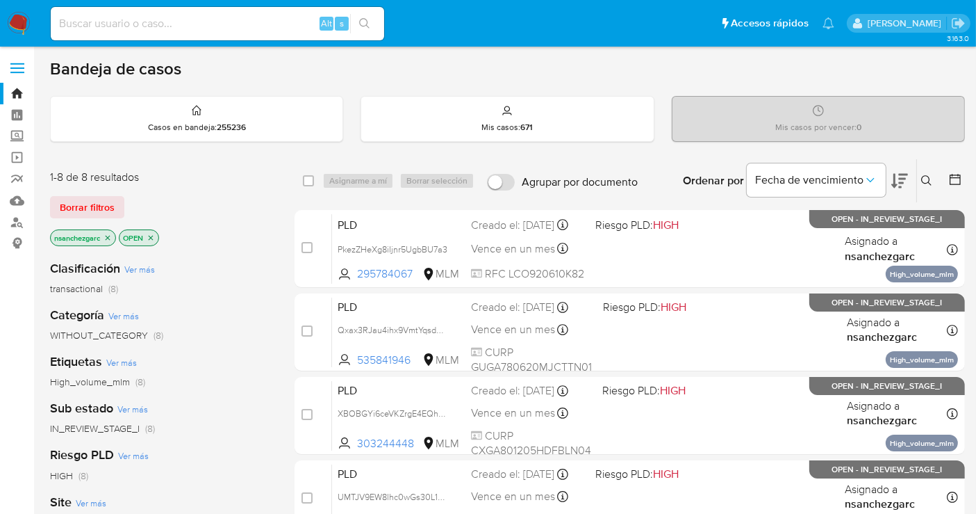
click at [925, 175] on icon at bounding box center [927, 180] width 11 height 11
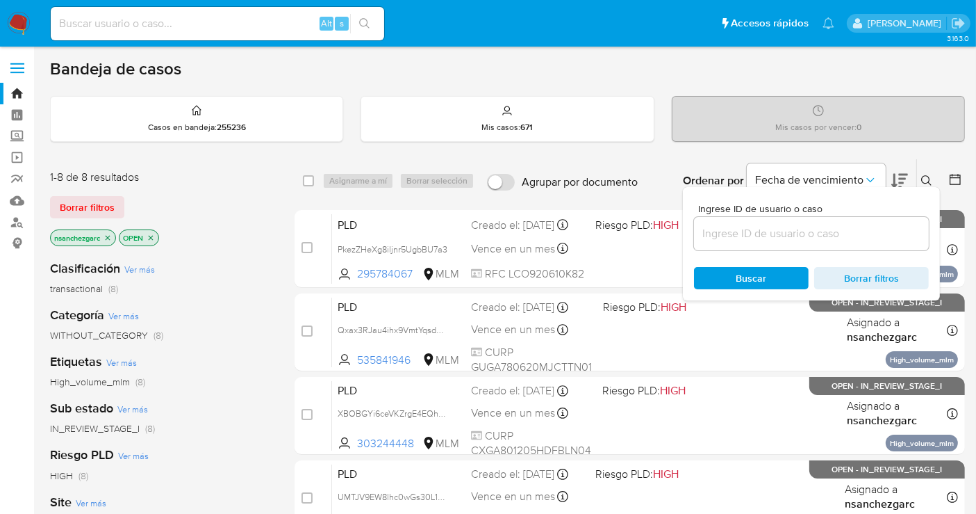
click at [767, 229] on input at bounding box center [811, 233] width 235 height 18
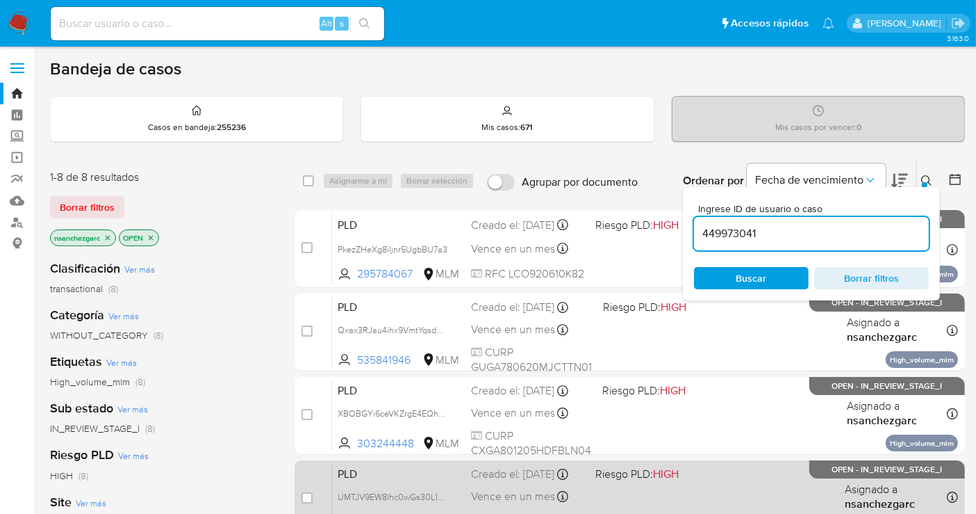
type input "449973041"
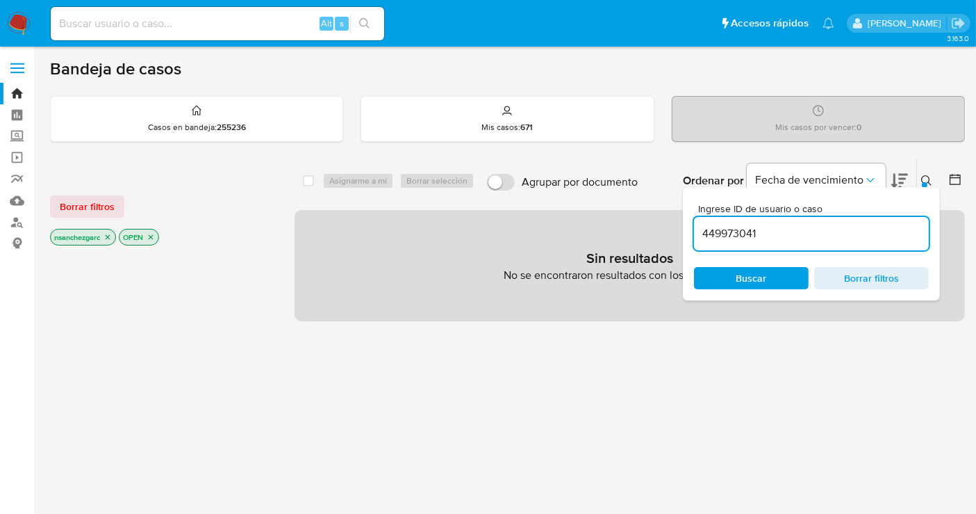
click at [106, 237] on icon "close-filter" at bounding box center [108, 237] width 8 height 8
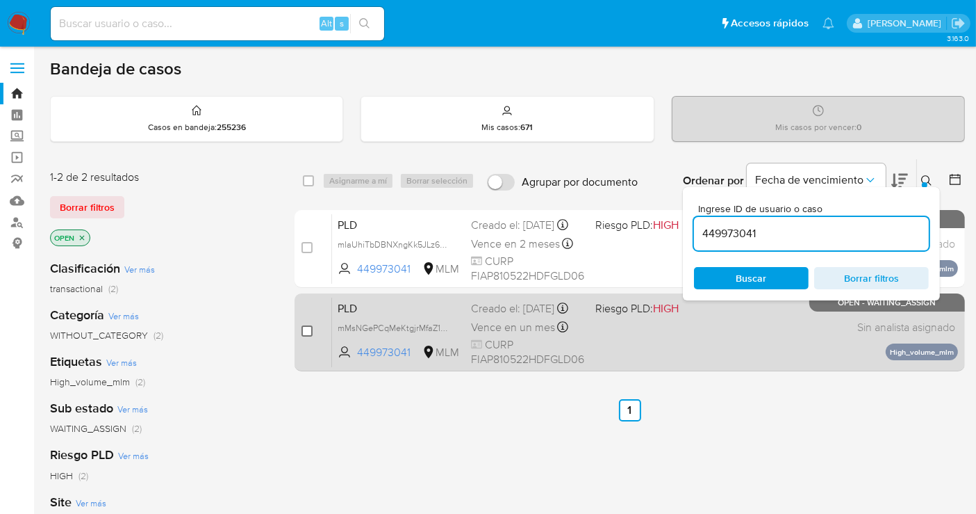
click at [307, 329] on input "checkbox" at bounding box center [307, 330] width 11 height 11
checkbox input "true"
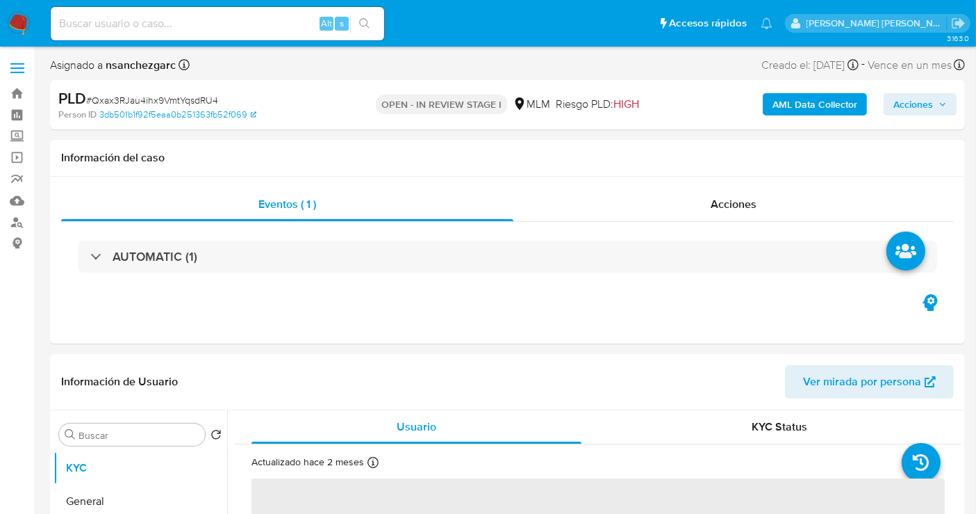
select select "10"
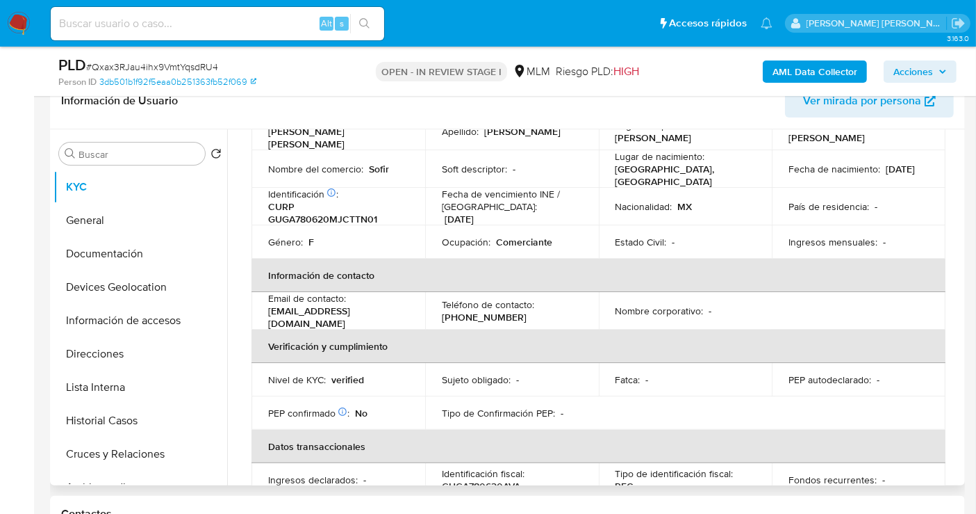
scroll to position [154, 0]
click at [99, 418] on button "Historial Casos" at bounding box center [135, 420] width 163 height 33
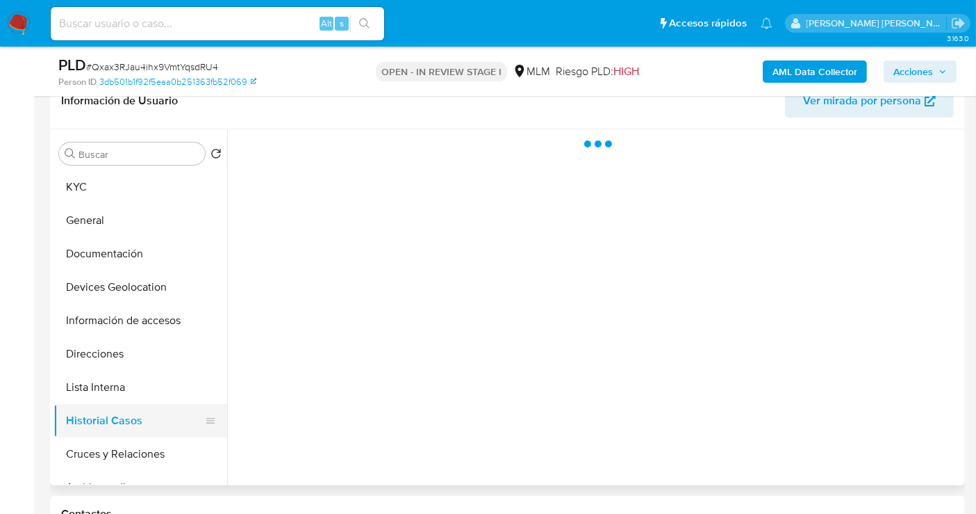
scroll to position [0, 0]
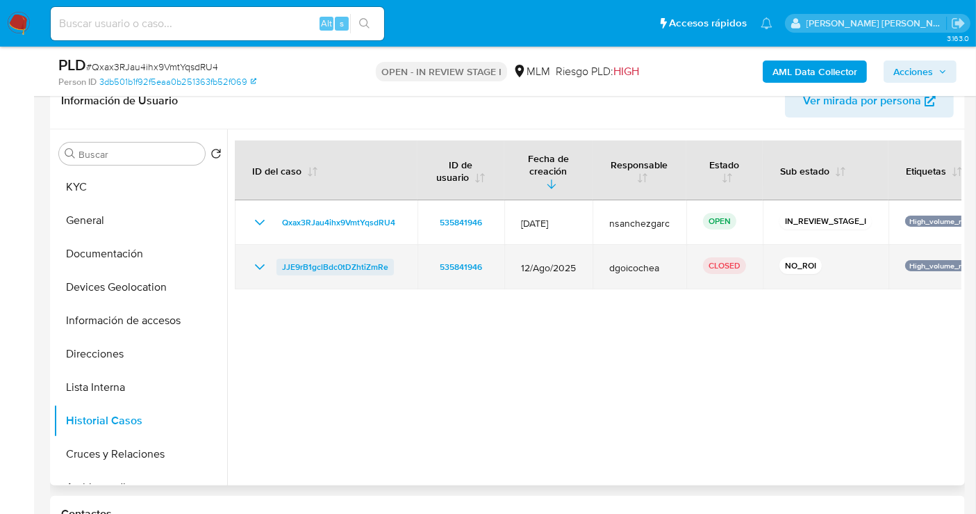
click at [336, 259] on span "JJE9rB1gclBdc0tDZhtiZmRe" at bounding box center [335, 267] width 106 height 17
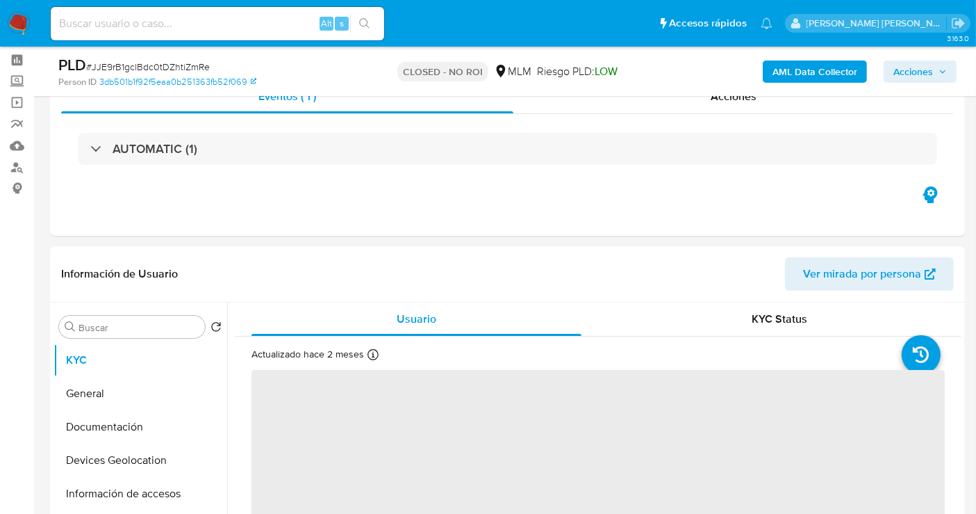
scroll to position [154, 0]
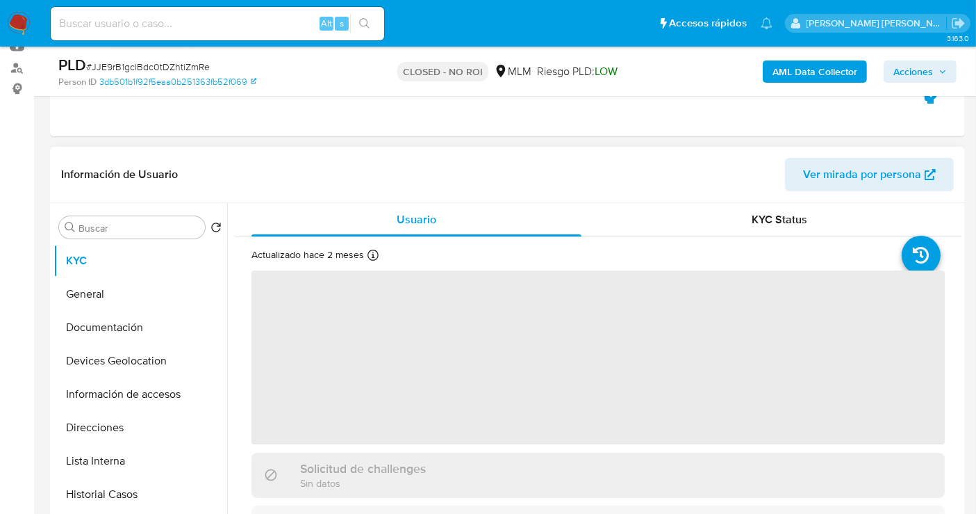
select select "10"
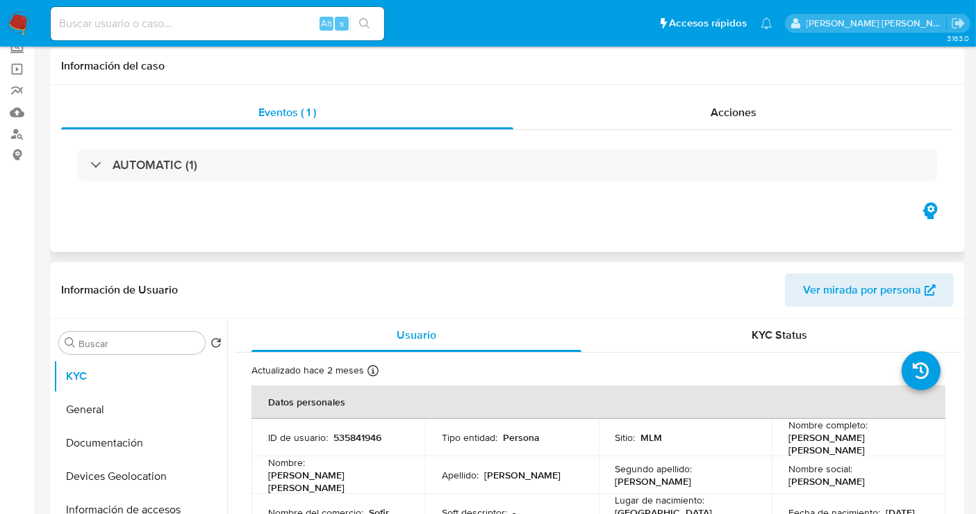
scroll to position [0, 0]
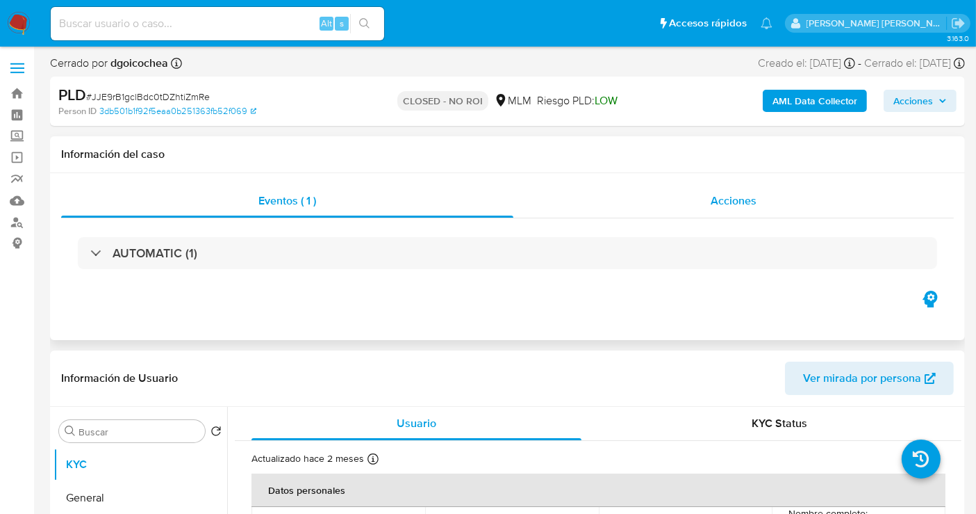
click at [739, 199] on span "Acciones" at bounding box center [734, 201] width 46 height 16
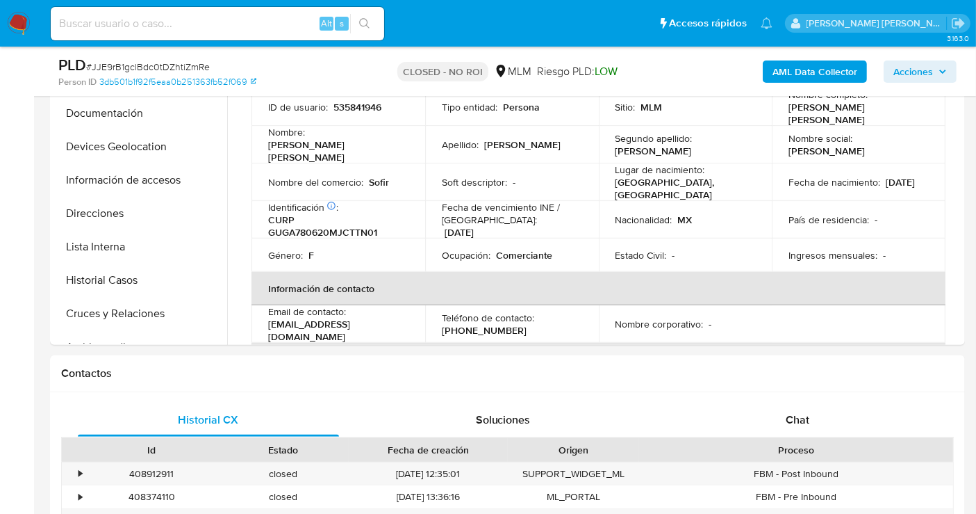
scroll to position [540, 0]
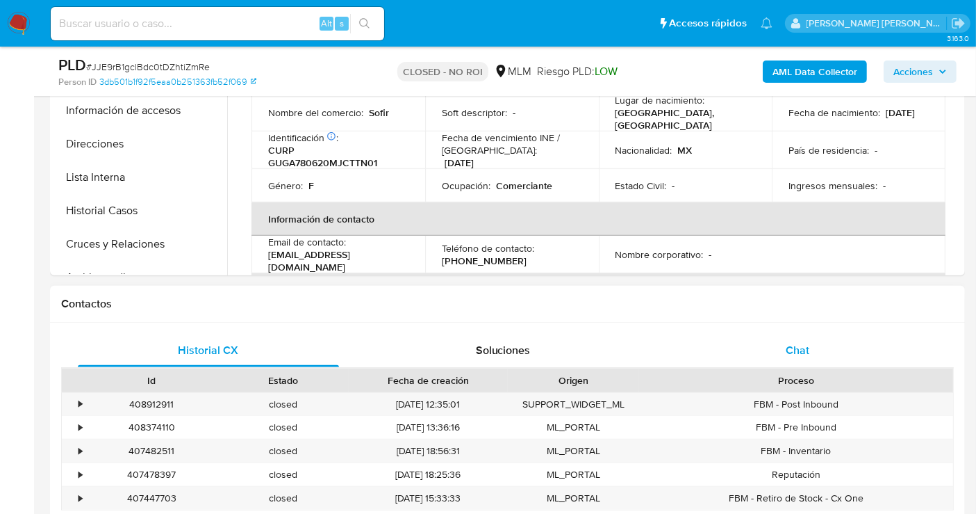
click at [790, 351] on span "Chat" at bounding box center [798, 350] width 24 height 16
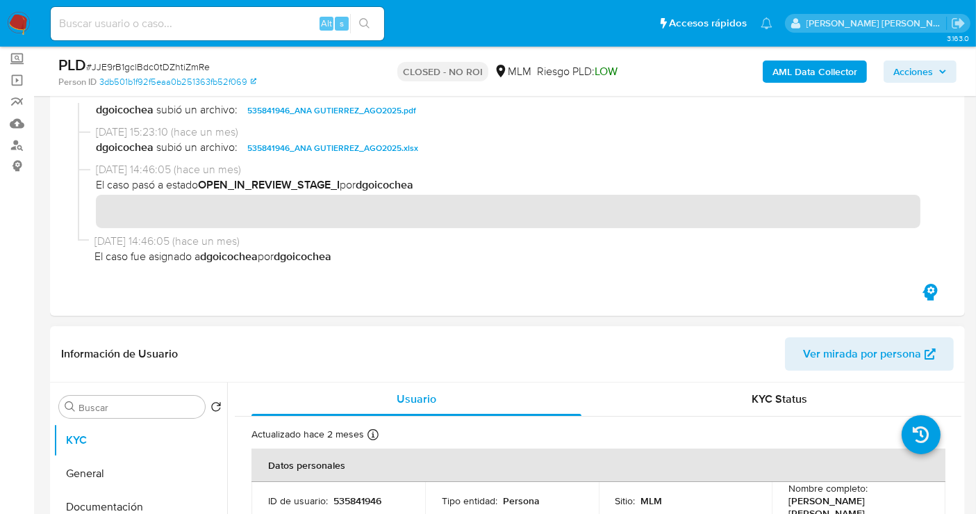
scroll to position [154, 0]
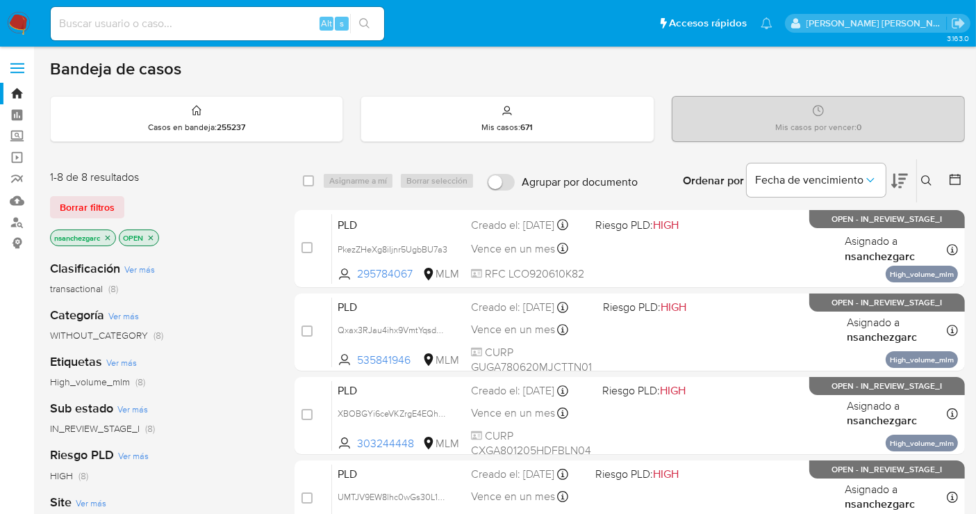
click at [929, 180] on icon at bounding box center [927, 180] width 11 height 11
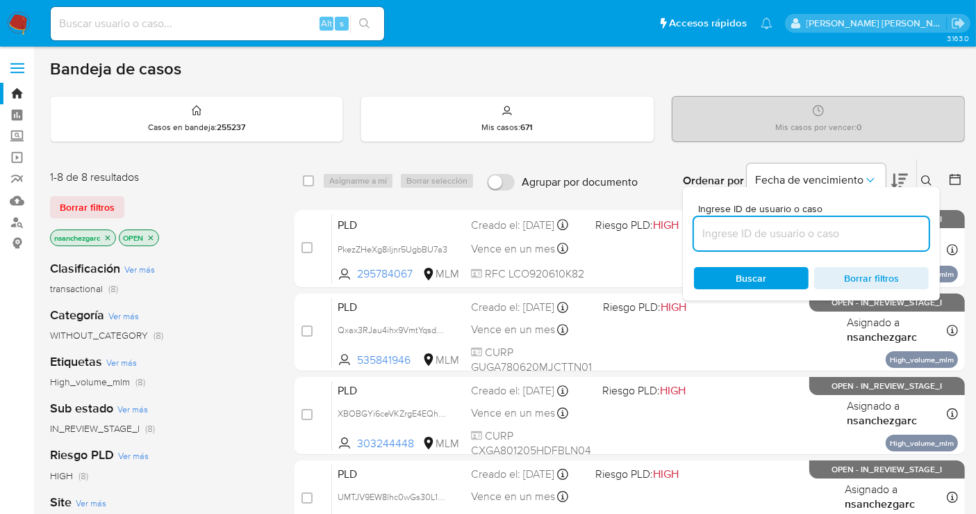
click at [726, 235] on input at bounding box center [811, 233] width 235 height 18
type input "254419645"
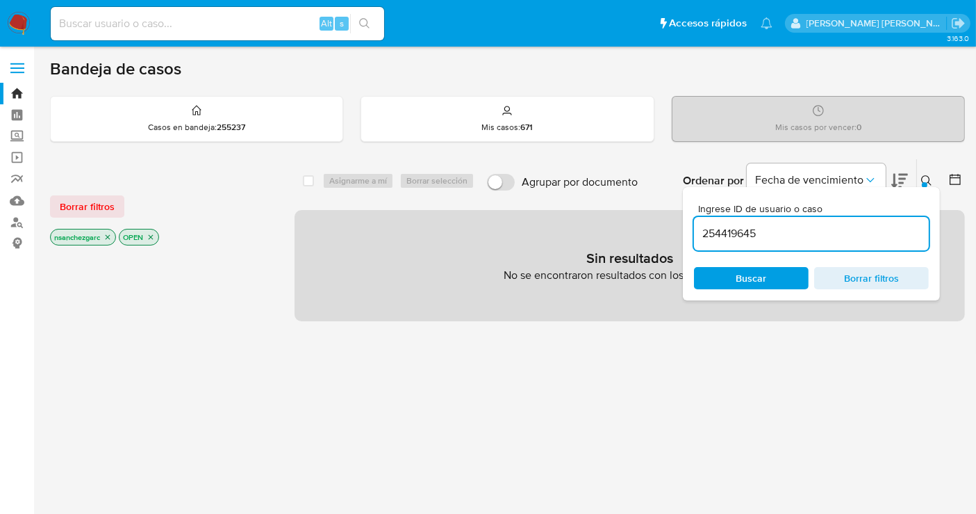
click at [107, 237] on icon "close-filter" at bounding box center [108, 237] width 5 height 5
click at [850, 231] on input "254419645" at bounding box center [811, 233] width 235 height 18
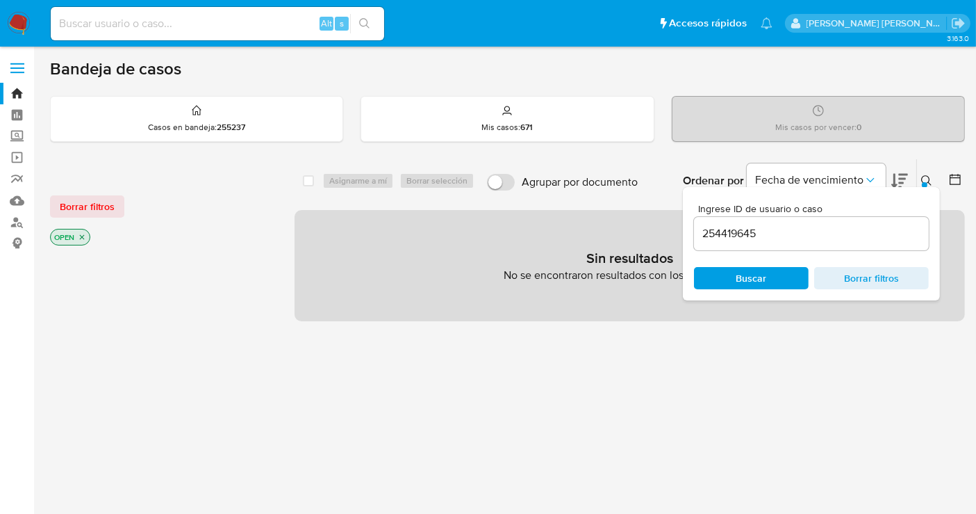
click at [165, 33] on div "Alt s" at bounding box center [218, 23] width 334 height 33
click at [155, 17] on input at bounding box center [218, 24] width 334 height 18
paste input "254419645"
type input "254419645"
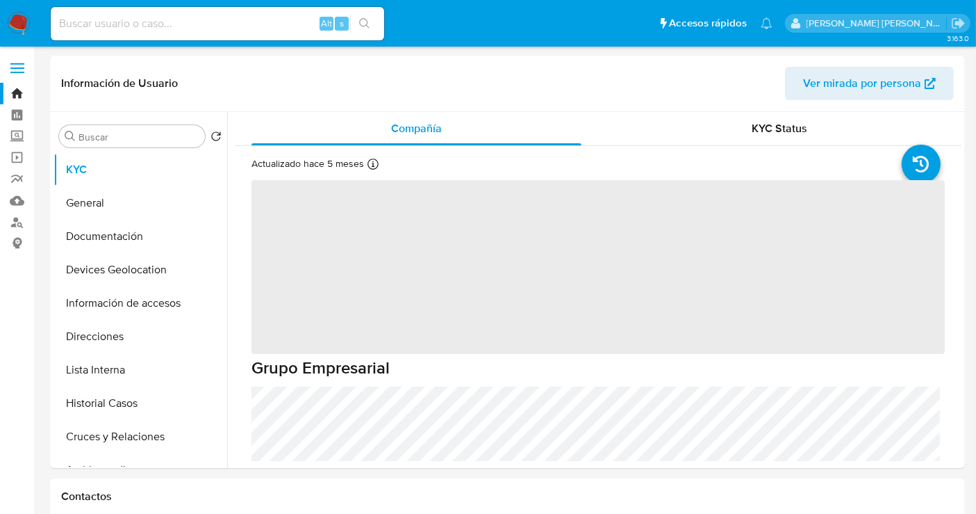
select select "10"
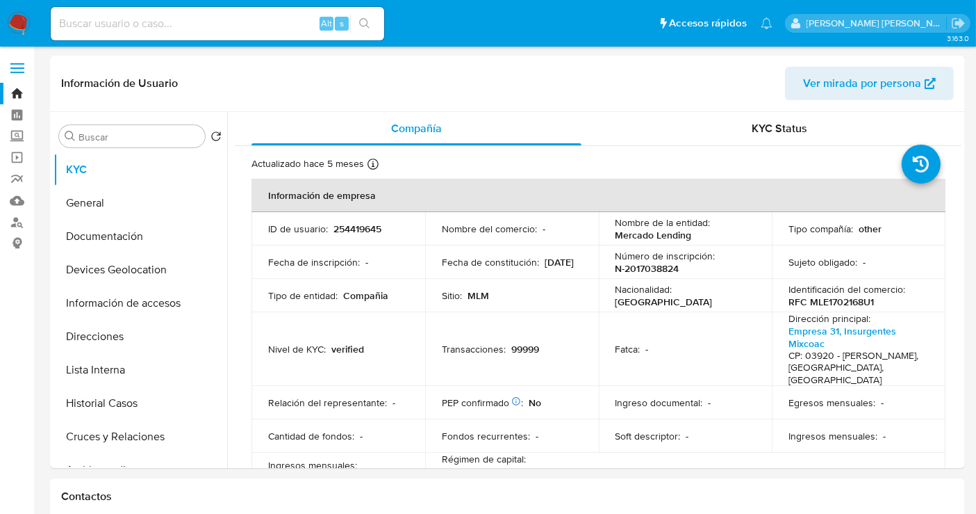
click at [31, 16] on nav "Pausado Ver notificaciones Alt s Accesos rápidos Presiona las siguientes teclas…" at bounding box center [488, 23] width 976 height 47
click at [7, 22] on img at bounding box center [19, 24] width 24 height 24
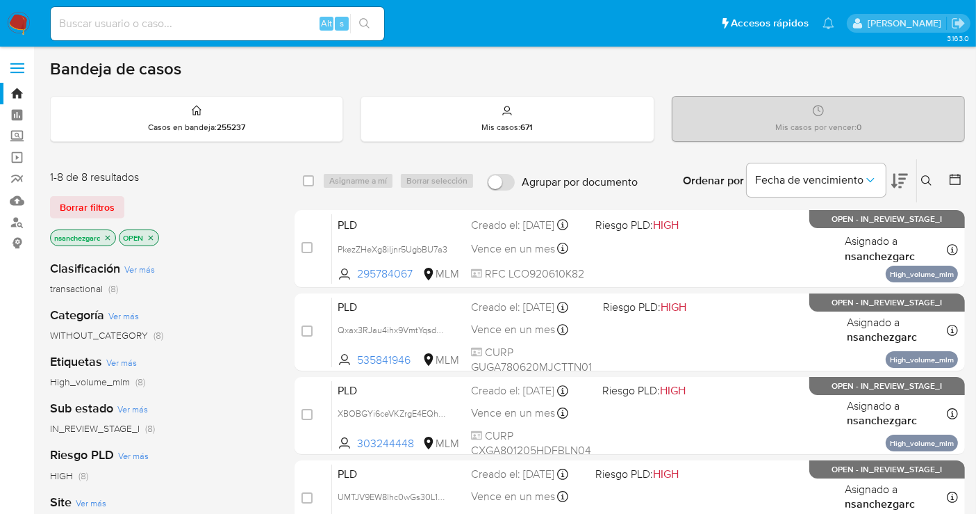
click at [931, 180] on icon at bounding box center [927, 180] width 11 height 11
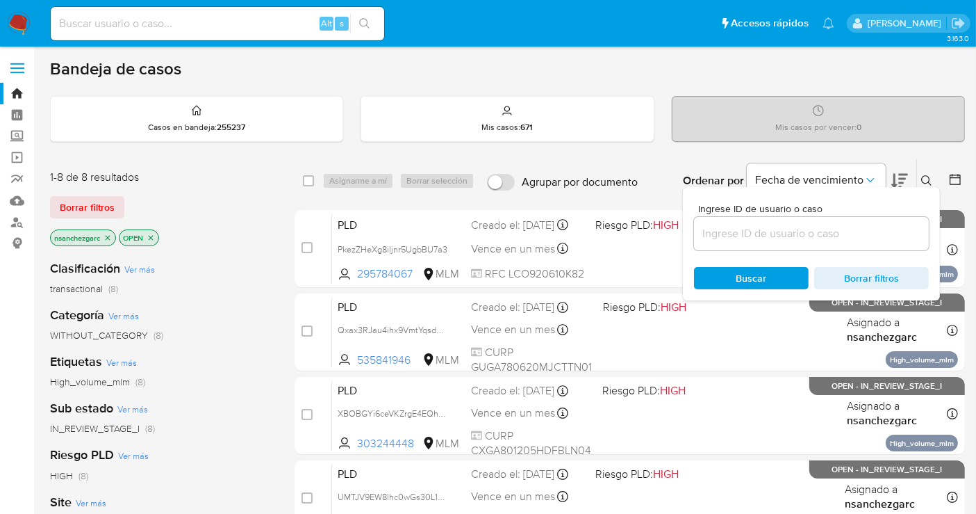
click at [796, 239] on input at bounding box center [811, 233] width 235 height 18
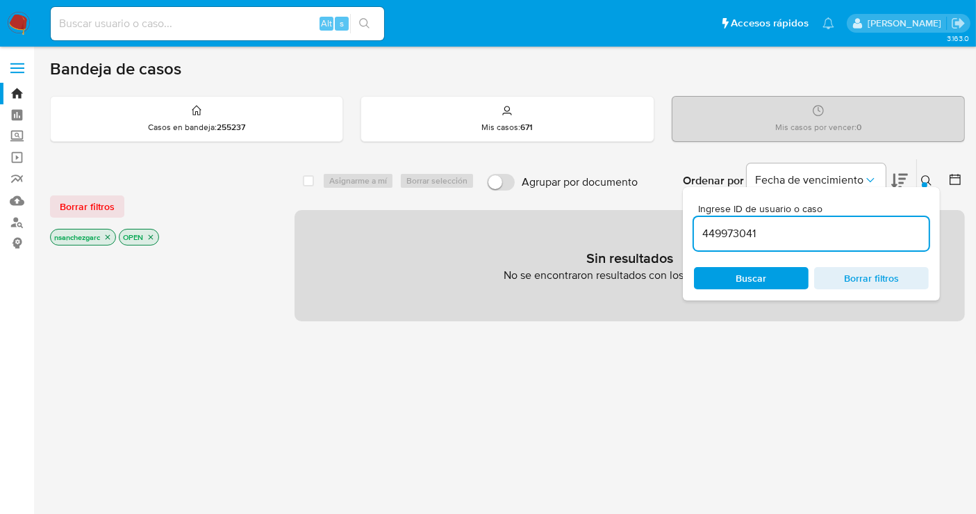
click at [772, 233] on input "449973041" at bounding box center [811, 233] width 235 height 18
type input "449973041"
click at [108, 233] on icon "close-filter" at bounding box center [108, 237] width 8 height 8
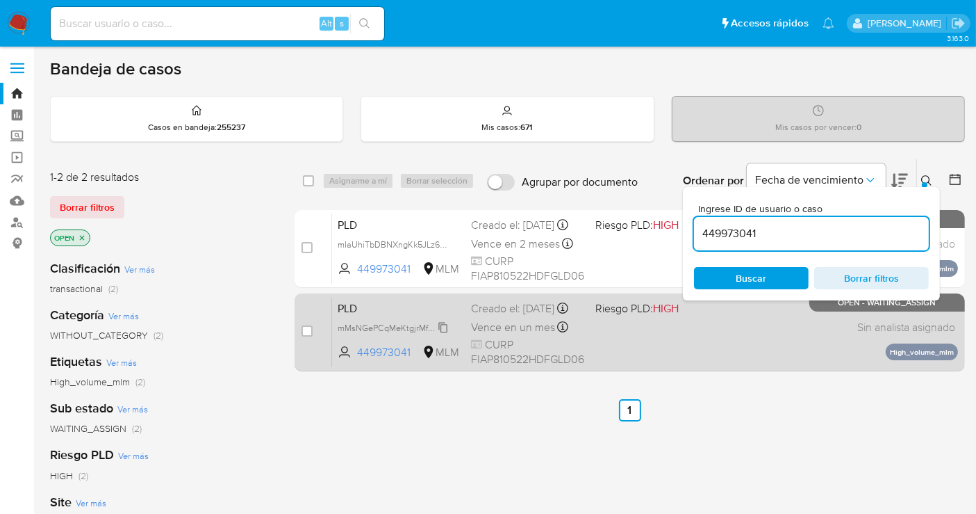
click at [446, 334] on span "mMsNGePCqMeKtgjrMfaZ1fbC" at bounding box center [396, 326] width 116 height 15
click at [305, 329] on input "checkbox" at bounding box center [307, 330] width 11 height 11
checkbox input "true"
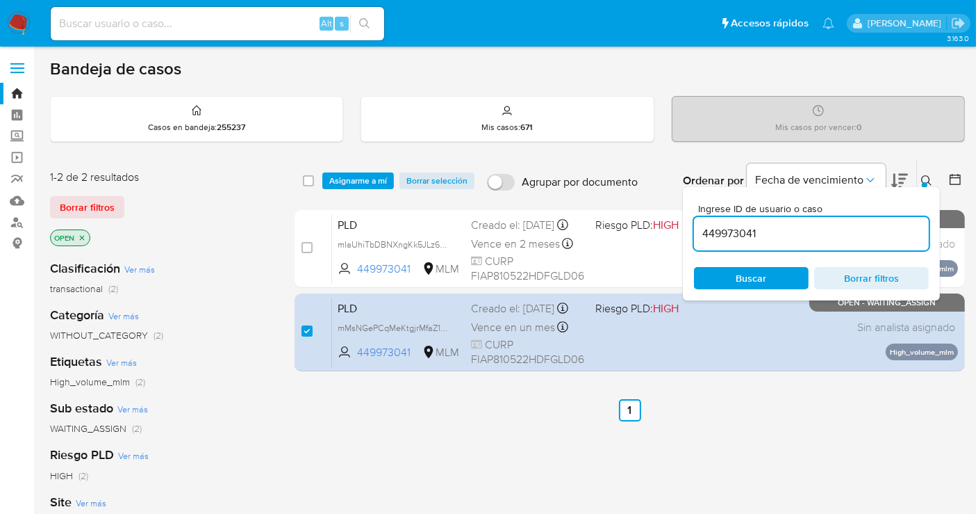
click at [352, 170] on div "select-all-cases-checkbox Asignarme a mí Borrar selección Agrupar por documento…" at bounding box center [630, 180] width 671 height 43
click at [348, 177] on span "Asignarme a mí" at bounding box center [358, 181] width 58 height 14
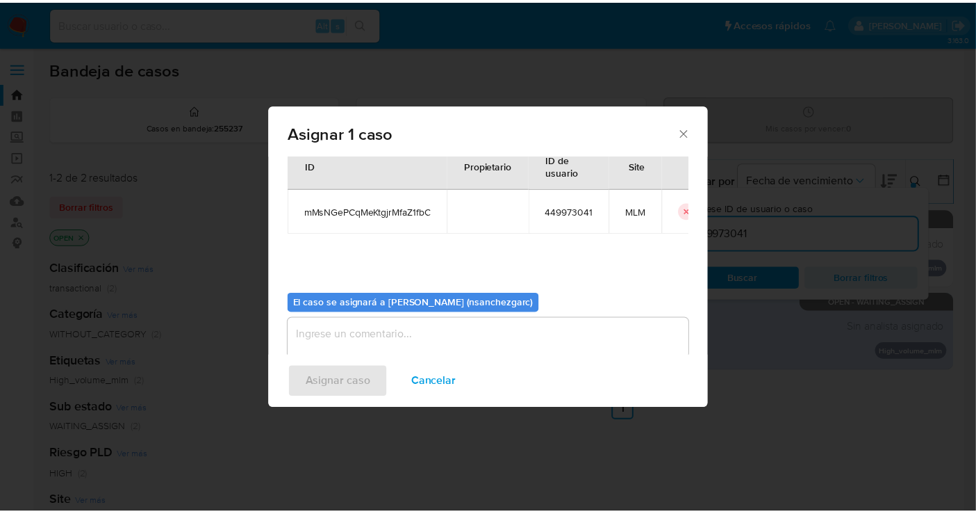
scroll to position [71, 0]
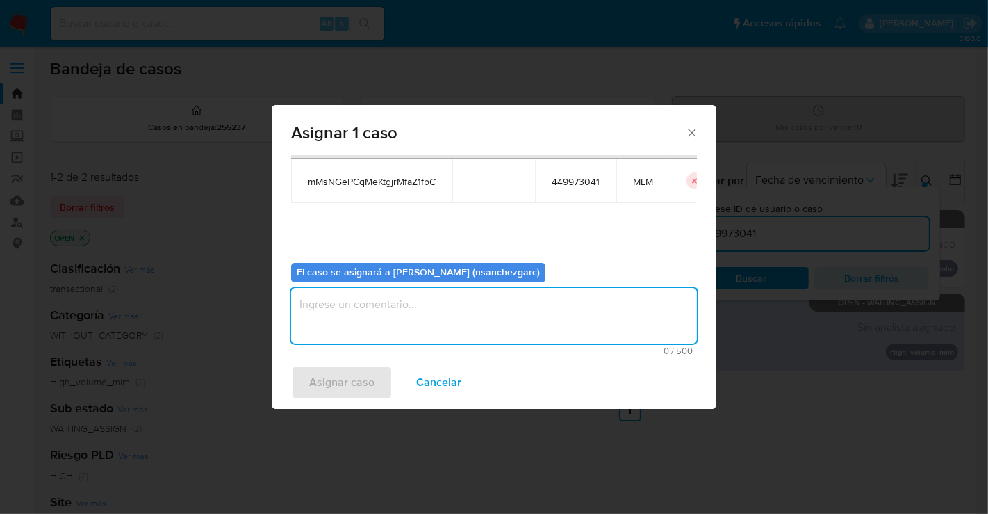
click at [312, 309] on textarea "assign-modal" at bounding box center [494, 316] width 406 height 56
type textarea "nesg"
click at [360, 368] on span "Asignar caso" at bounding box center [341, 382] width 65 height 31
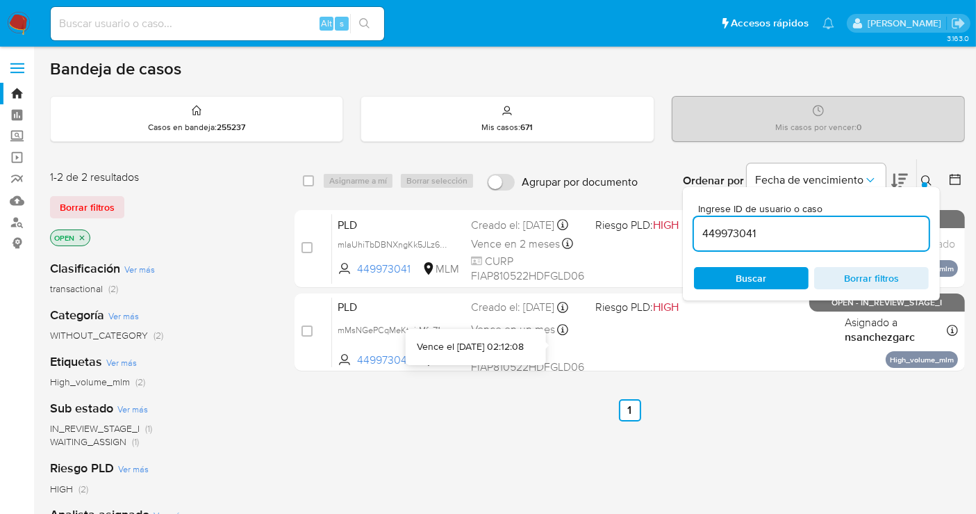
click at [510, 345] on div "Vence el 11/11/2025 02:12:08" at bounding box center [470, 347] width 107 height 14
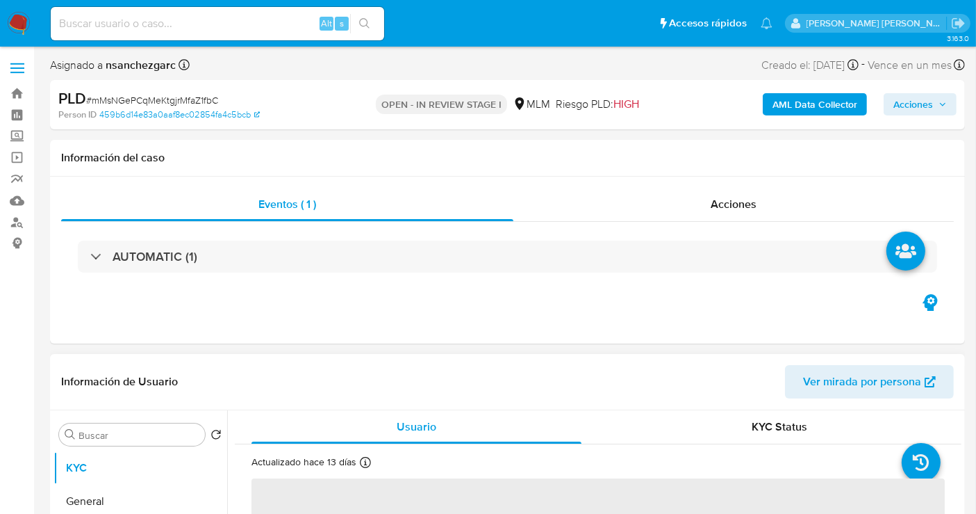
select select "10"
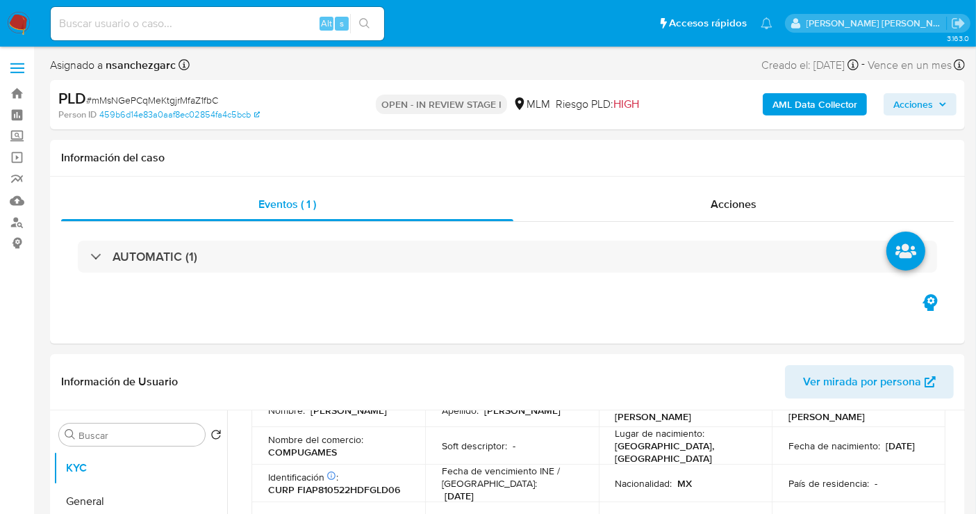
scroll to position [154, 0]
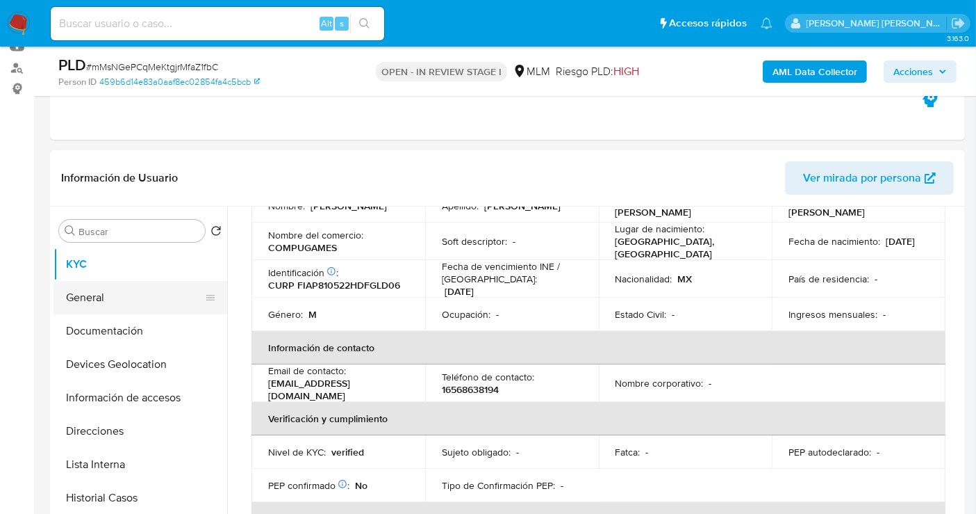
click at [107, 295] on button "General" at bounding box center [135, 297] width 163 height 33
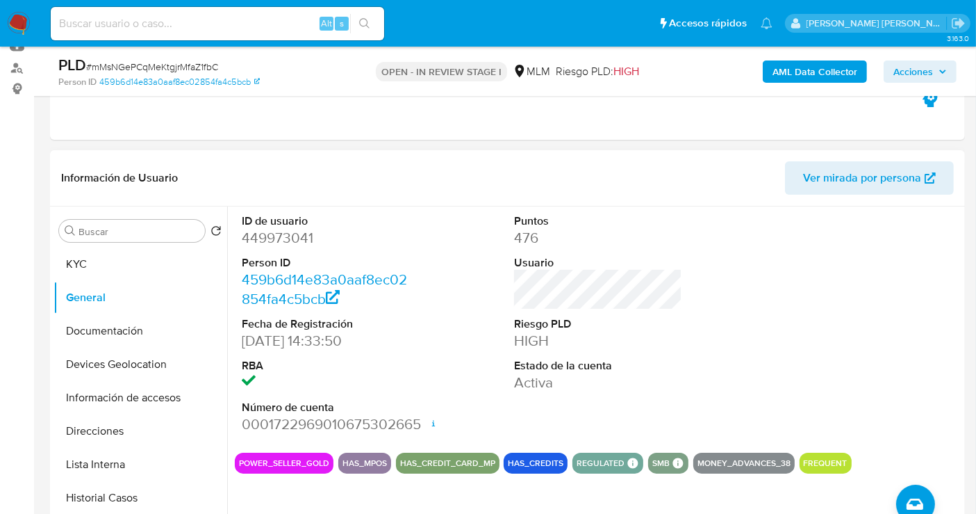
scroll to position [231, 0]
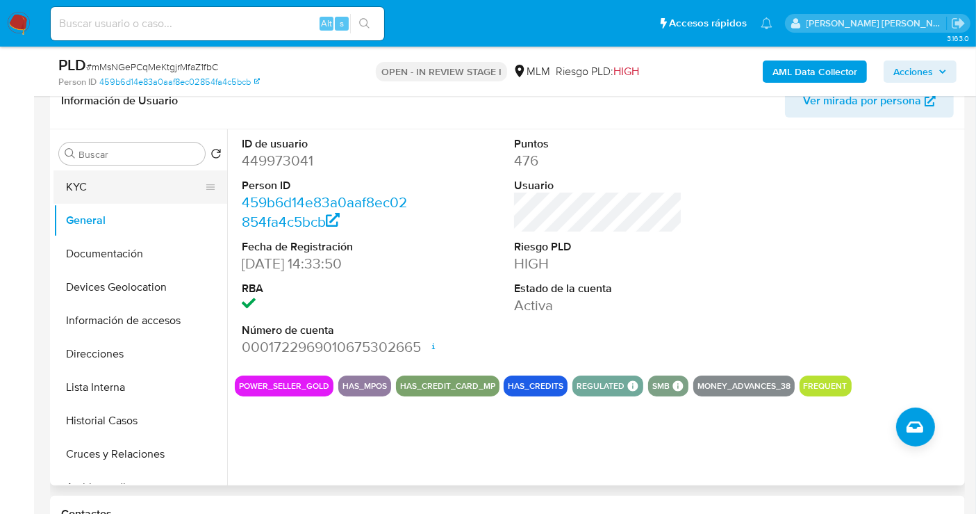
click at [84, 187] on button "KYC" at bounding box center [135, 186] width 163 height 33
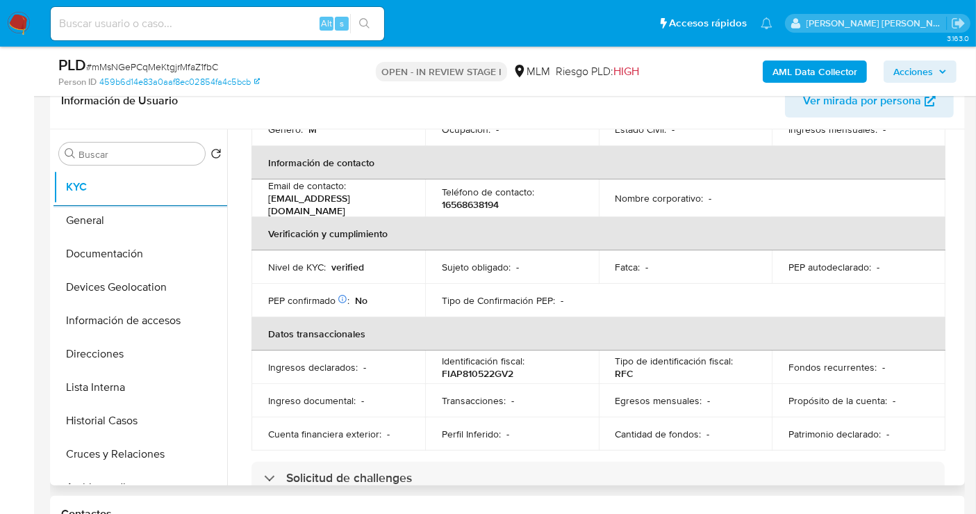
scroll to position [309, 0]
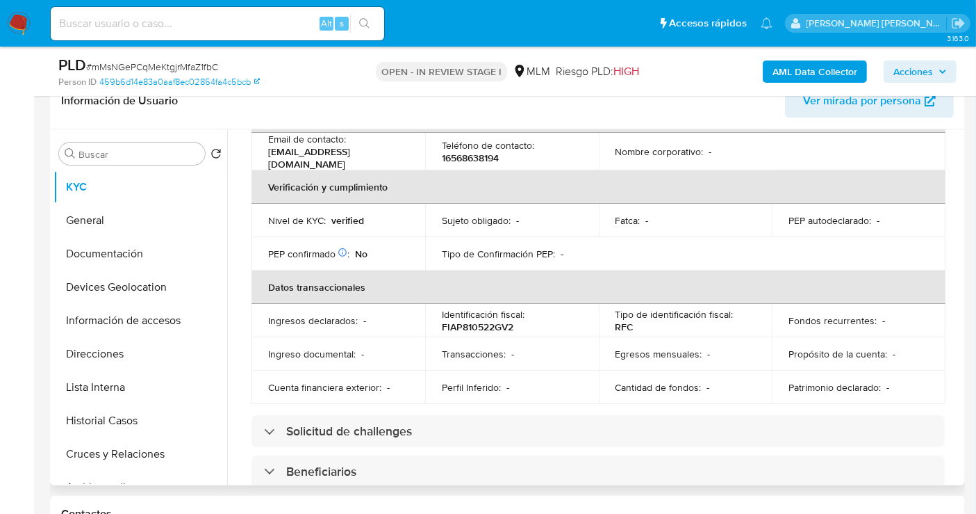
drag, startPoint x: 956, startPoint y: 259, endPoint x: 956, endPoint y: 275, distance: 16.7
click at [956, 275] on div "Actualizado hace 13 días Creado: 22/04/2020 23:11:30 Actualizado: 30/09/2025 15…" at bounding box center [598, 447] width 727 height 1185
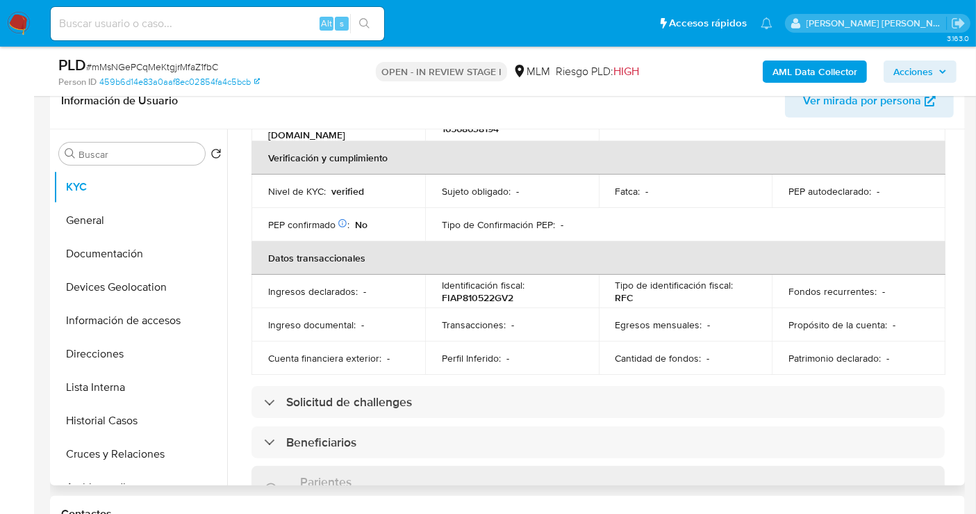
scroll to position [345, 0]
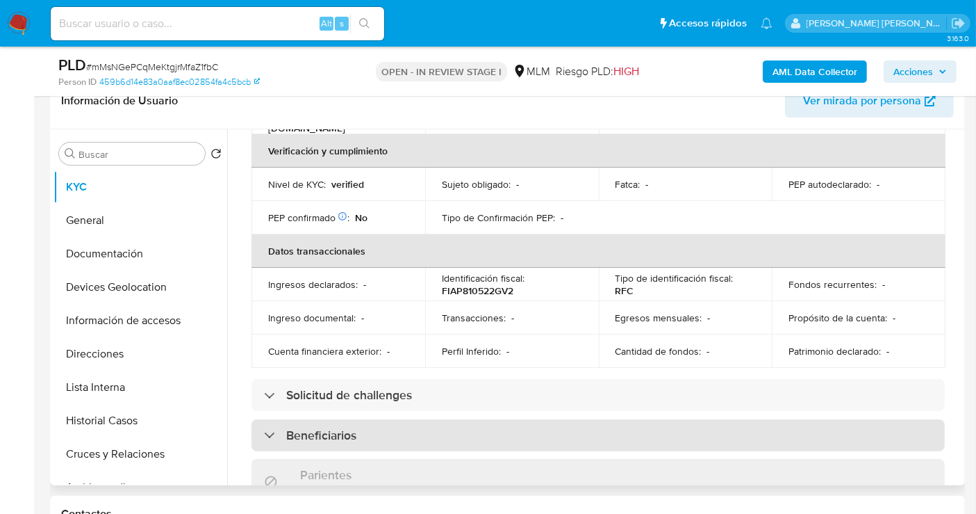
click at [318, 427] on h3 "Beneficiarios" at bounding box center [321, 434] width 70 height 15
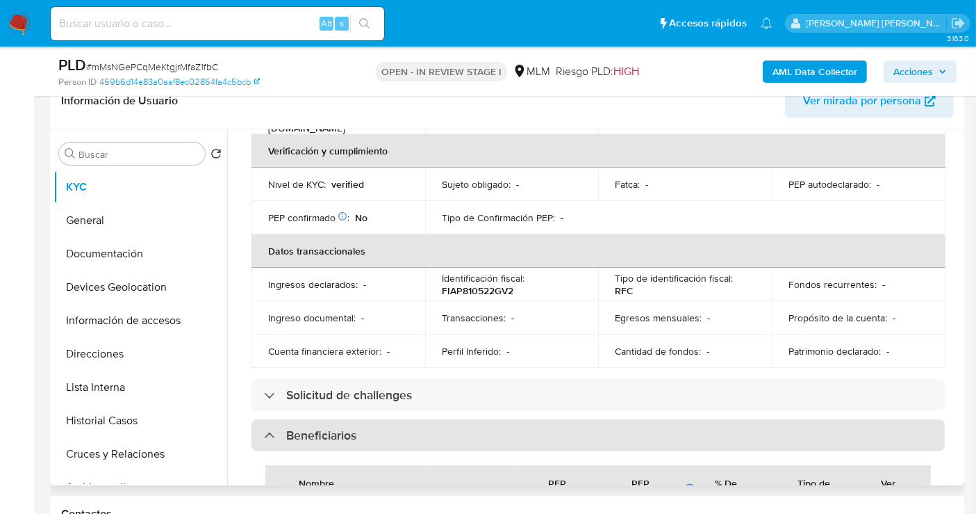
scroll to position [499, 0]
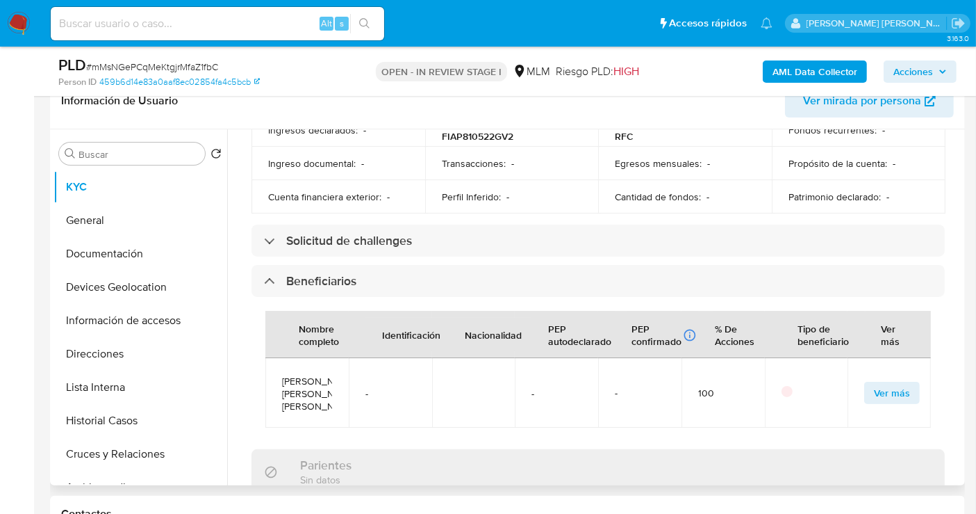
click at [302, 398] on span "IVETTE KARINA FERNANDEZ CARCAMO" at bounding box center [307, 394] width 50 height 38
copy span "IVETTE KARINA FERNANDEZ CARCAMO"
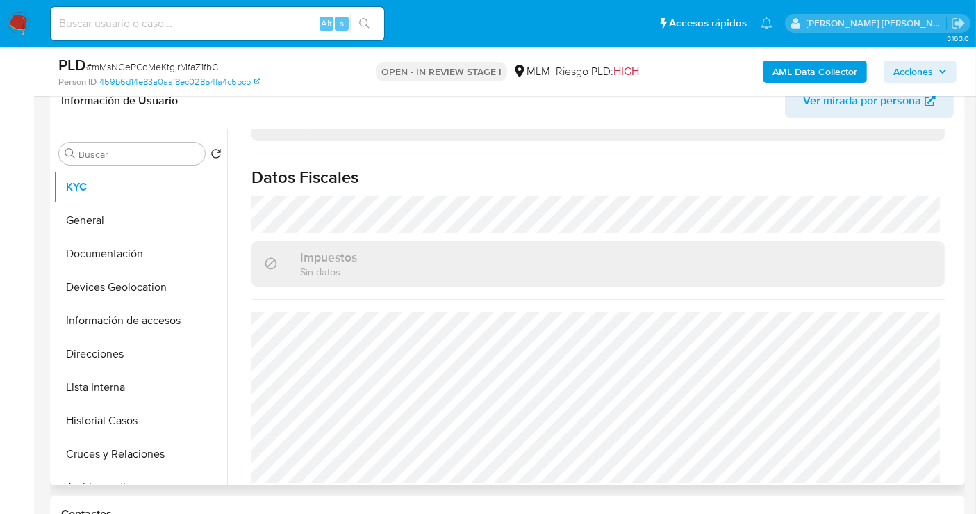
scroll to position [1011, 0]
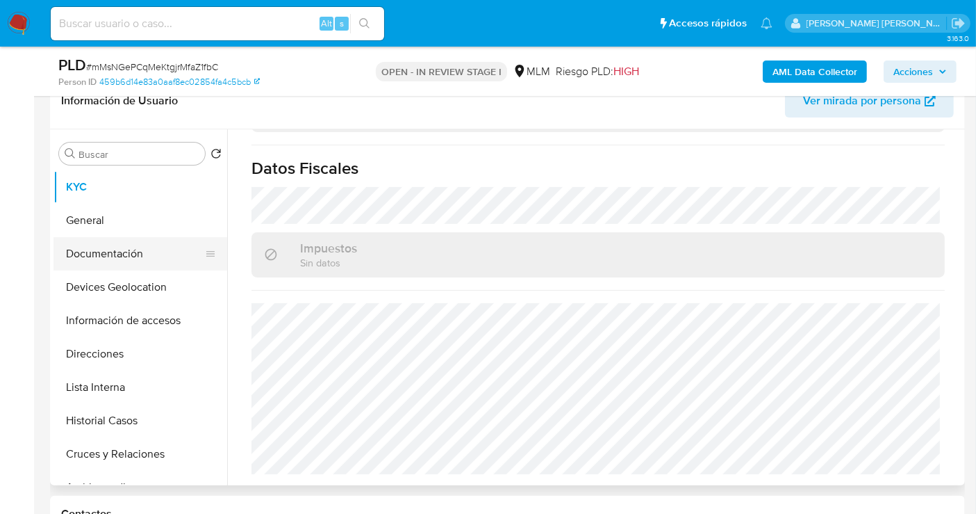
click at [148, 246] on button "Documentación" at bounding box center [135, 253] width 163 height 33
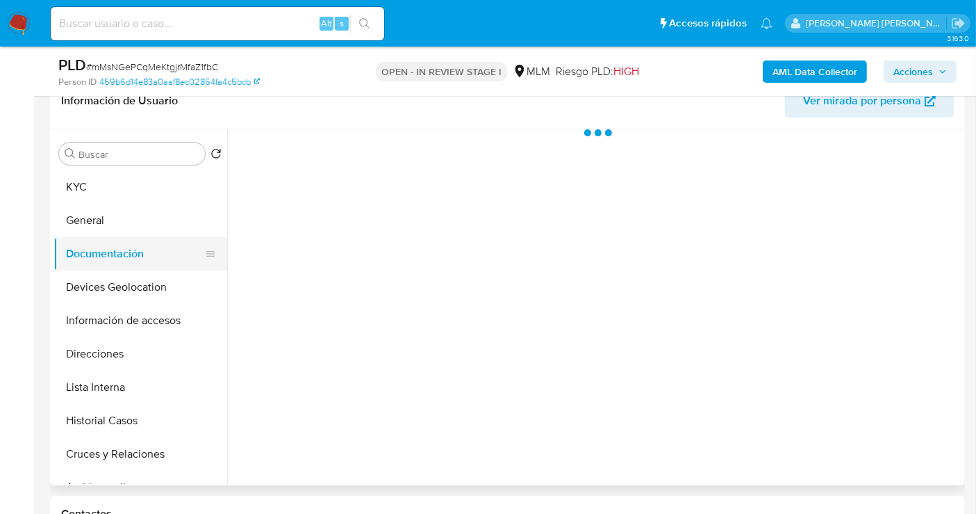
scroll to position [0, 0]
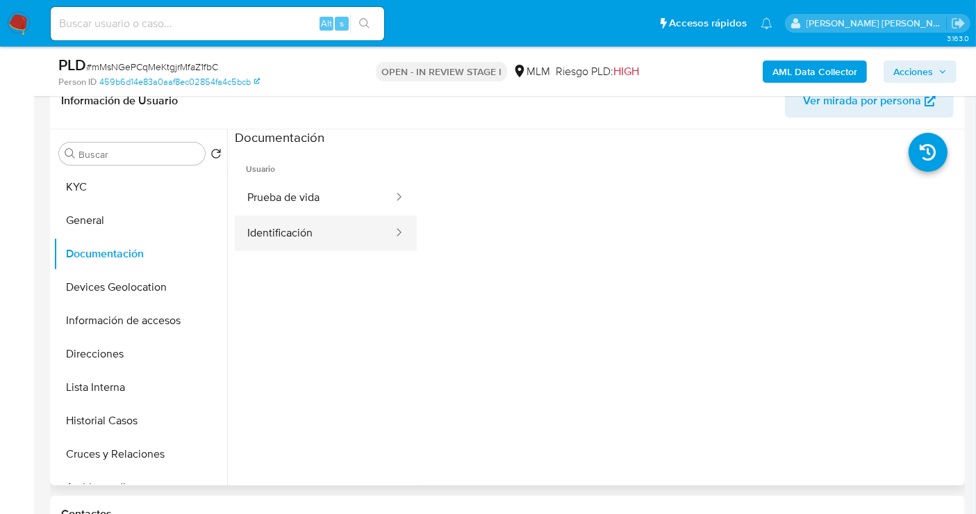
click at [276, 233] on button "Identificación" at bounding box center [315, 232] width 160 height 35
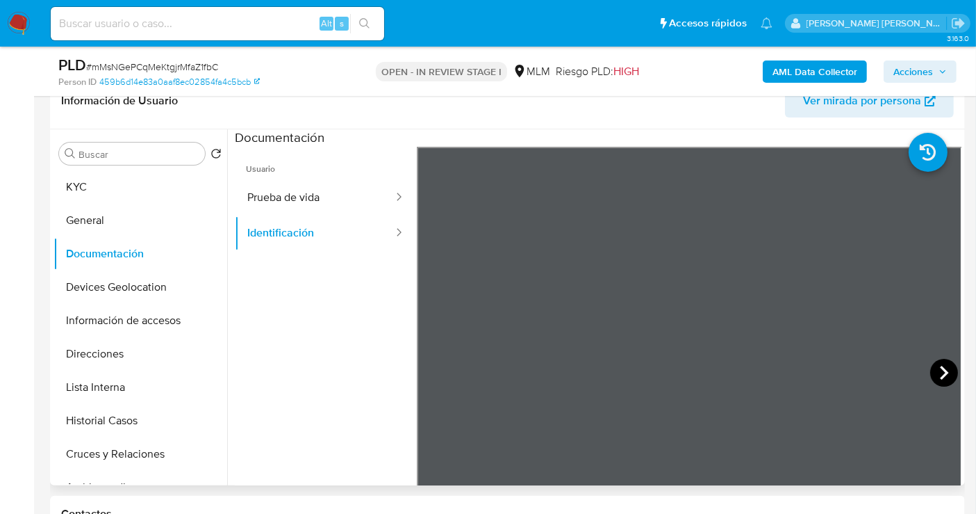
click at [939, 370] on icon at bounding box center [945, 373] width 28 height 28
click at [441, 372] on icon at bounding box center [434, 373] width 28 height 28
click at [945, 374] on icon at bounding box center [945, 373] width 28 height 28
click at [300, 189] on button "Prueba de vida" at bounding box center [315, 197] width 160 height 35
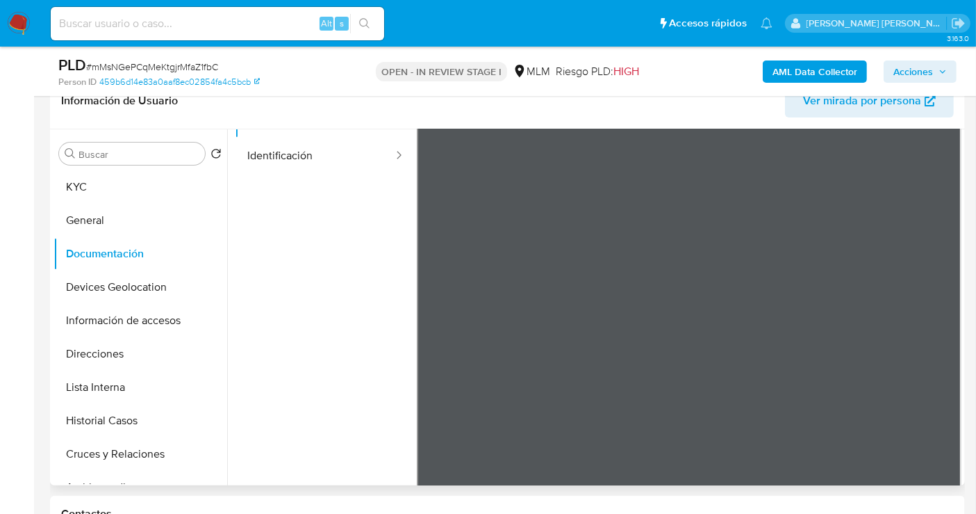
scroll to position [117, 0]
drag, startPoint x: 324, startPoint y: 279, endPoint x: 322, endPoint y: 359, distance: 80.6
click at [322, 359] on ul "Usuario Prueba de vida Identificación" at bounding box center [326, 230] width 182 height 400
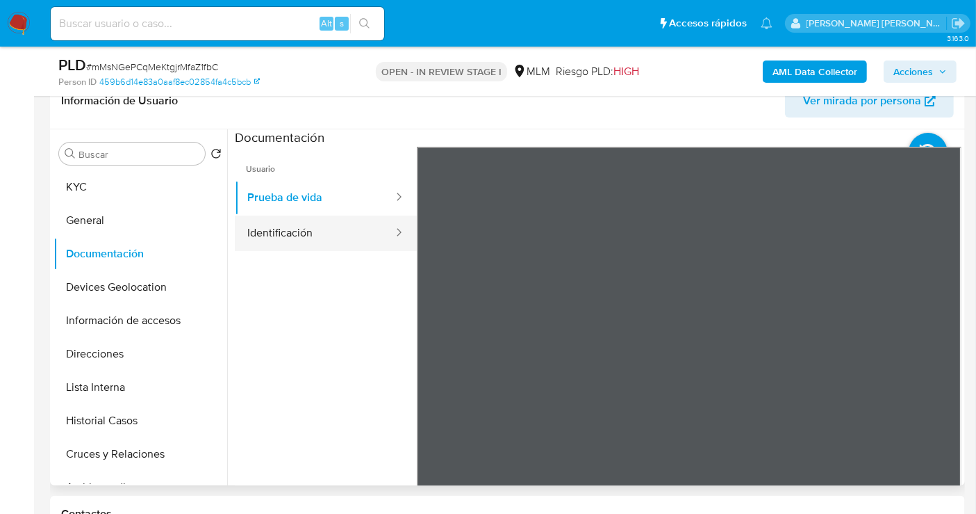
click at [275, 233] on button "Identificación" at bounding box center [315, 232] width 160 height 35
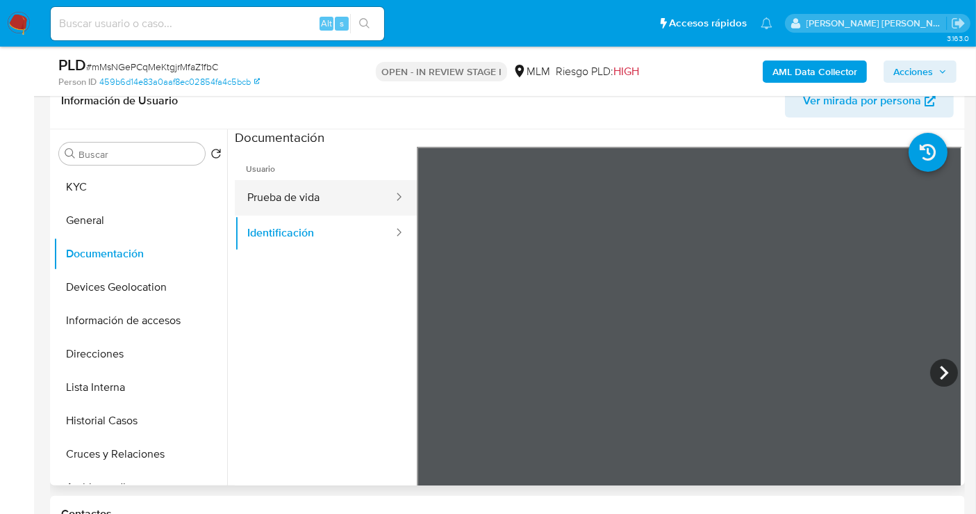
click at [290, 189] on button "Prueba de vida" at bounding box center [315, 197] width 160 height 35
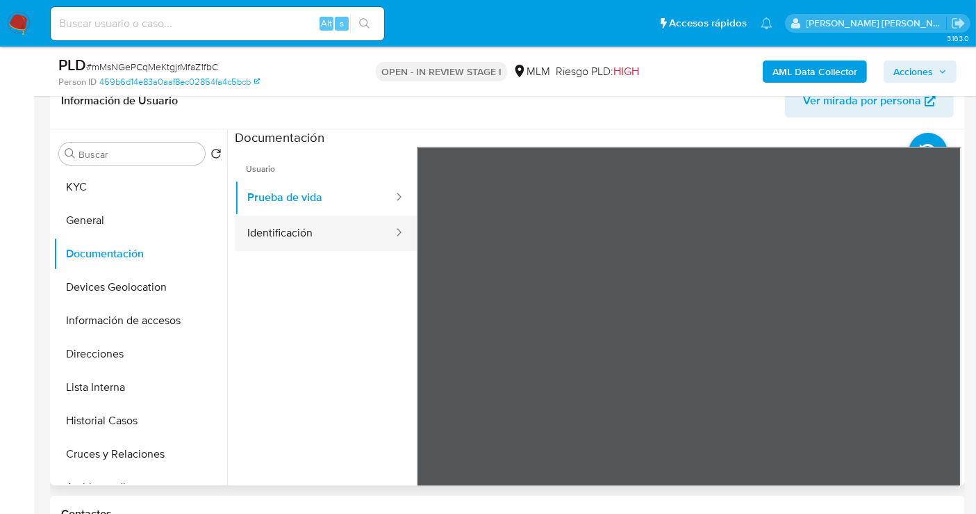
click at [290, 237] on button "Identificación" at bounding box center [315, 232] width 160 height 35
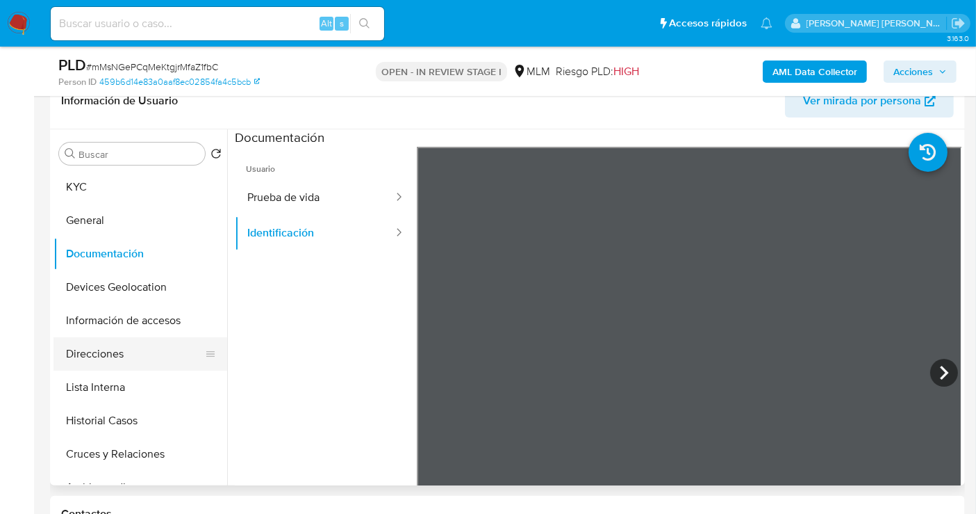
click at [97, 352] on button "Direcciones" at bounding box center [135, 353] width 163 height 33
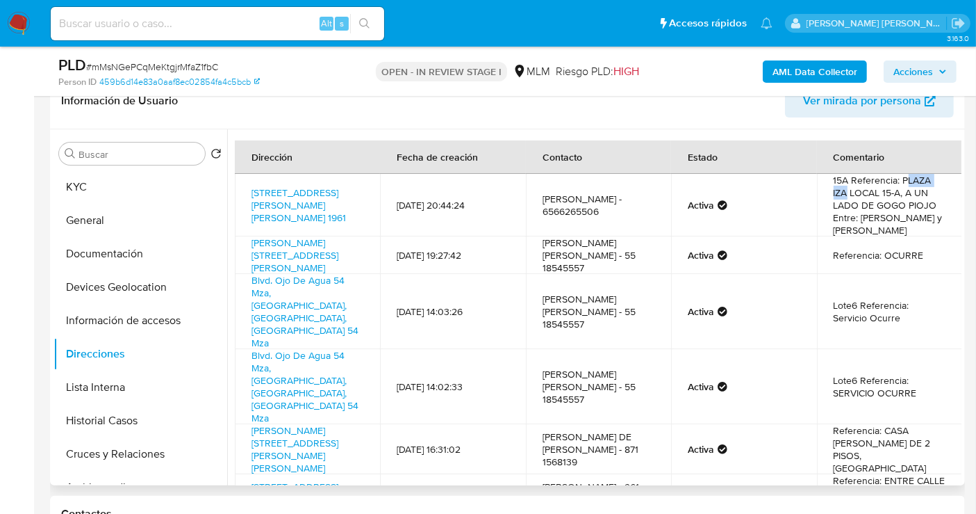
drag, startPoint x: 902, startPoint y: 179, endPoint x: 844, endPoint y: 193, distance: 60.2
click at [844, 193] on td "15A Referencia: PLAZA IZA LOCAL 15-A, A UN LADO DE GOGO PIOJO Entre: ORTIZ RUBI…" at bounding box center [889, 205] width 145 height 63
copy td "LAZA IZA"
click at [97, 190] on button "KYC" at bounding box center [135, 186] width 163 height 33
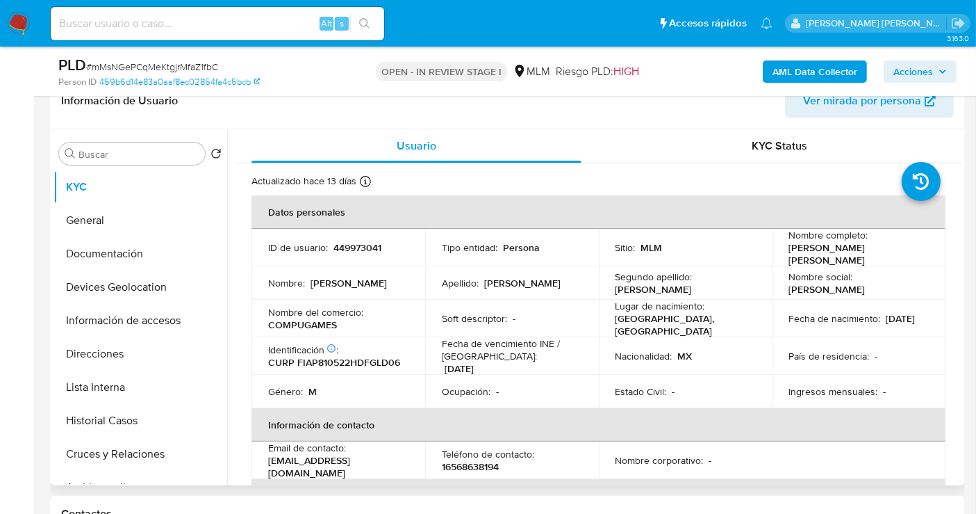
drag, startPoint x: 343, startPoint y: 325, endPoint x: 326, endPoint y: 325, distance: 17.4
click at [343, 325] on div "Nombre del comercio : COMPUGAMES" at bounding box center [338, 318] width 140 height 25
click at [325, 325] on p "COMPUGAMES" at bounding box center [302, 324] width 69 height 13
copy p "COMPUGAMES"
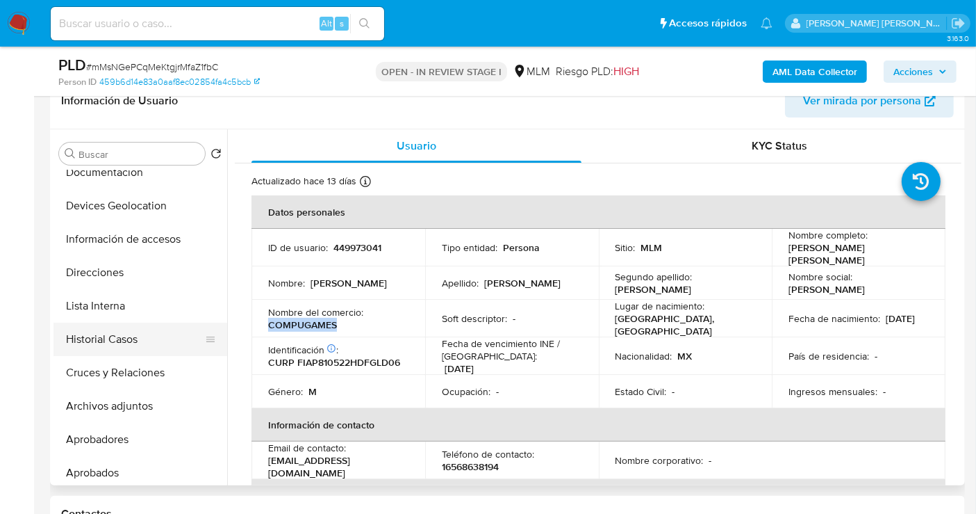
scroll to position [154, 0]
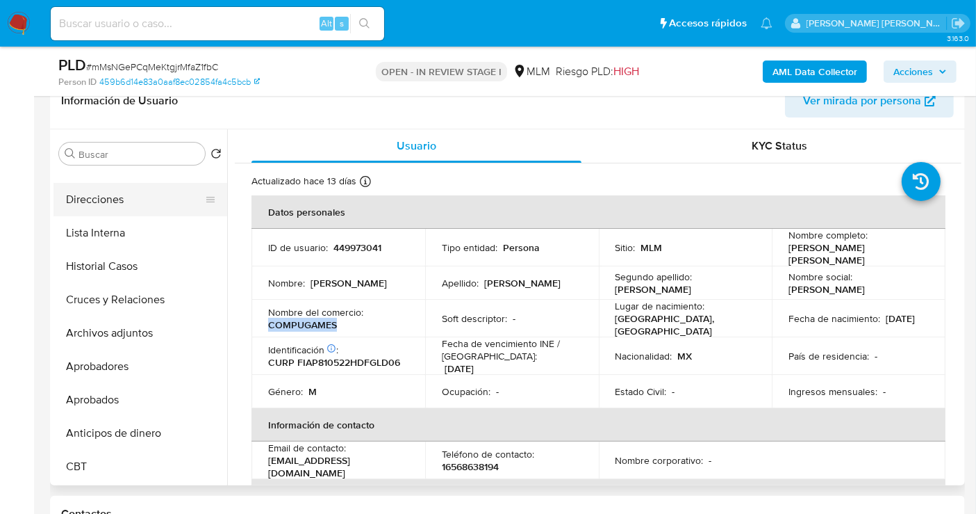
click at [99, 194] on button "Direcciones" at bounding box center [135, 199] width 163 height 33
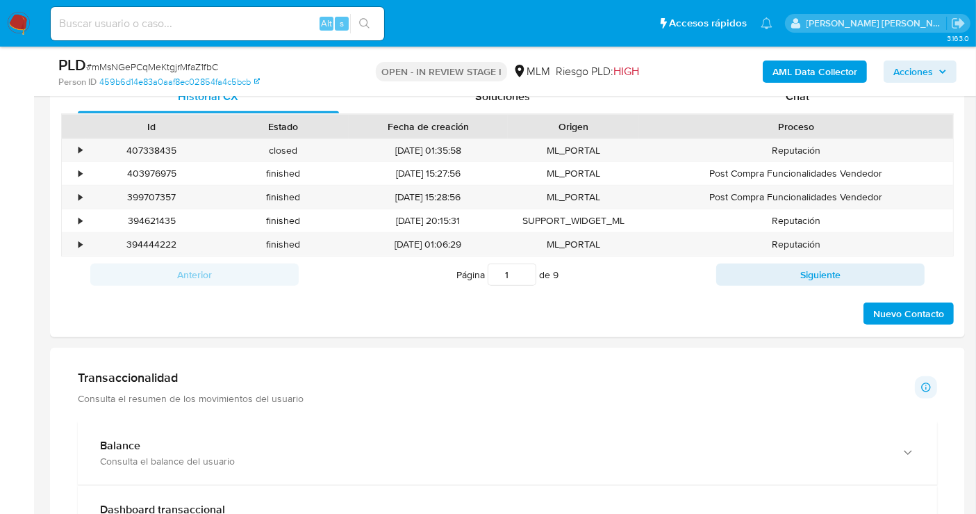
scroll to position [926, 0]
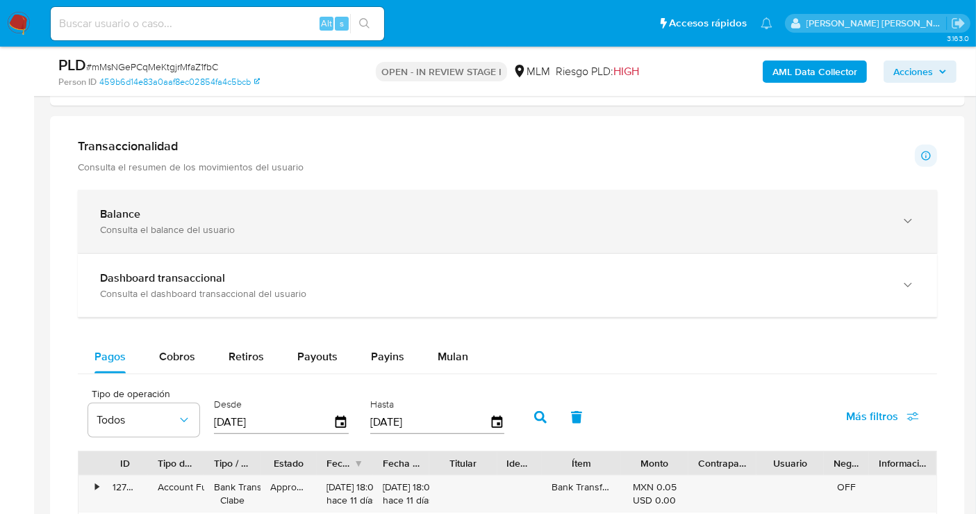
click at [247, 226] on div "Consulta el balance del usuario" at bounding box center [493, 229] width 787 height 13
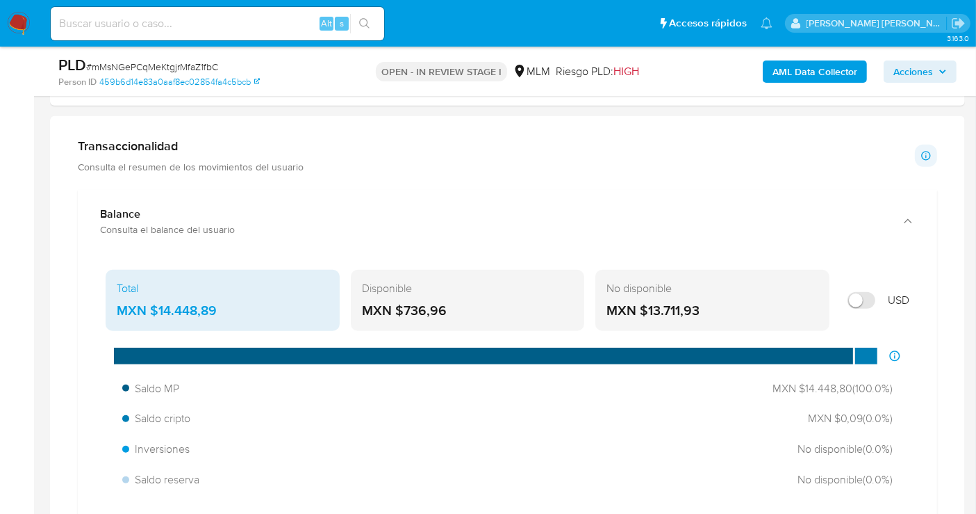
click at [171, 302] on div "MXN $14.448,89" at bounding box center [223, 311] width 212 height 18
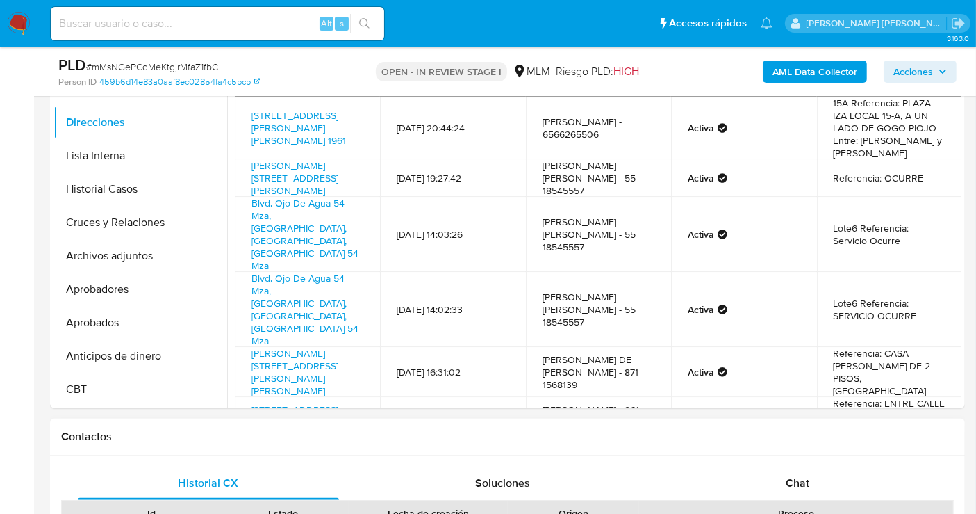
scroll to position [231, 0]
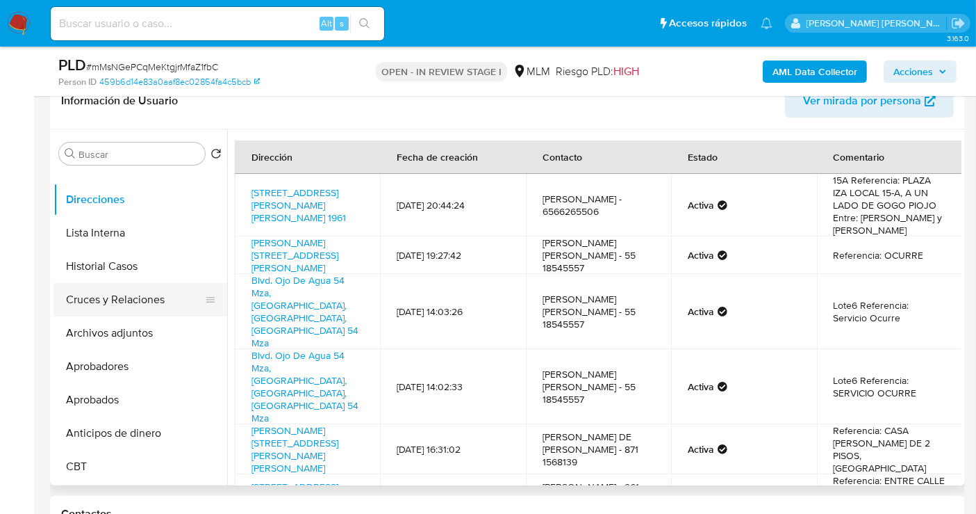
click at [107, 296] on button "Cruces y Relaciones" at bounding box center [135, 299] width 163 height 33
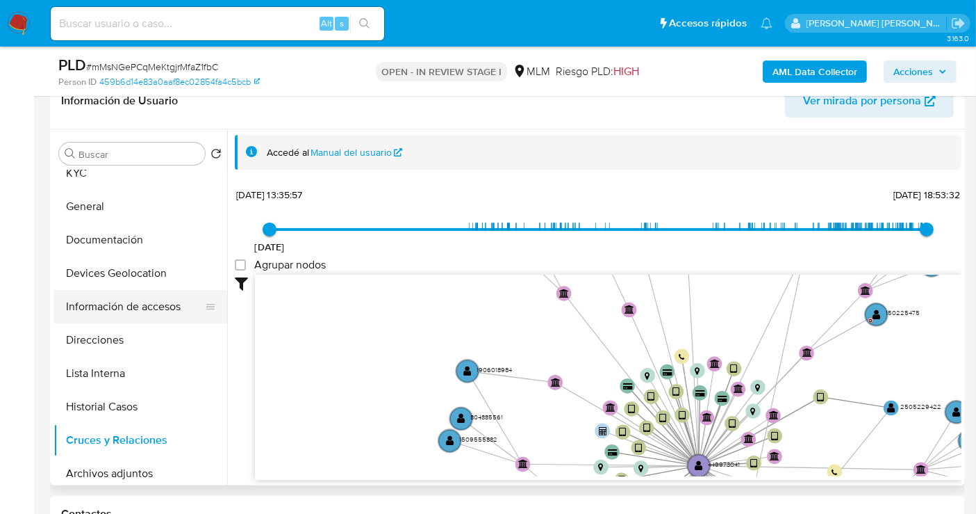
scroll to position [0, 0]
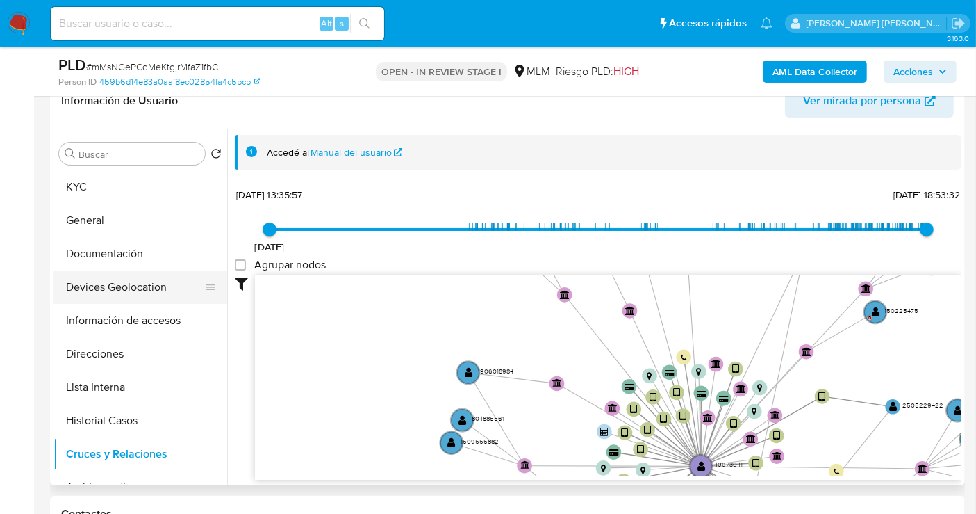
click at [94, 281] on button "Devices Geolocation" at bounding box center [135, 286] width 163 height 33
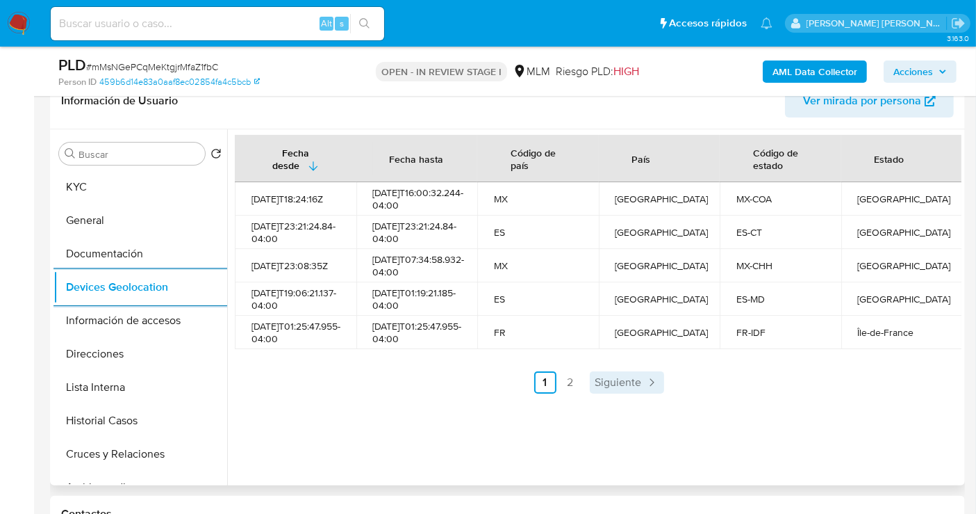
click at [628, 388] on span "Siguiente" at bounding box center [619, 382] width 47 height 11
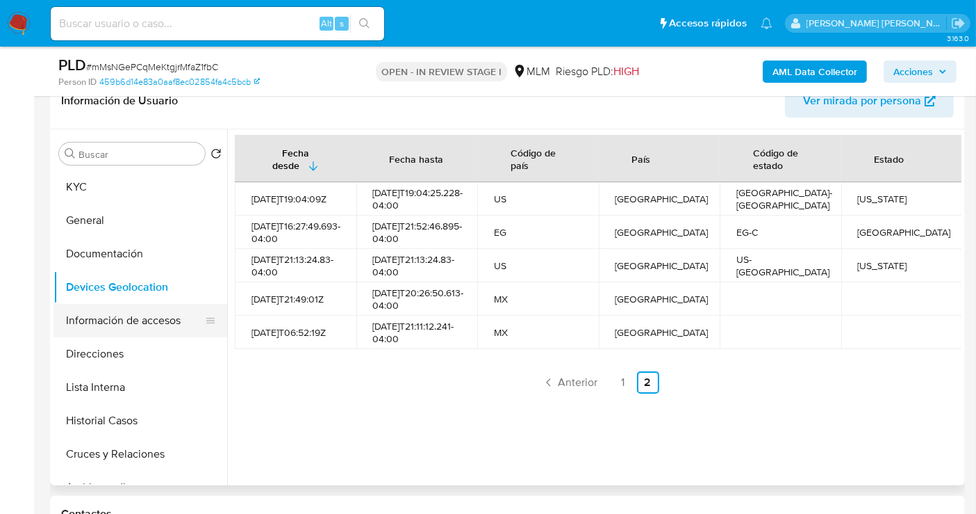
click at [111, 325] on button "Información de accesos" at bounding box center [135, 320] width 163 height 33
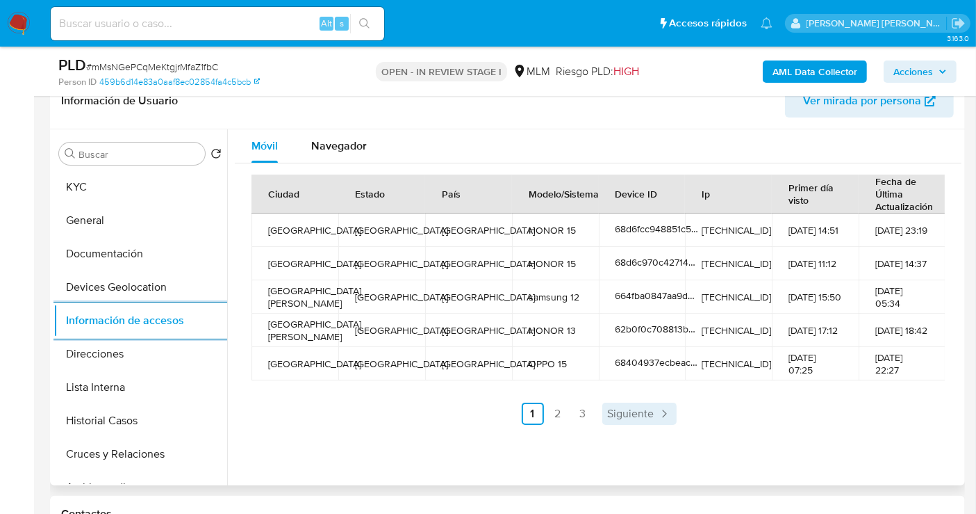
click at [624, 414] on span "Siguiente" at bounding box center [631, 413] width 47 height 11
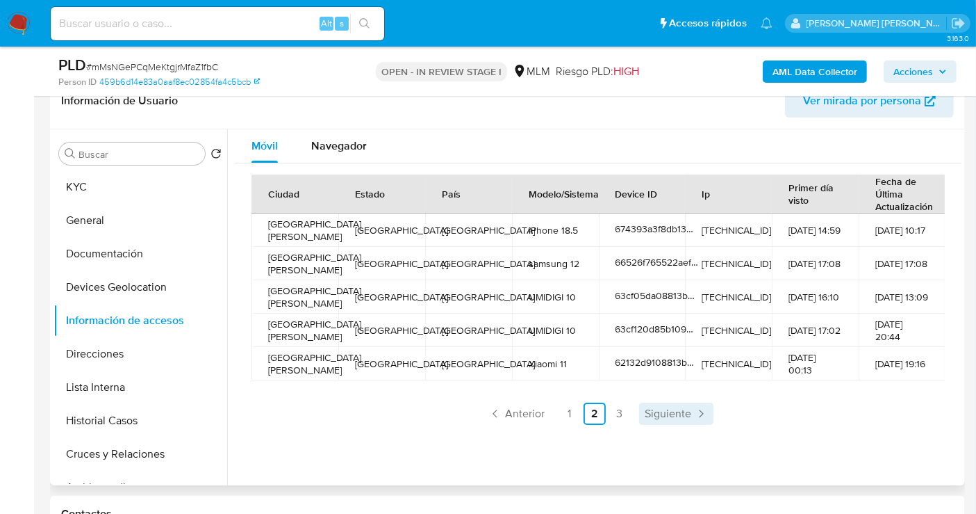
click at [680, 418] on span "Siguiente" at bounding box center [668, 413] width 47 height 11
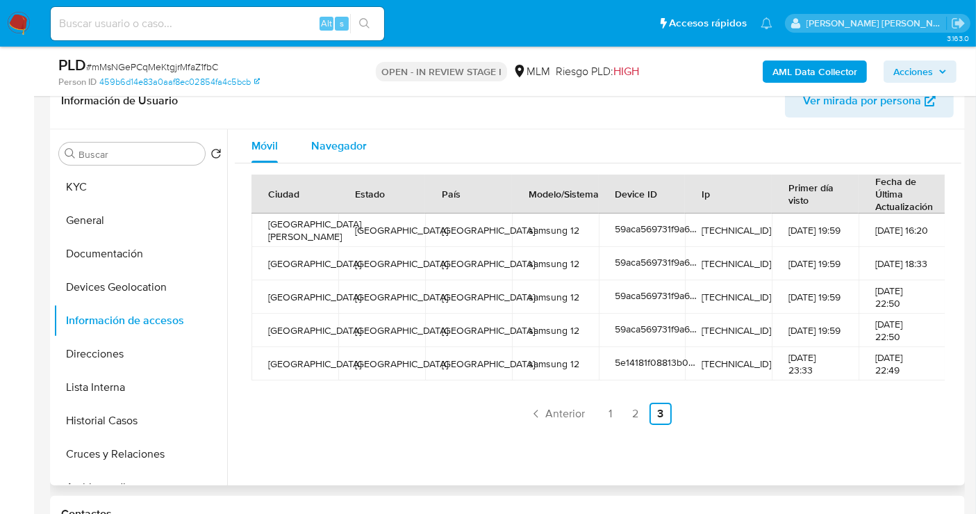
click at [325, 143] on span "Navegador" at bounding box center [339, 146] width 56 height 16
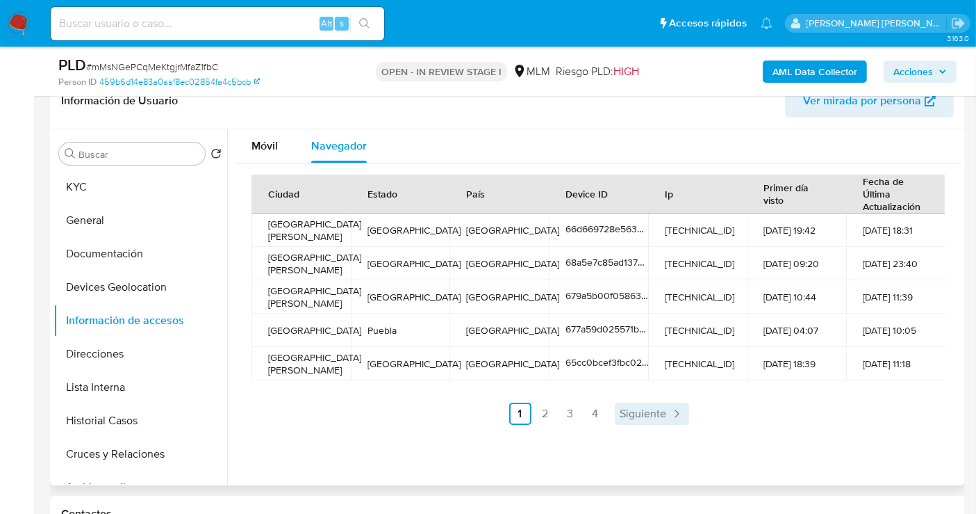
click at [651, 411] on span "Siguiente" at bounding box center [644, 413] width 47 height 11
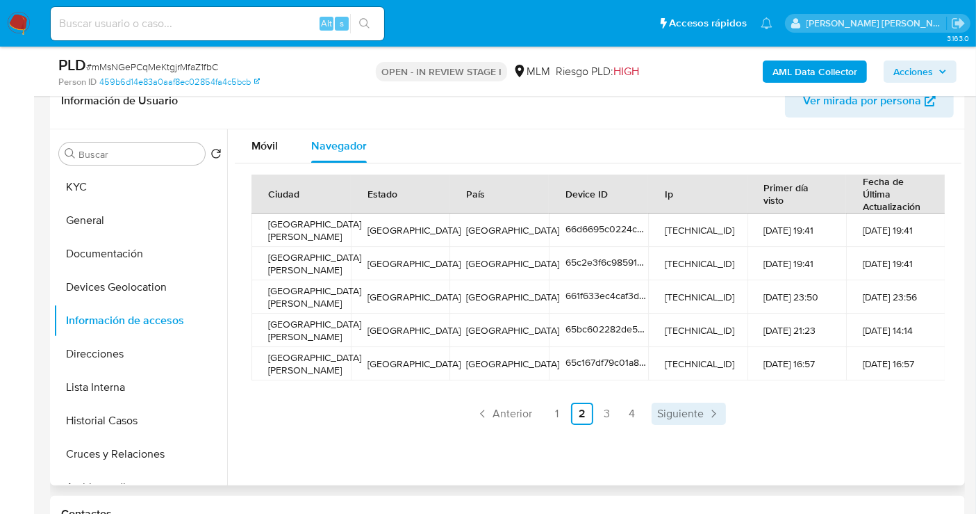
click at [673, 411] on span "Siguiente" at bounding box center [680, 413] width 47 height 11
click at [682, 414] on span "Siguiente" at bounding box center [680, 413] width 47 height 11
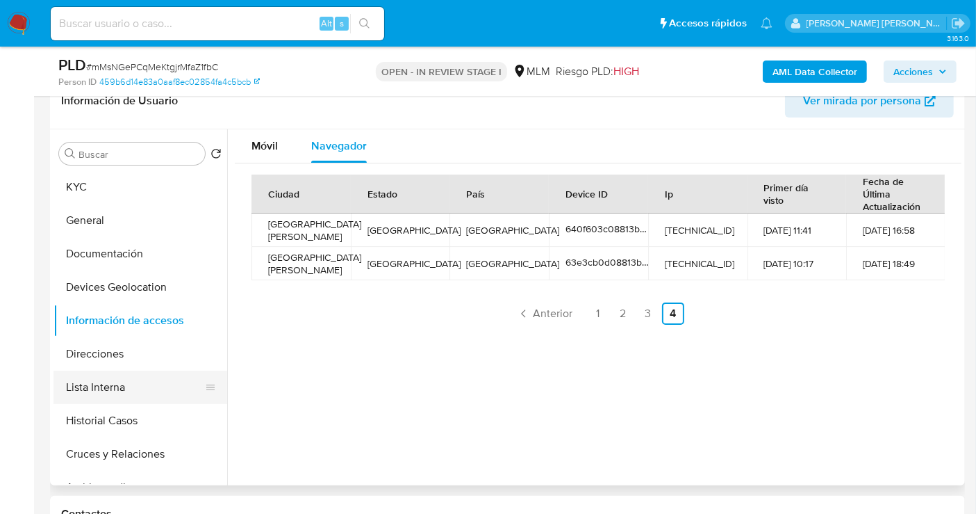
click at [104, 392] on button "Lista Interna" at bounding box center [135, 386] width 163 height 33
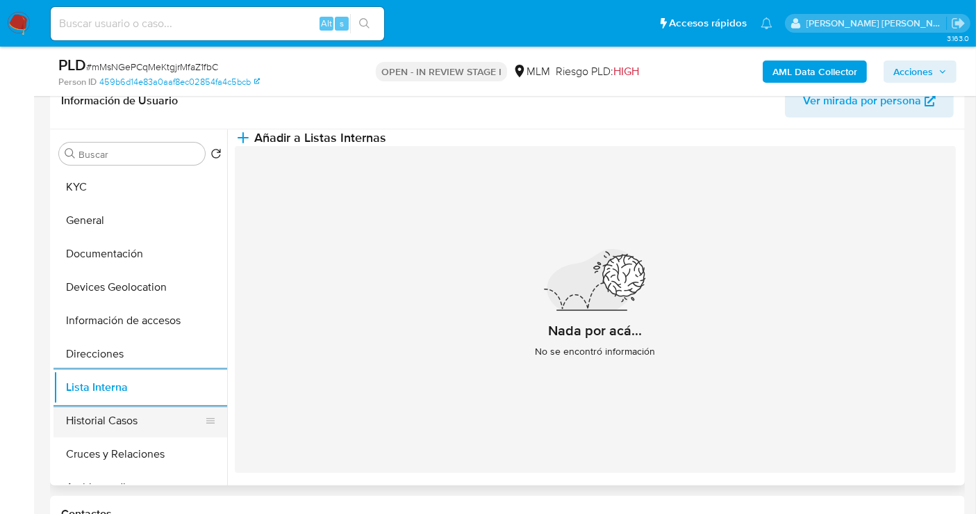
click at [133, 420] on button "Historial Casos" at bounding box center [135, 420] width 163 height 33
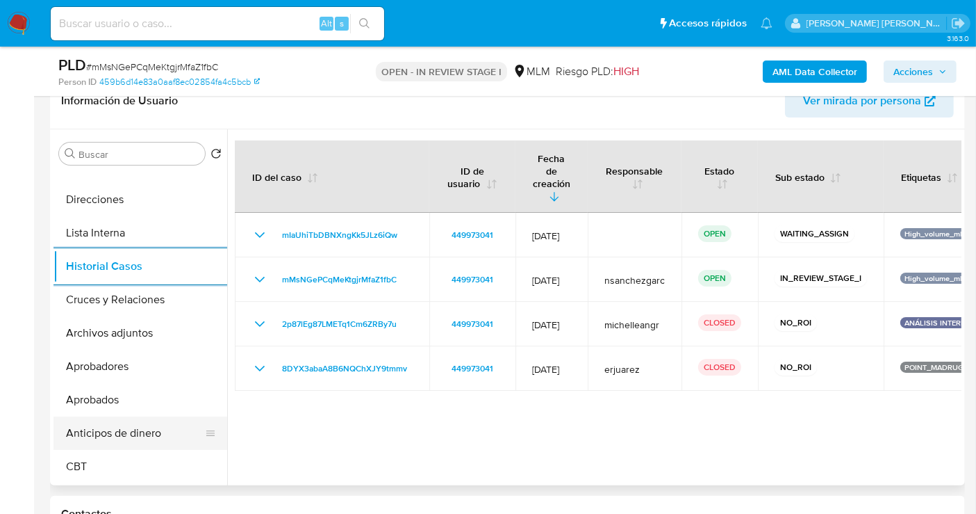
scroll to position [231, 0]
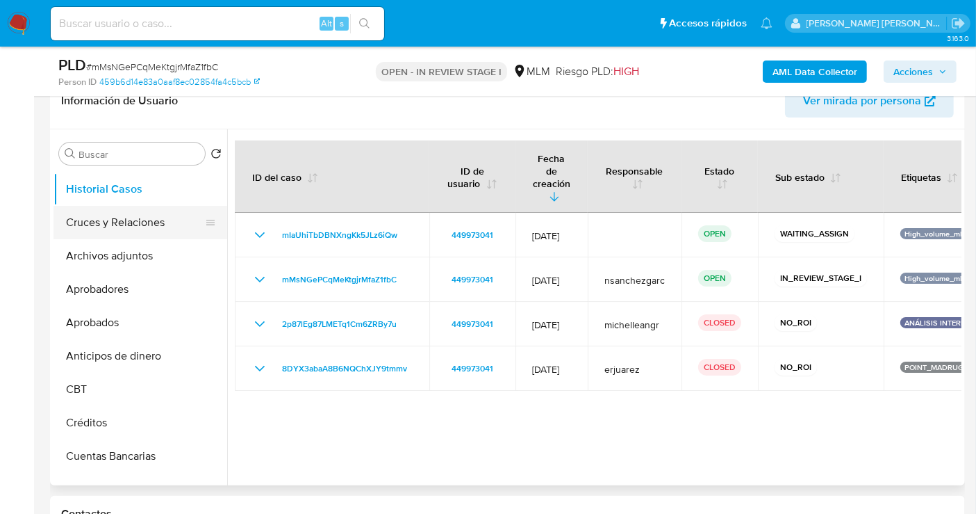
click at [107, 223] on button "Cruces y Relaciones" at bounding box center [135, 222] width 163 height 33
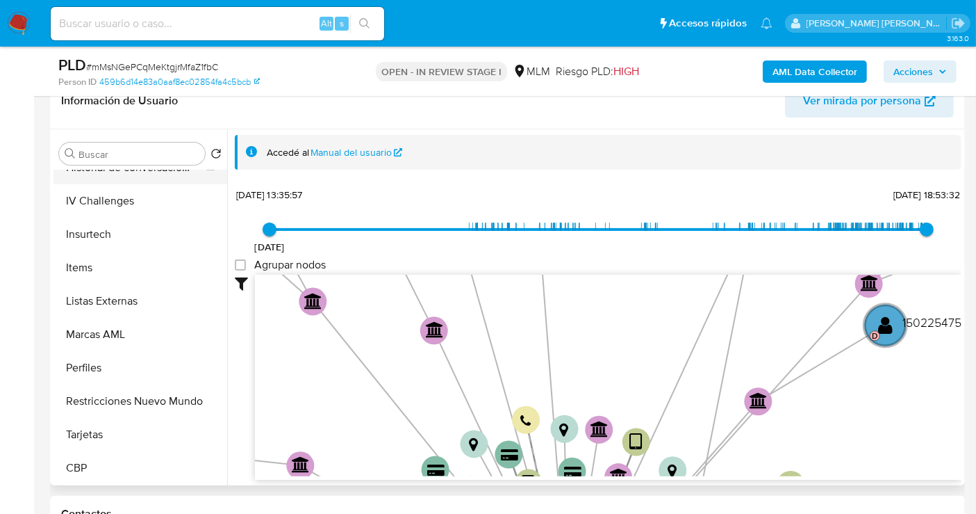
scroll to position [309, 0]
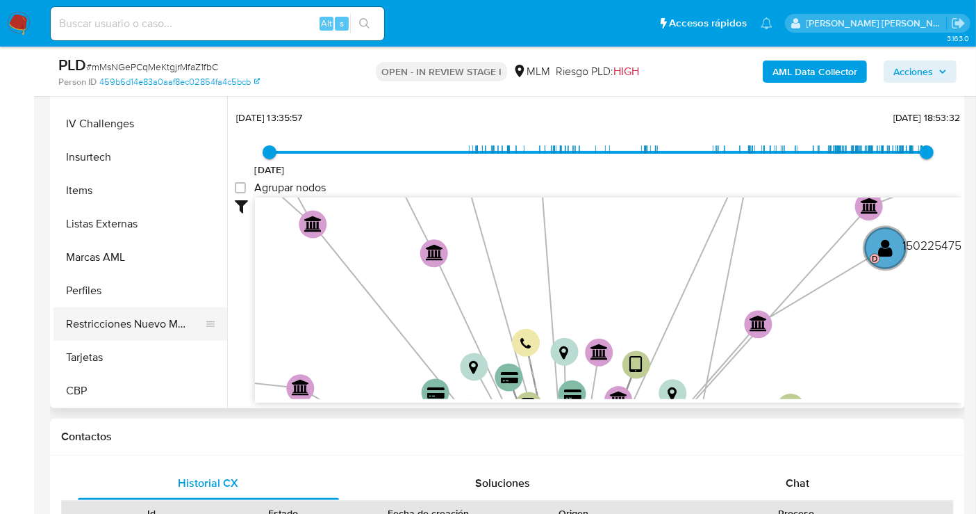
click at [136, 325] on button "Restricciones Nuevo Mundo" at bounding box center [135, 323] width 163 height 33
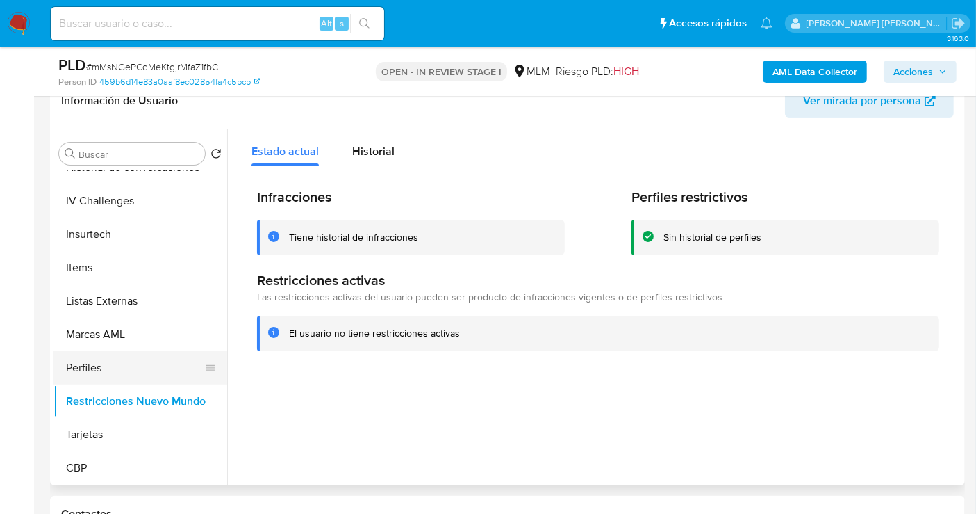
scroll to position [687, 0]
click at [84, 265] on button "Items" at bounding box center [135, 267] width 163 height 33
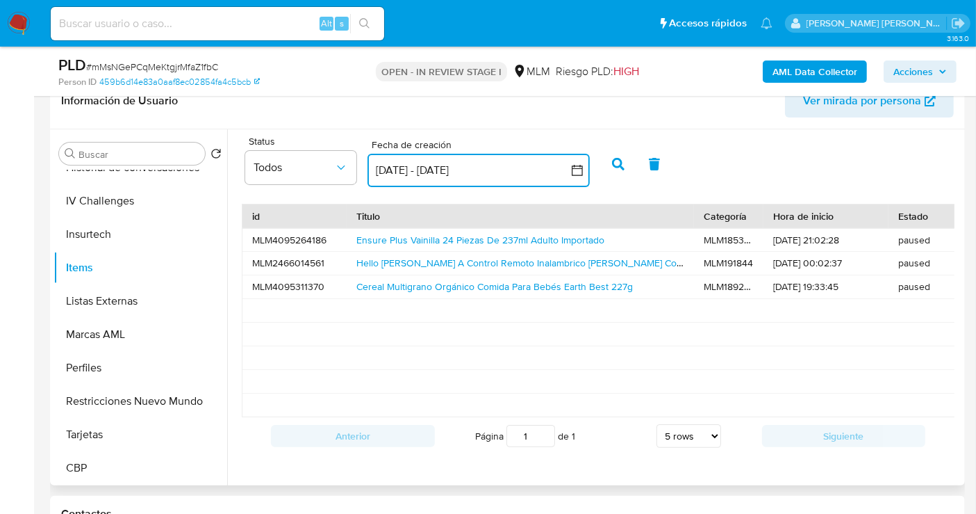
click at [443, 160] on button "13 sep 2025 - 13 oct 2025" at bounding box center [479, 170] width 222 height 33
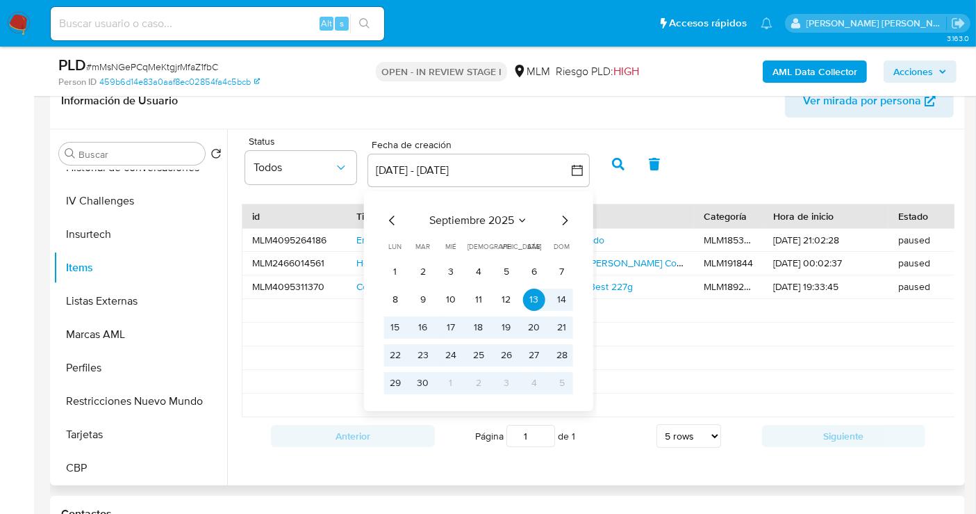
click at [387, 215] on icon "Mes anterior" at bounding box center [392, 220] width 17 height 17
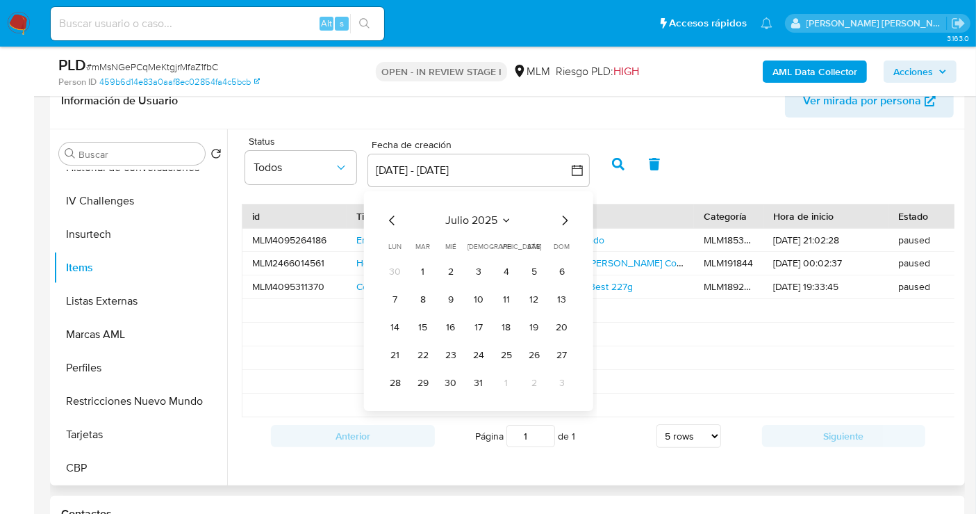
click at [387, 215] on icon "Mes anterior" at bounding box center [392, 220] width 17 height 17
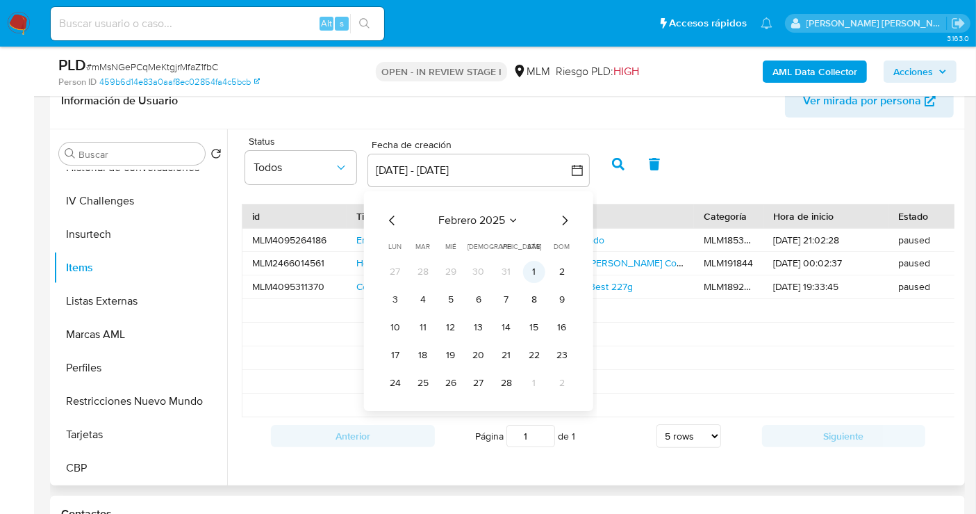
click at [531, 268] on button "1" at bounding box center [534, 272] width 22 height 22
click at [559, 224] on icon "Mes siguiente" at bounding box center [565, 220] width 17 height 17
click at [563, 221] on icon "Mes siguiente" at bounding box center [565, 220] width 17 height 17
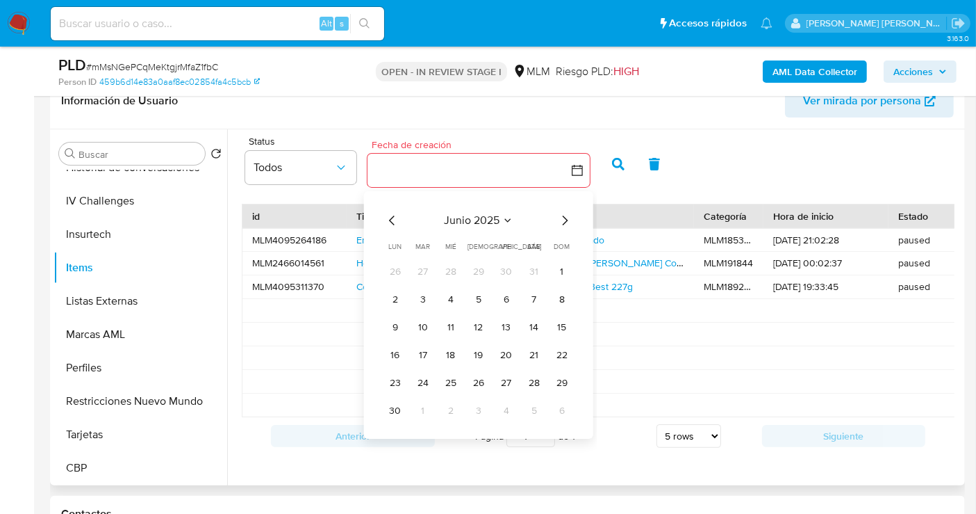
click at [563, 221] on icon "Mes siguiente" at bounding box center [565, 220] width 17 height 17
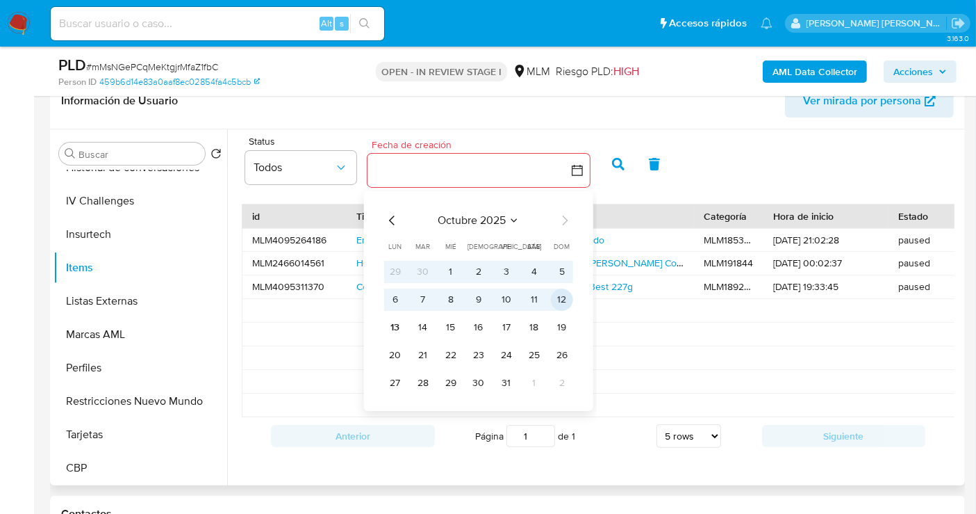
click at [559, 299] on button "12" at bounding box center [562, 299] width 22 height 22
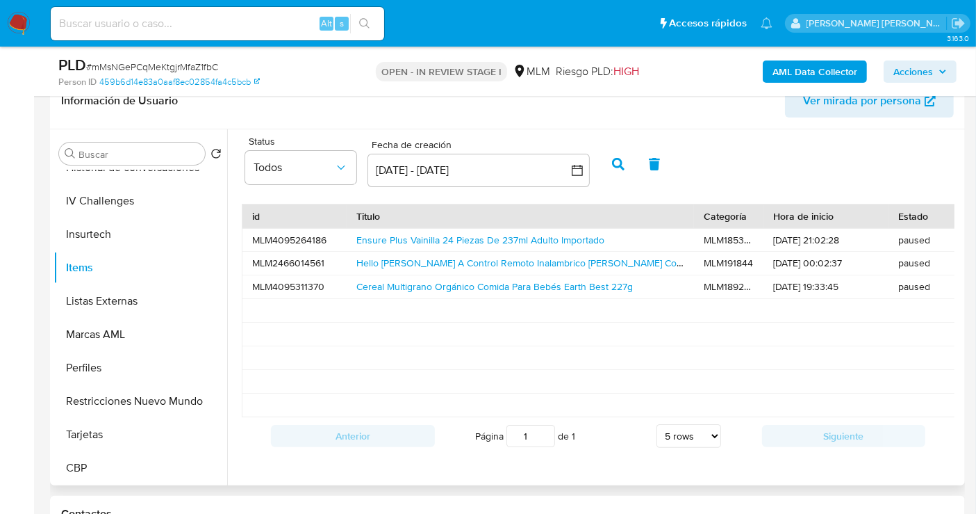
click at [620, 161] on icon "button" at bounding box center [618, 164] width 13 height 13
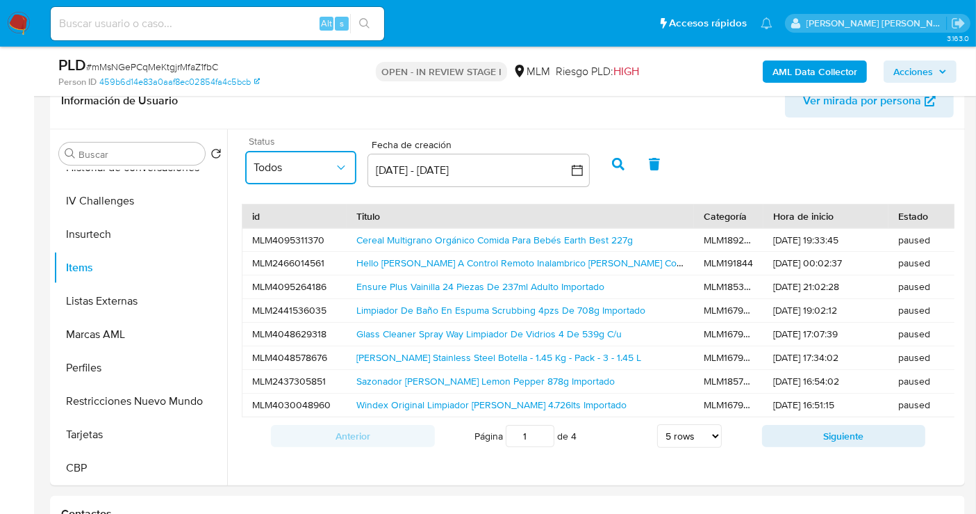
click at [304, 157] on button "Todos" at bounding box center [300, 167] width 111 height 33
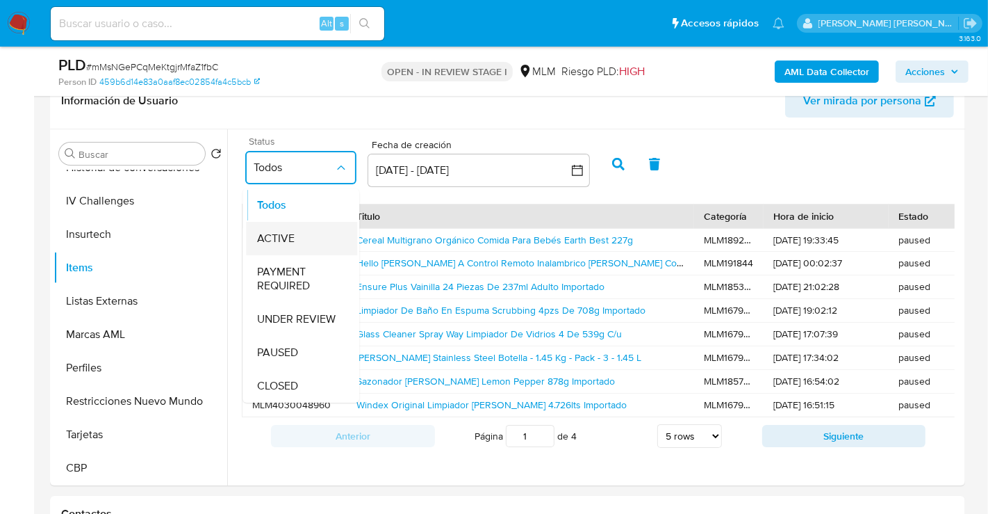
click at [293, 234] on span "ACTIVE" at bounding box center [276, 238] width 38 height 14
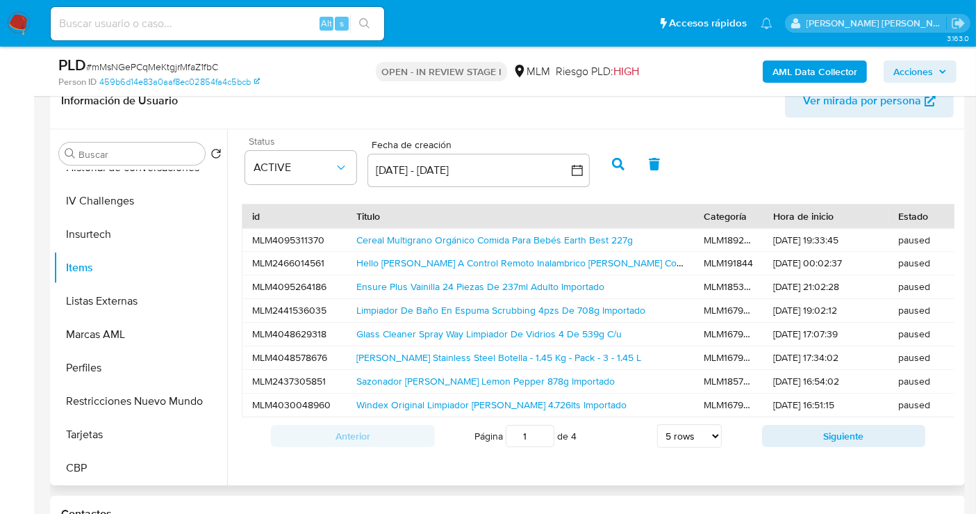
click at [623, 164] on icon "button" at bounding box center [618, 164] width 13 height 13
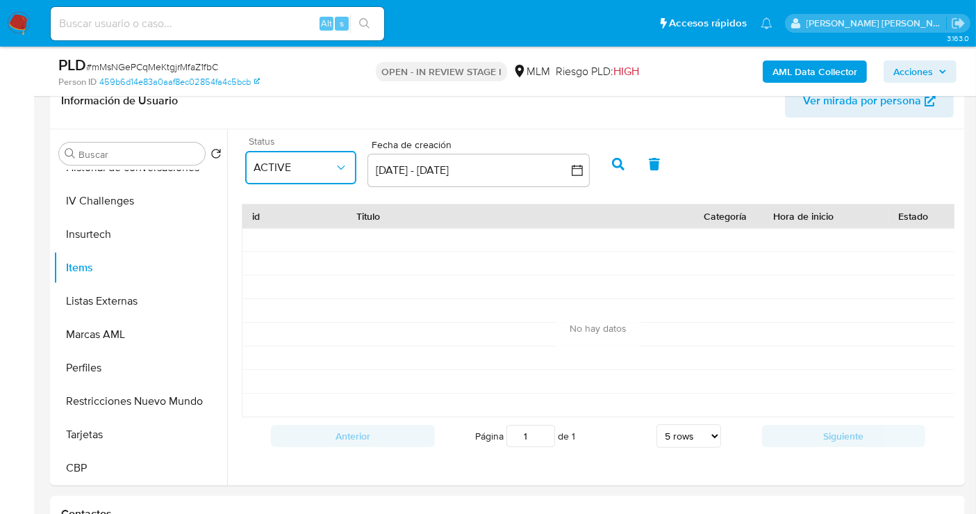
click at [276, 161] on span "ACTIVE" at bounding box center [294, 168] width 81 height 14
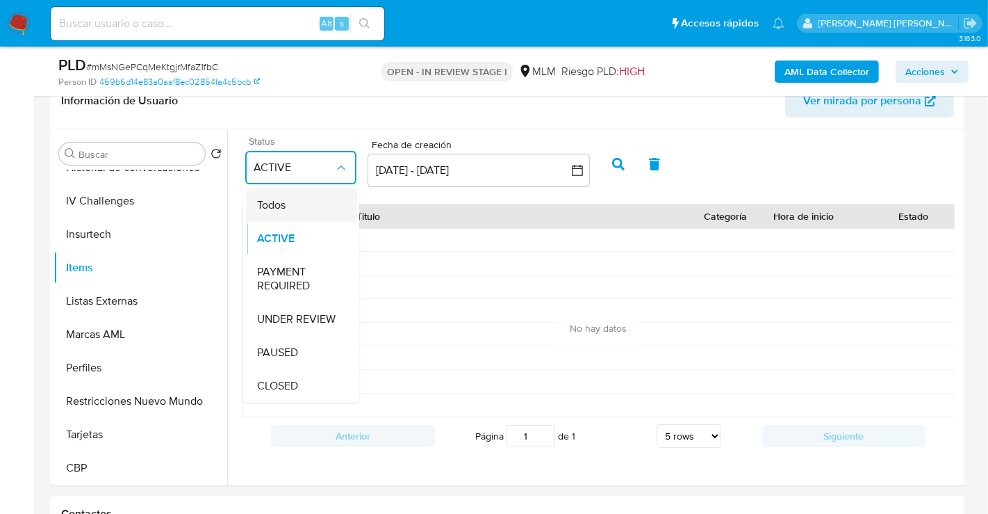
click at [281, 203] on span "Todos" at bounding box center [271, 205] width 28 height 14
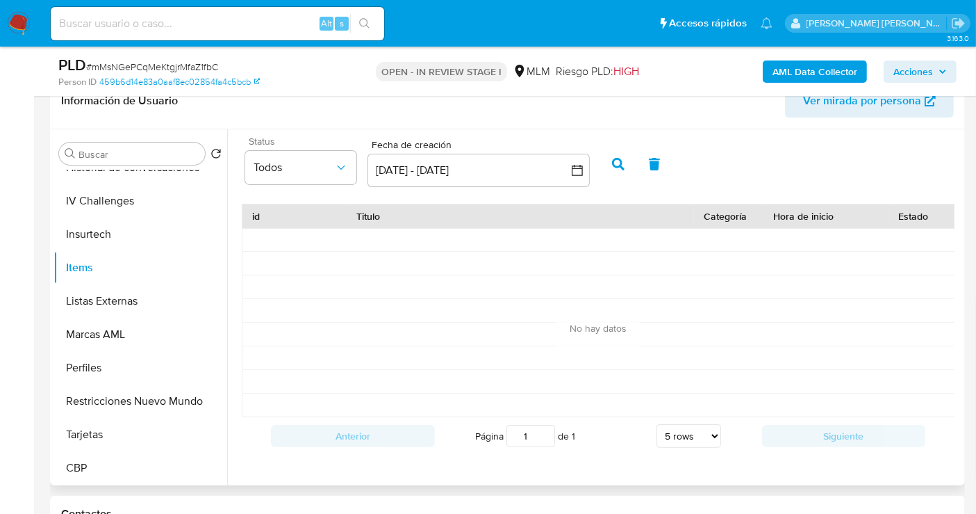
click at [612, 161] on icon "button" at bounding box center [618, 164] width 13 height 13
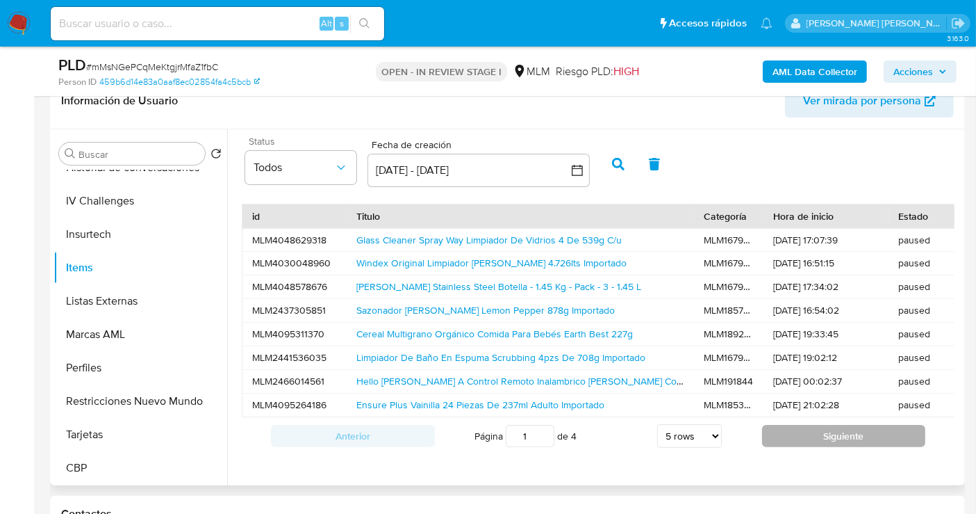
click at [814, 447] on button "Siguiente" at bounding box center [844, 436] width 164 height 22
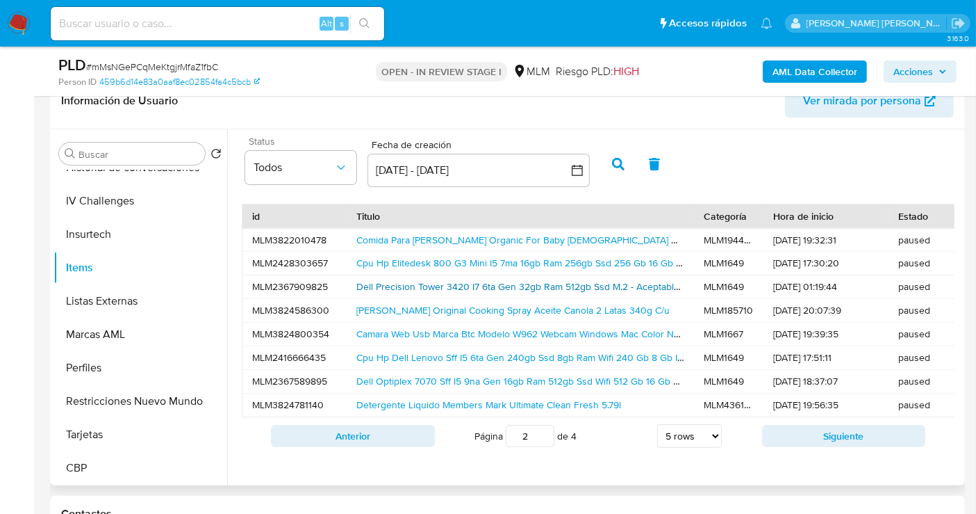
click at [387, 285] on link "Dell Precision Tower 3420 I7 6ta Gen 32gb Ram 512gb Ssd M.2 - Aceptable (Reacon…" at bounding box center [559, 286] width 404 height 14
click at [453, 352] on link "Cpu Hp Dell Lenovo Sff I5 6ta Gen 240gb Ssd 8gb Ram Wifi 240 Gb 8 Gb Intel Hd G…" at bounding box center [564, 357] width 414 height 14
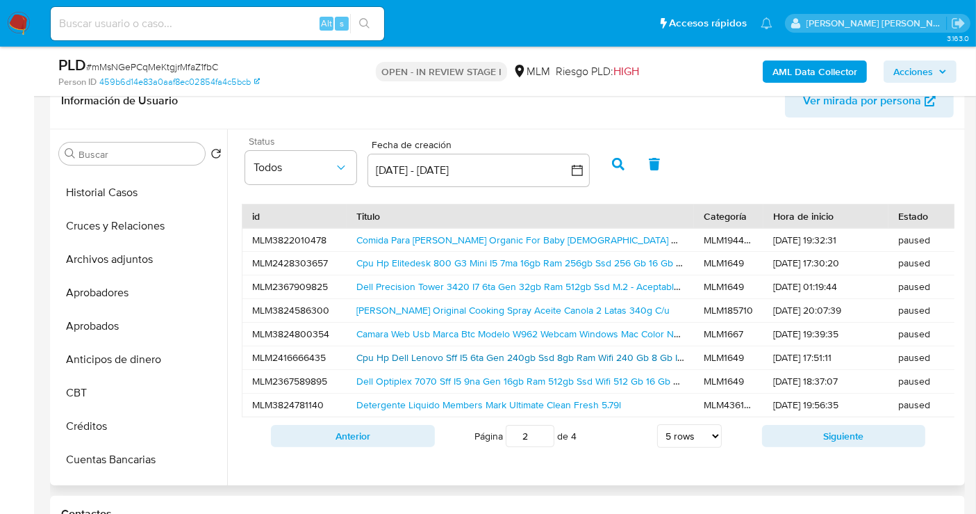
scroll to position [223, 0]
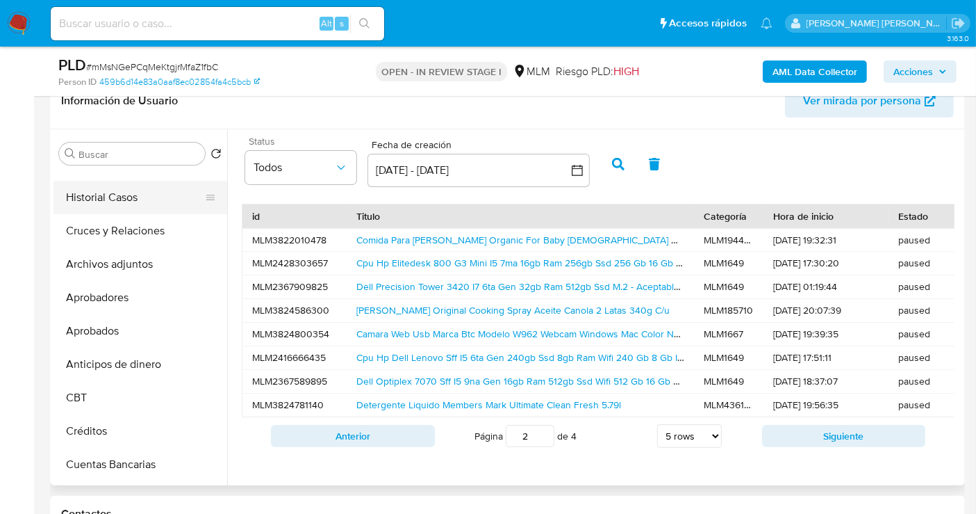
click at [109, 193] on button "Historial Casos" at bounding box center [135, 197] width 163 height 33
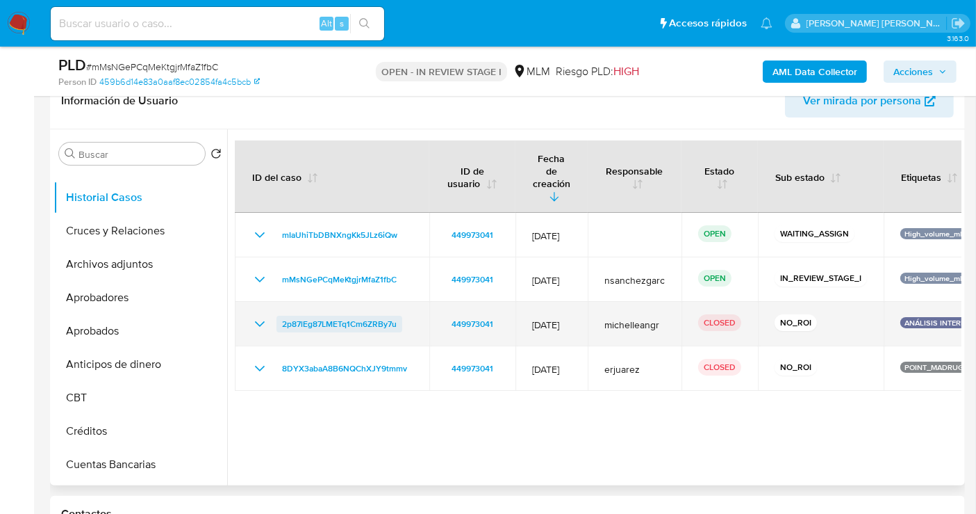
click at [319, 316] on span "2p87lEg87LMETq1Cm6ZRBy7u" at bounding box center [339, 324] width 115 height 17
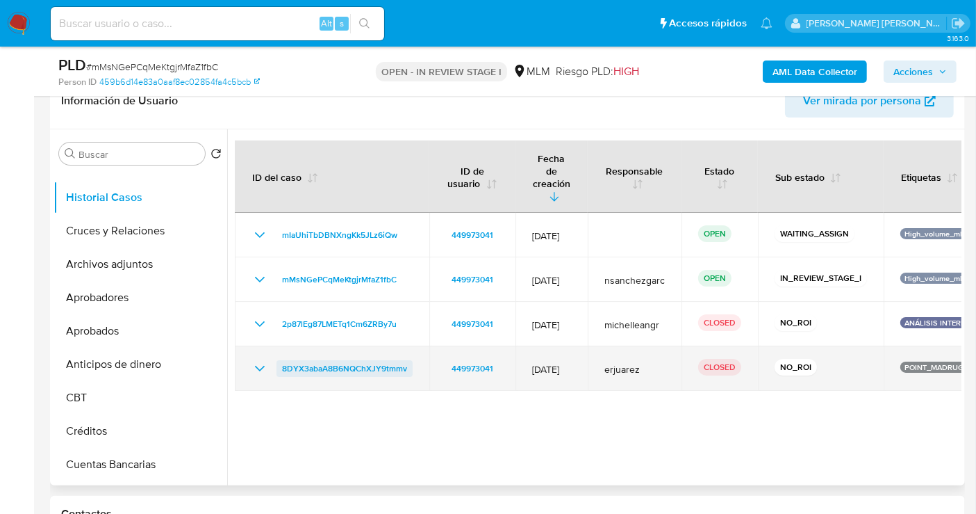
click at [395, 360] on span "8DYX3abaA8B6NQChXJY9tmmv" at bounding box center [344, 368] width 125 height 17
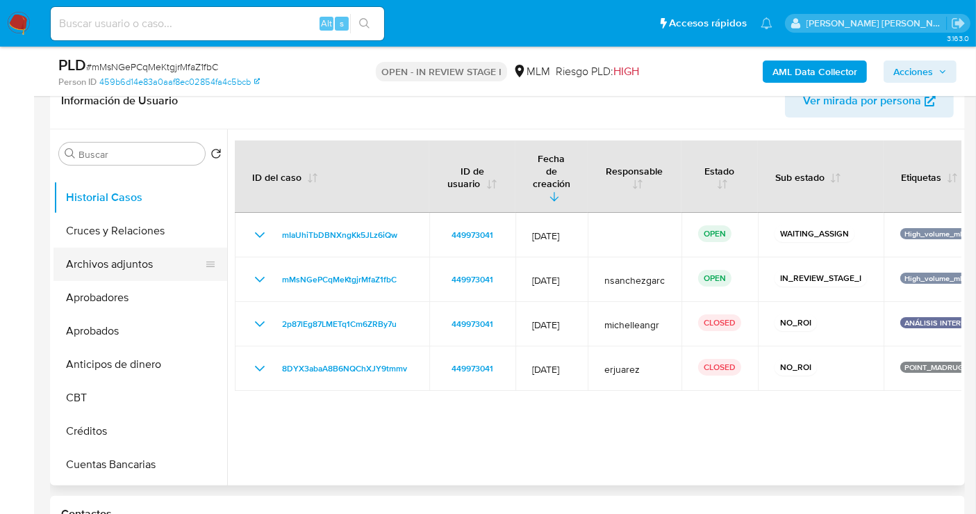
click at [135, 259] on button "Archivos adjuntos" at bounding box center [135, 263] width 163 height 33
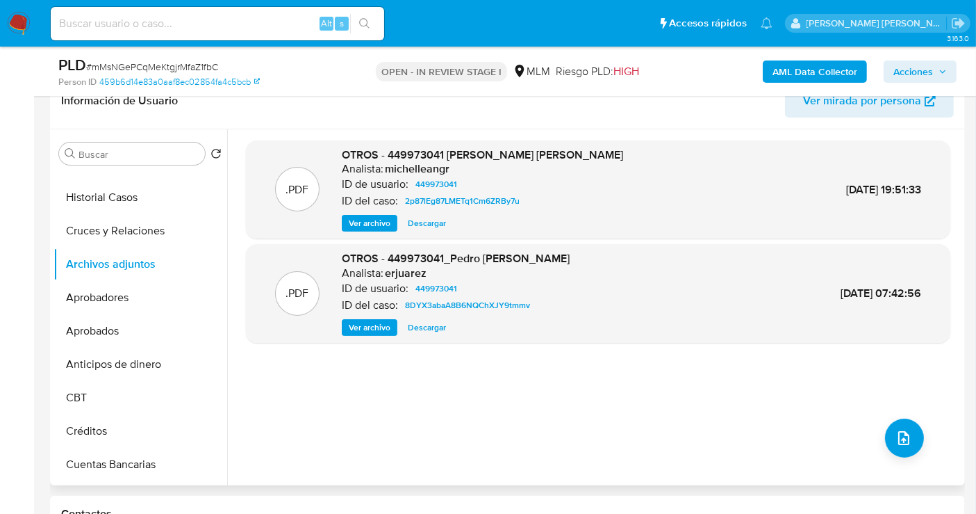
click at [352, 226] on span "Ver archivo" at bounding box center [370, 223] width 42 height 14
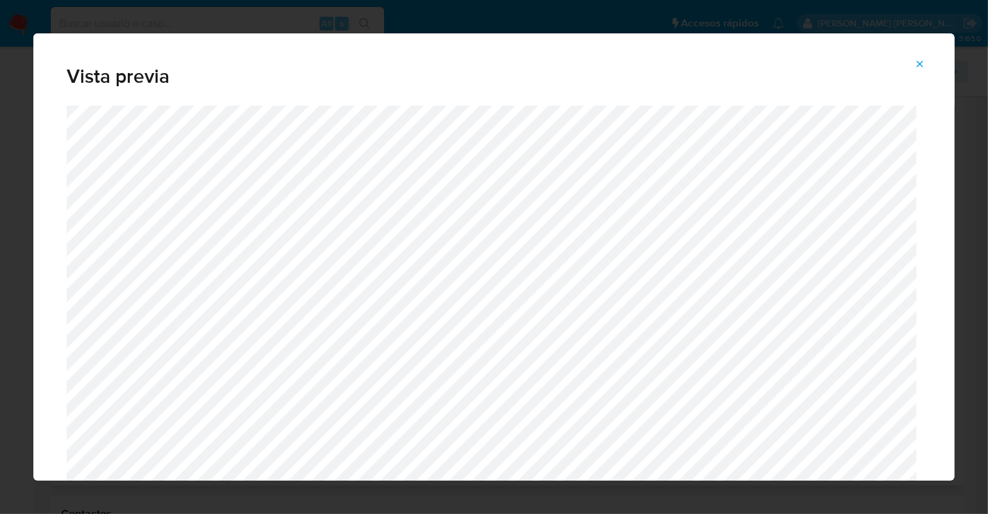
click at [919, 62] on icon "Attachment preview" at bounding box center [920, 63] width 6 height 6
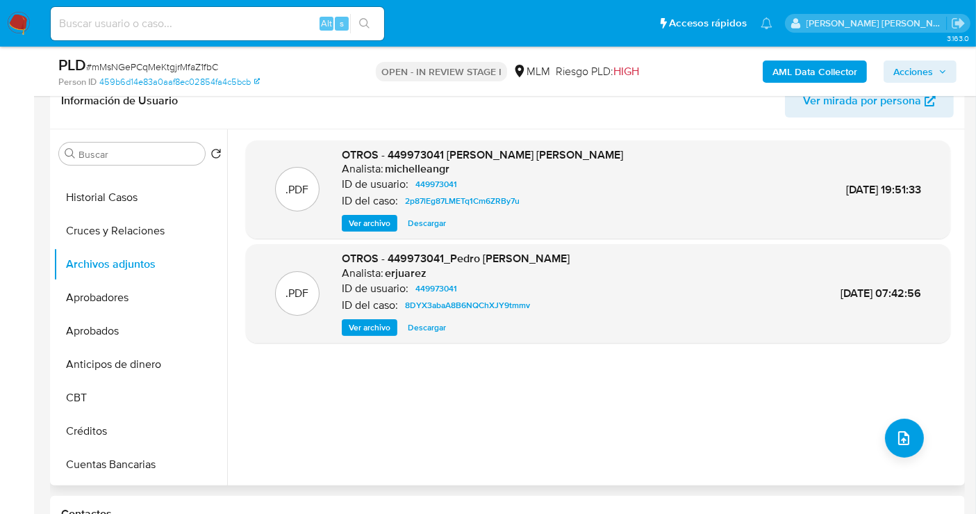
click at [364, 327] on span "Ver archivo" at bounding box center [370, 327] width 42 height 14
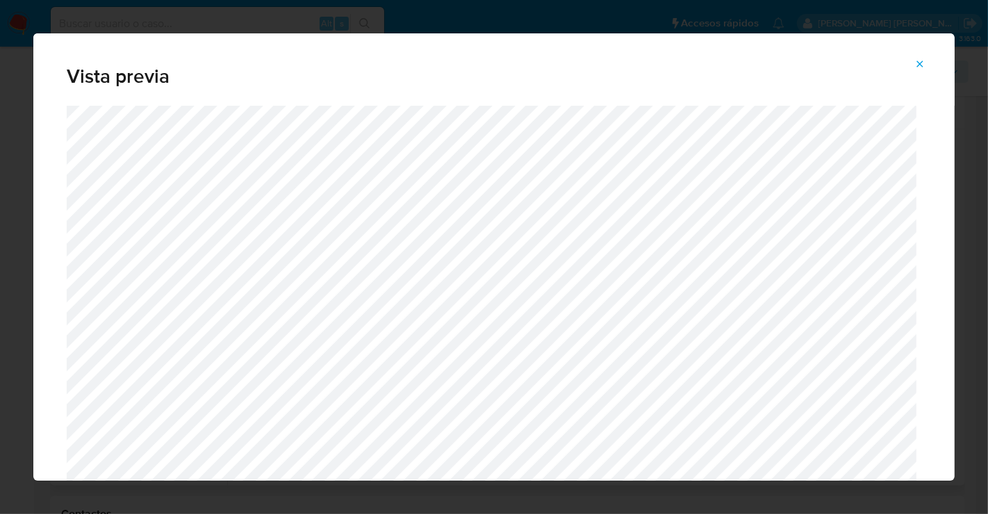
click at [924, 64] on icon "Attachment preview" at bounding box center [920, 63] width 11 height 11
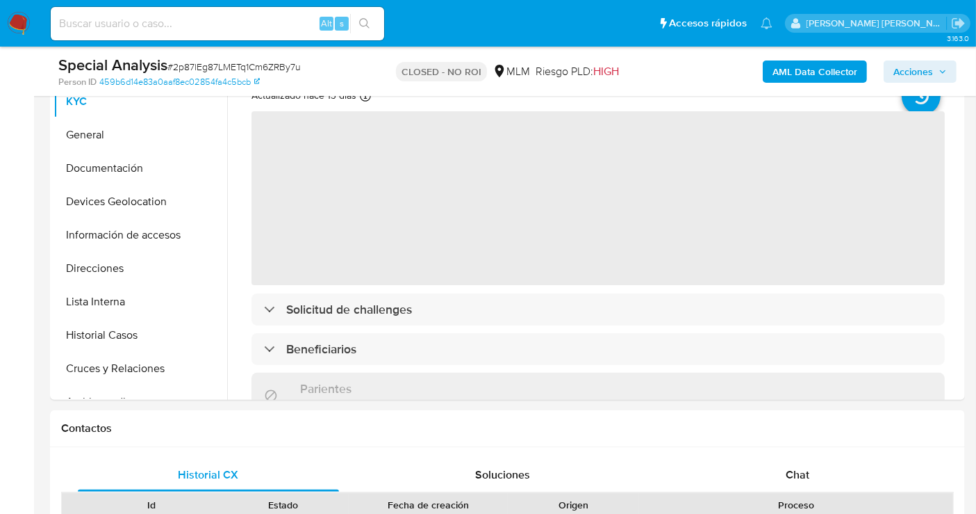
scroll to position [617, 0]
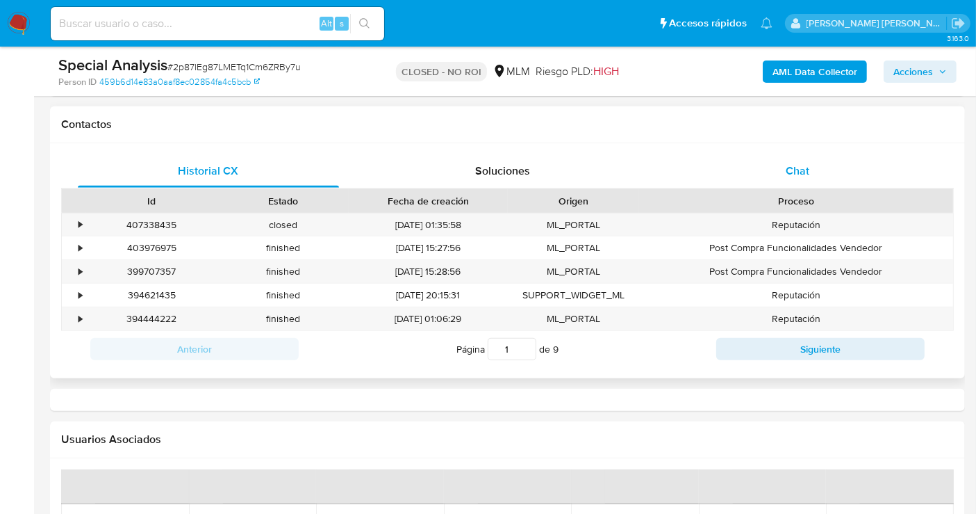
select select "10"
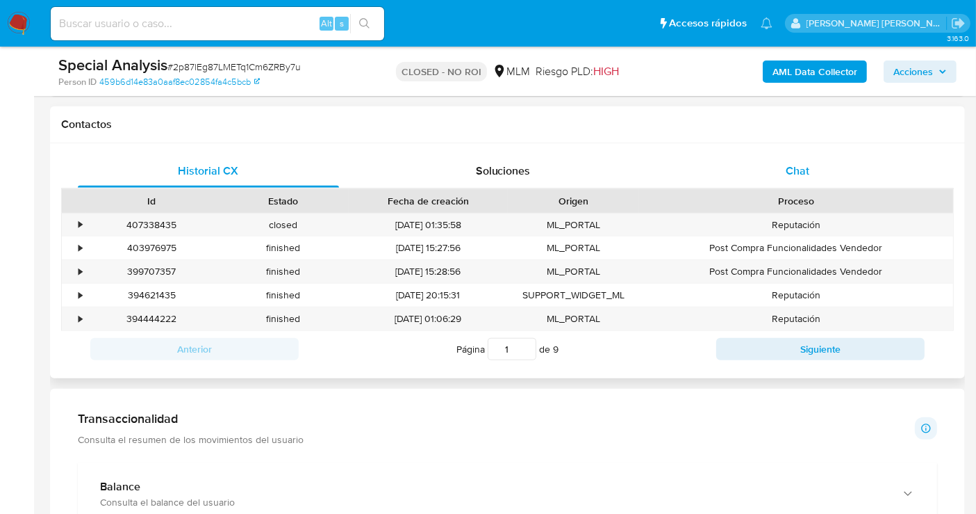
click at [800, 160] on div "Chat" at bounding box center [797, 170] width 261 height 33
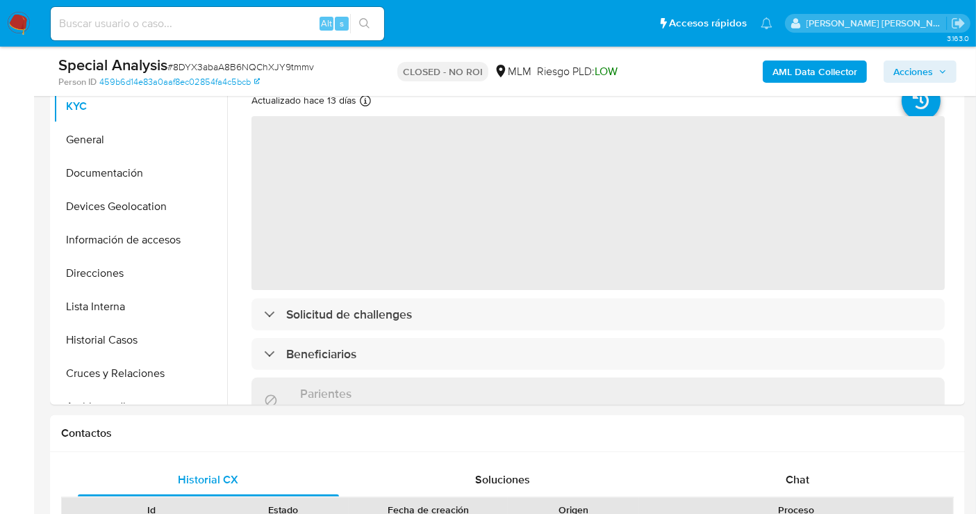
scroll to position [540, 0]
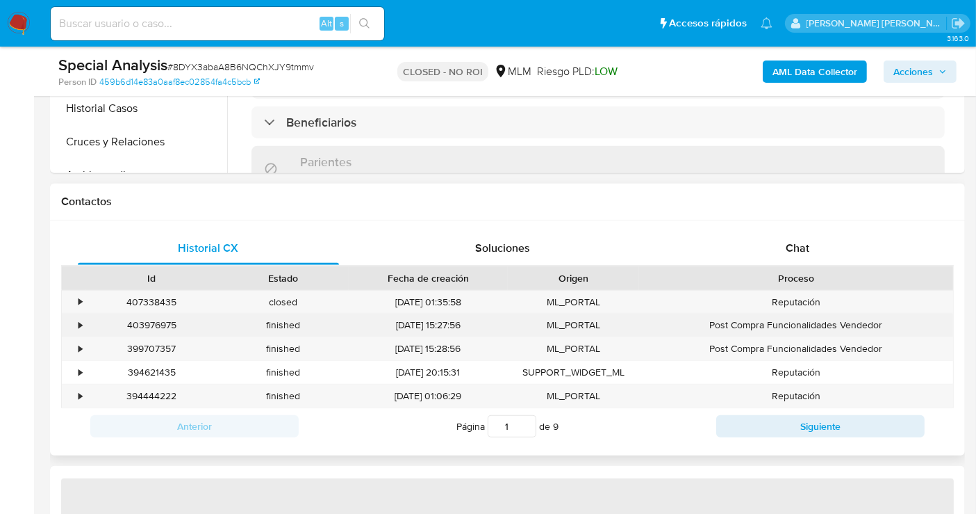
select select "10"
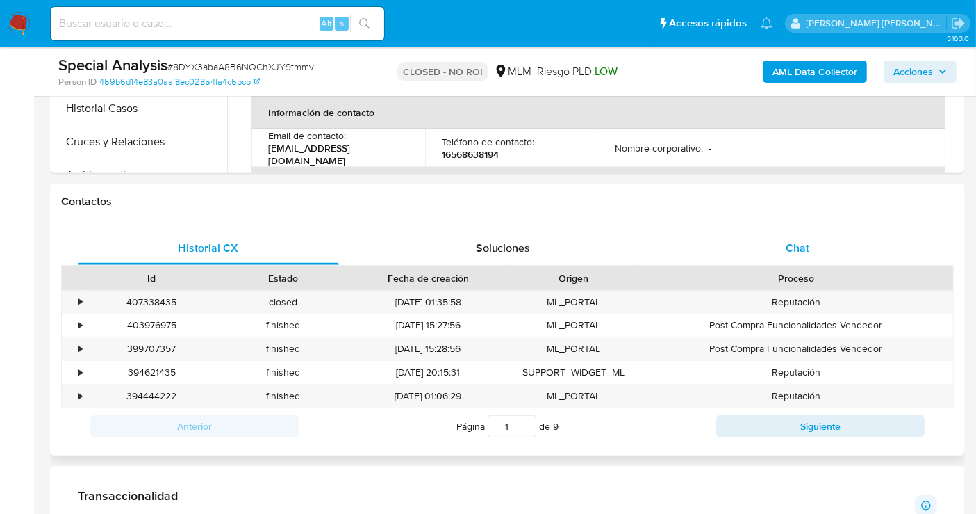
click at [807, 245] on span "Chat" at bounding box center [798, 248] width 24 height 16
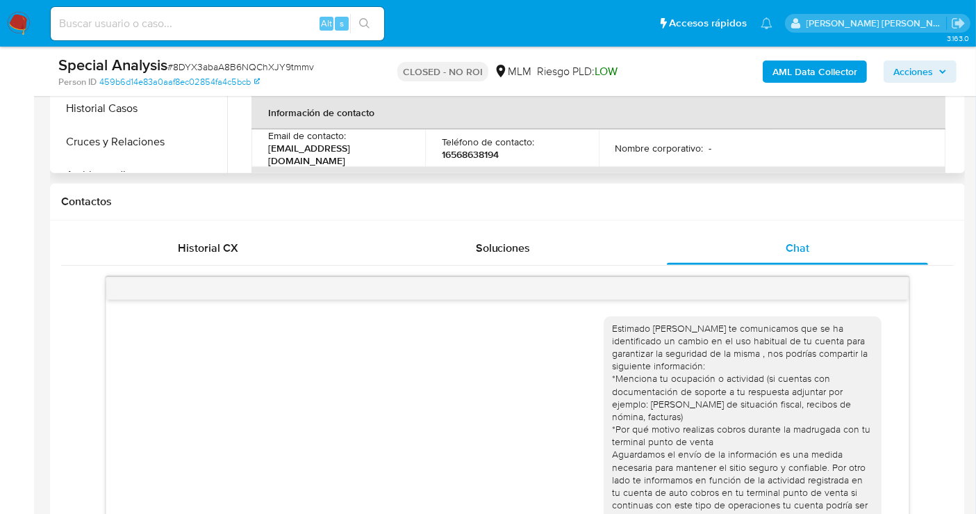
scroll to position [46, 0]
